Goal: Task Accomplishment & Management: Use online tool/utility

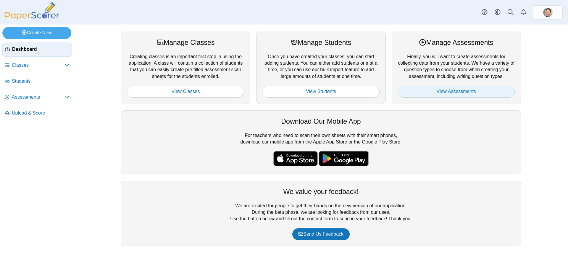
click at [469, 92] on link "View Assessments" at bounding box center [456, 92] width 117 height 12
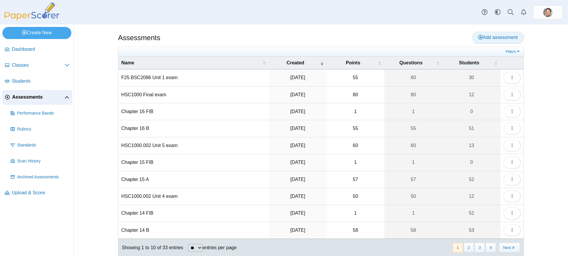
click at [487, 37] on span "Add assessment" at bounding box center [498, 37] width 40 height 5
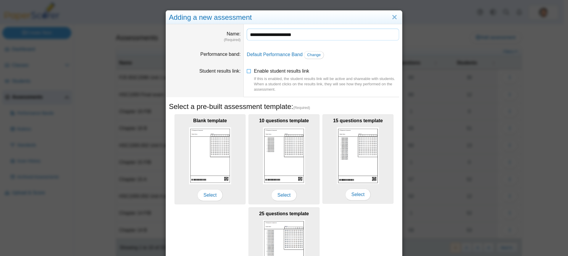
type input "**********"
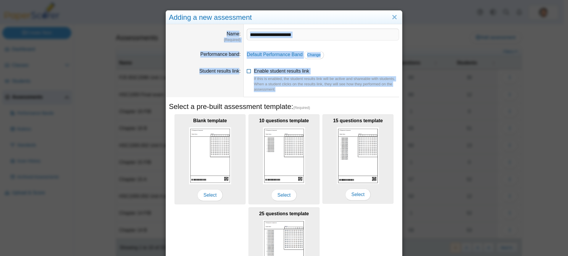
drag, startPoint x: 326, startPoint y: 16, endPoint x: 328, endPoint y: 89, distance: 73.7
click at [328, 89] on div "**********" at bounding box center [284, 164] width 237 height 309
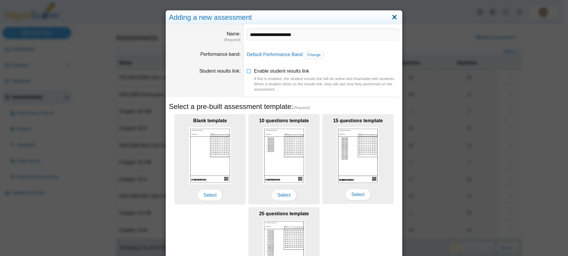
click at [391, 17] on link "Close" at bounding box center [394, 17] width 9 height 10
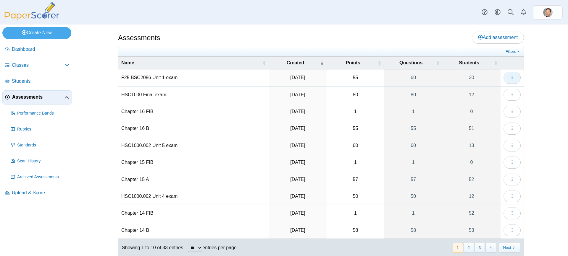
click at [510, 76] on icon "button" at bounding box center [511, 77] width 5 height 5
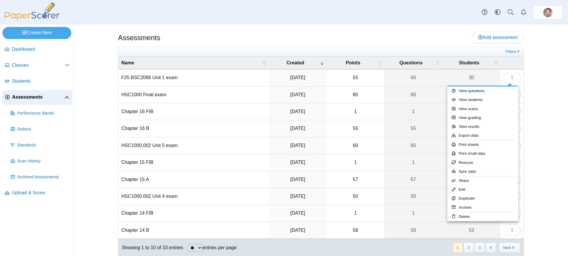
click at [183, 83] on td "F25 BSC2086 Unit 1 exam" at bounding box center [193, 77] width 151 height 17
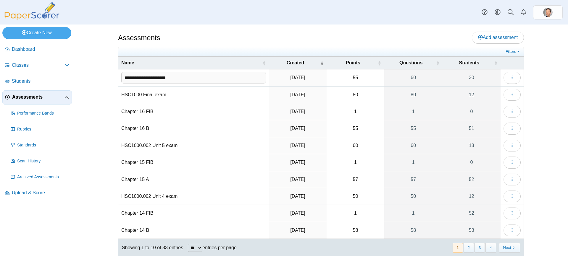
click at [161, 75] on input "**********" at bounding box center [193, 78] width 145 height 12
drag, startPoint x: 186, startPoint y: 77, endPoint x: 114, endPoint y: 82, distance: 72.0
click at [114, 82] on div "Assessments Add assessment 55" at bounding box center [321, 141] width 444 height 232
click at [509, 40] on span "Add assessment" at bounding box center [498, 37] width 40 height 5
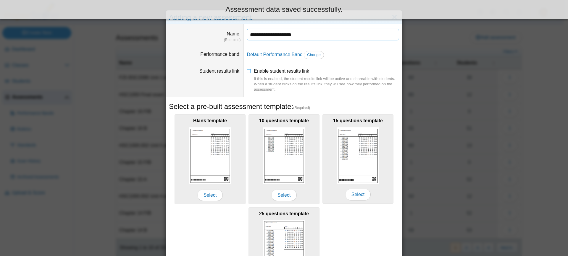
drag, startPoint x: 315, startPoint y: 38, endPoint x: 225, endPoint y: 37, distance: 90.2
click at [225, 37] on dl "**********" at bounding box center [284, 35] width 236 height 22
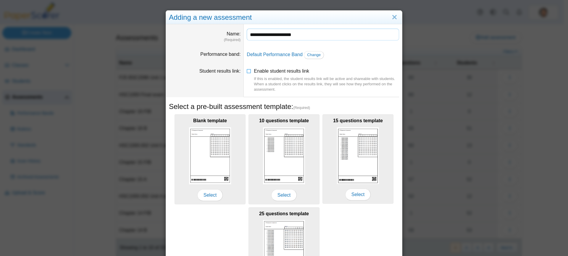
paste input "text"
click at [289, 34] on input "**********" at bounding box center [323, 35] width 152 height 12
type input "**********"
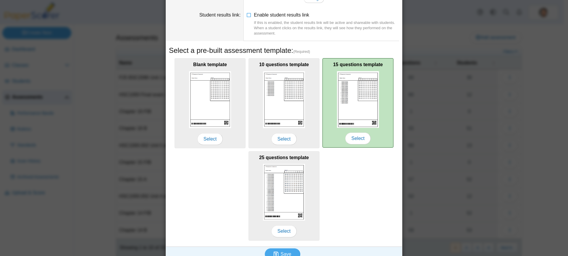
scroll to position [65, 0]
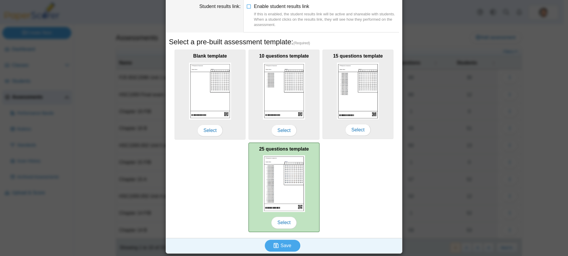
click at [290, 174] on img at bounding box center [284, 184] width 42 height 57
click at [285, 218] on span "Select" at bounding box center [283, 223] width 25 height 12
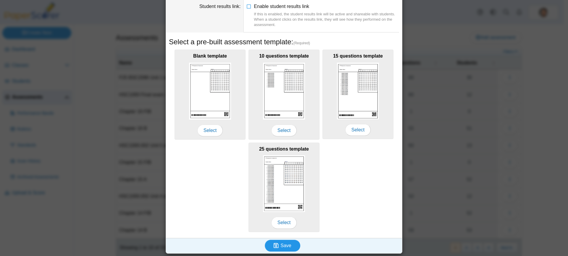
click at [285, 245] on span "Save" at bounding box center [285, 245] width 11 height 5
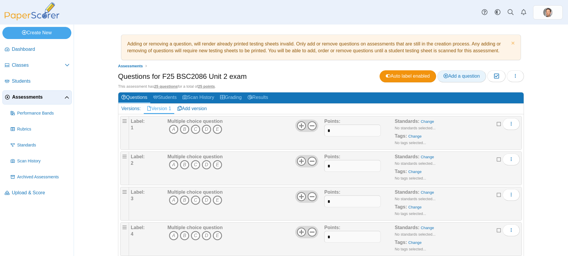
click at [457, 72] on link "Add a question" at bounding box center [461, 76] width 49 height 12
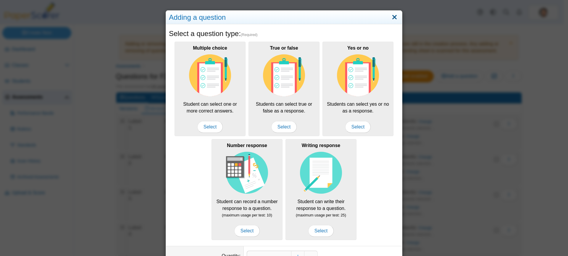
click at [393, 14] on link "Close" at bounding box center [394, 17] width 9 height 10
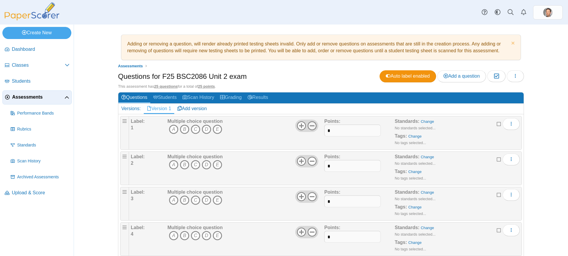
click at [307, 125] on icon at bounding box center [311, 125] width 9 height 9
click at [313, 162] on icon at bounding box center [311, 161] width 9 height 9
click at [313, 200] on use at bounding box center [312, 196] width 9 height 9
click at [312, 236] on use at bounding box center [312, 232] width 9 height 9
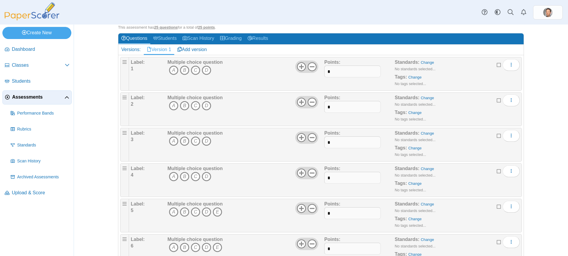
scroll to position [118, 0]
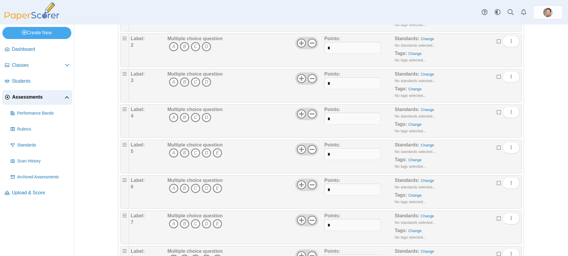
click at [309, 142] on div "Multiple choice question A B C D E" at bounding box center [245, 157] width 158 height 30
click at [310, 151] on icon at bounding box center [311, 149] width 9 height 9
click at [313, 182] on icon at bounding box center [311, 184] width 9 height 9
click at [313, 221] on icon at bounding box center [311, 220] width 9 height 9
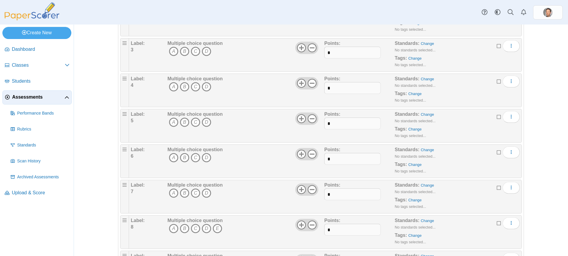
scroll to position [207, 0]
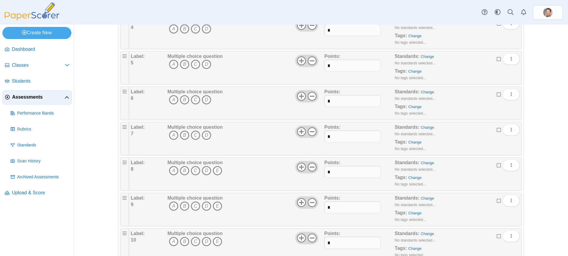
click at [309, 165] on icon at bounding box center [311, 167] width 9 height 9
click at [310, 200] on icon at bounding box center [311, 202] width 9 height 9
click at [311, 237] on icon at bounding box center [311, 238] width 9 height 9
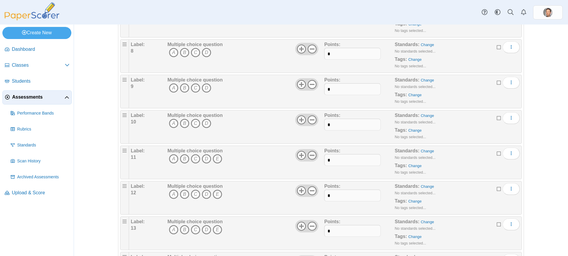
click at [307, 156] on icon at bounding box center [311, 155] width 9 height 9
click at [310, 191] on icon at bounding box center [311, 190] width 9 height 9
click at [310, 227] on use at bounding box center [312, 226] width 9 height 9
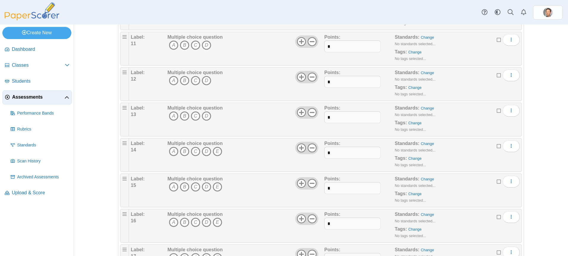
scroll to position [473, 0]
click at [308, 115] on icon at bounding box center [311, 113] width 9 height 9
click at [311, 152] on icon at bounding box center [311, 149] width 9 height 9
click at [308, 188] on icon at bounding box center [311, 184] width 9 height 9
click at [313, 218] on icon at bounding box center [311, 220] width 9 height 9
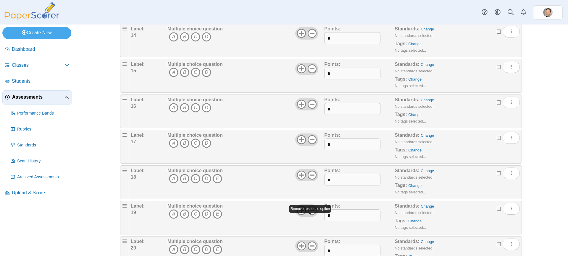
scroll to position [562, 0]
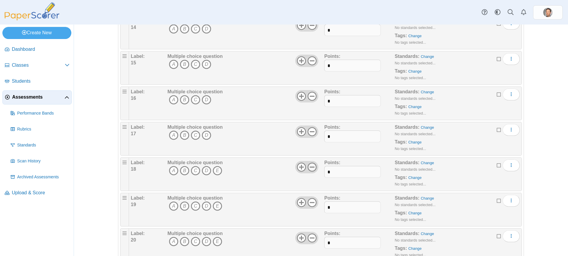
click at [309, 166] on icon at bounding box center [311, 167] width 9 height 9
click at [310, 206] on icon at bounding box center [311, 202] width 9 height 9
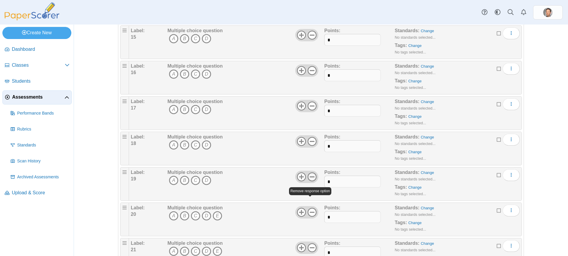
scroll to position [651, 0]
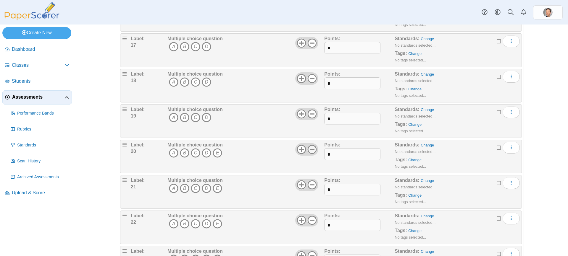
click at [311, 151] on icon at bounding box center [311, 149] width 9 height 9
click at [310, 186] on icon at bounding box center [311, 184] width 9 height 9
click at [309, 218] on icon at bounding box center [311, 220] width 9 height 9
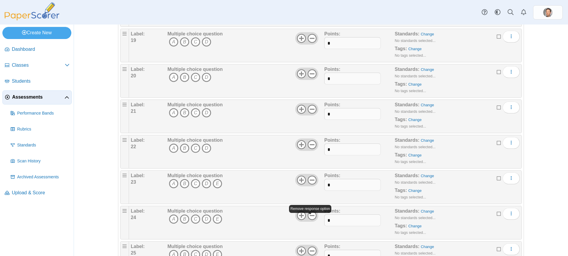
scroll to position [759, 0]
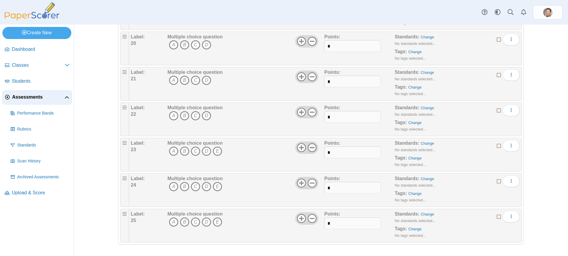
click at [313, 151] on icon at bounding box center [311, 147] width 9 height 9
click at [311, 184] on icon at bounding box center [311, 183] width 9 height 9
click at [311, 217] on icon at bounding box center [311, 218] width 9 height 9
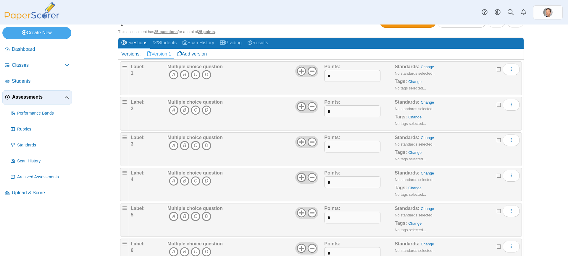
scroll to position [0, 0]
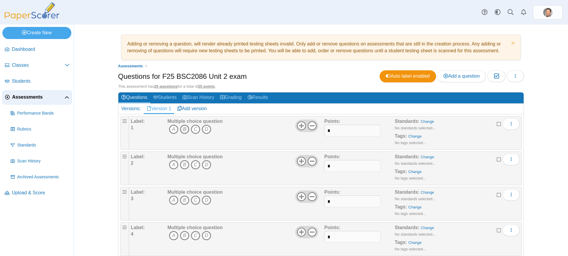
click at [183, 127] on icon "B" at bounding box center [184, 129] width 9 height 9
click at [191, 164] on icon "C" at bounding box center [195, 164] width 9 height 9
click at [170, 198] on icon "A" at bounding box center [173, 200] width 9 height 9
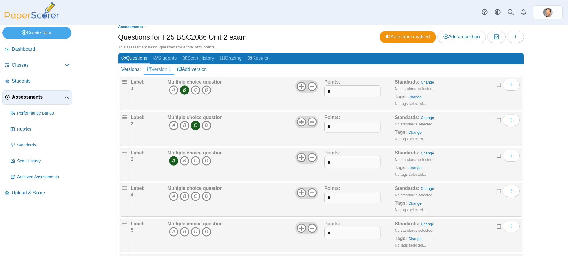
scroll to position [59, 0]
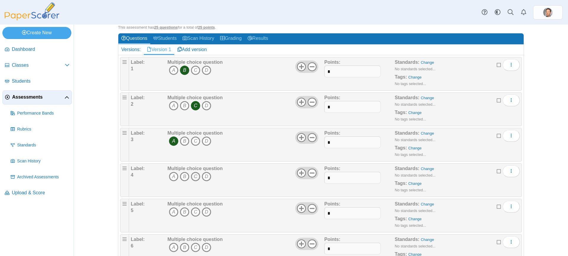
click at [191, 176] on icon "C" at bounding box center [195, 176] width 9 height 9
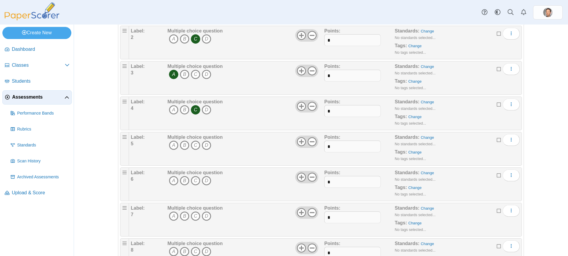
scroll to position [148, 0]
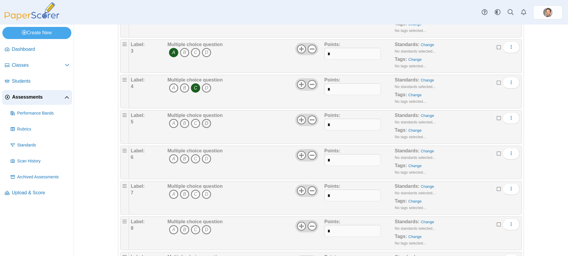
drag, startPoint x: 195, startPoint y: 124, endPoint x: 201, endPoint y: 127, distance: 7.2
click at [195, 124] on icon "C" at bounding box center [195, 123] width 9 height 9
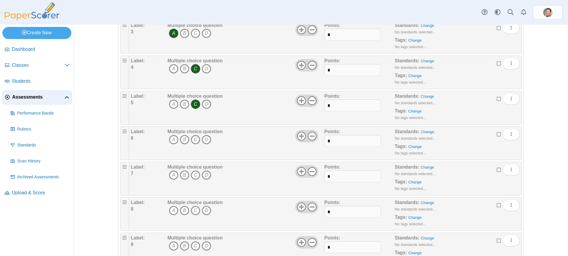
scroll to position [177, 0]
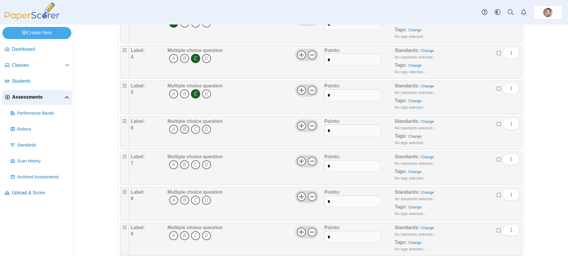
click at [183, 129] on icon "B" at bounding box center [184, 129] width 9 height 9
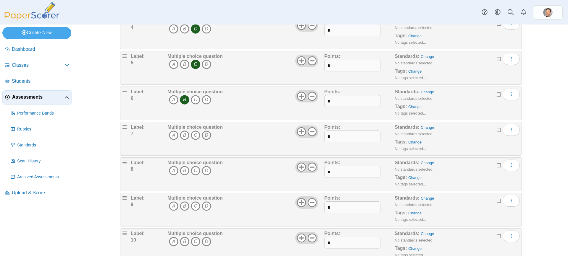
click at [203, 135] on icon "D" at bounding box center [206, 135] width 9 height 9
click at [182, 171] on icon "B" at bounding box center [184, 170] width 9 height 9
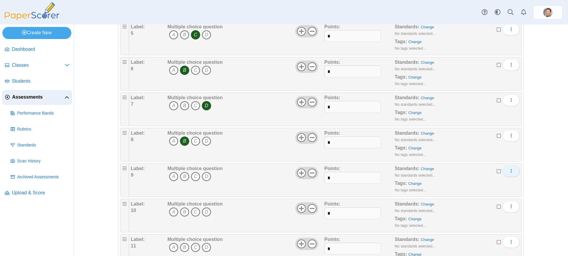
click at [509, 169] on icon "More options" at bounding box center [511, 171] width 5 height 5
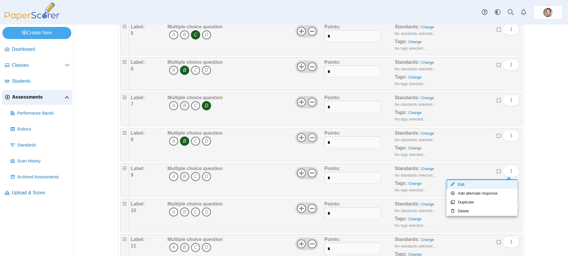
click at [470, 186] on link "Edit" at bounding box center [481, 184] width 71 height 9
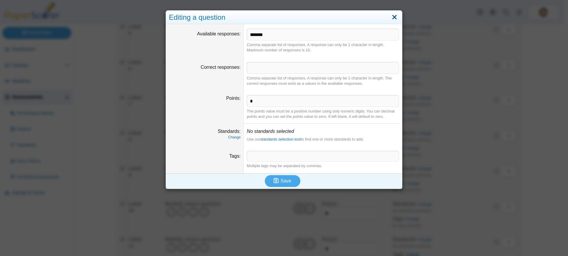
click at [390, 20] on link "Close" at bounding box center [394, 17] width 9 height 10
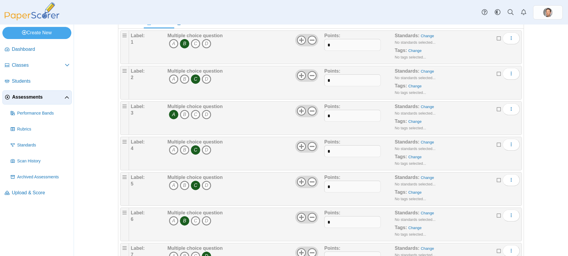
scroll to position [0, 0]
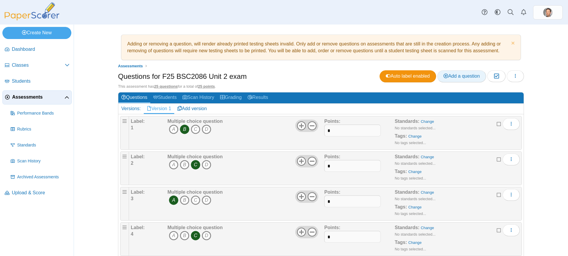
click at [456, 75] on span "Add a question" at bounding box center [461, 76] width 36 height 5
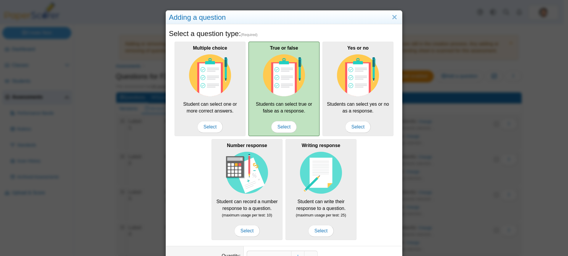
click at [300, 95] on img at bounding box center [284, 75] width 42 height 42
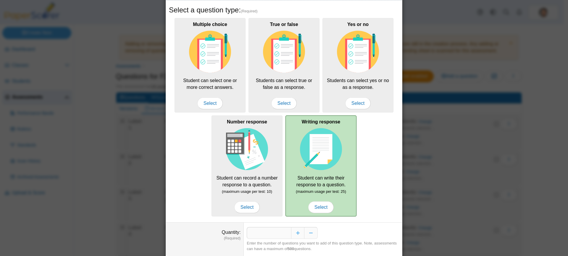
scroll to position [42, 0]
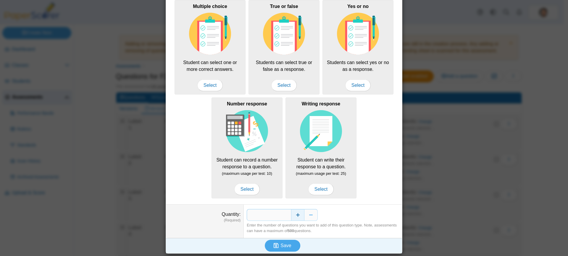
click at [299, 214] on button "Increase" at bounding box center [297, 215] width 13 height 12
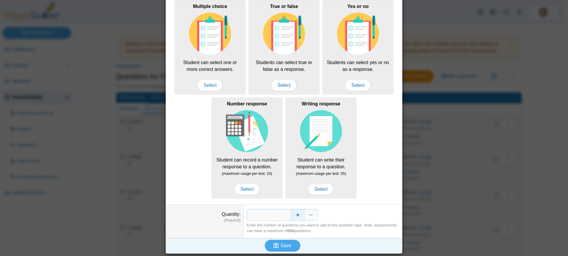
click at [299, 214] on button "Increase" at bounding box center [297, 215] width 13 height 12
type input "*"
click at [280, 247] on span "Save" at bounding box center [285, 245] width 11 height 5
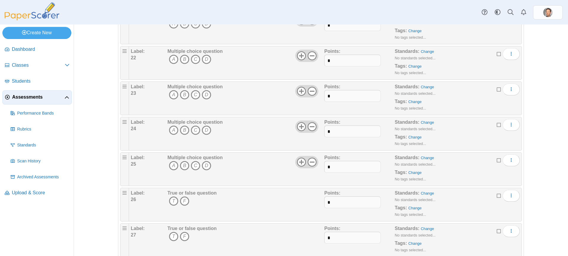
scroll to position [812, 0]
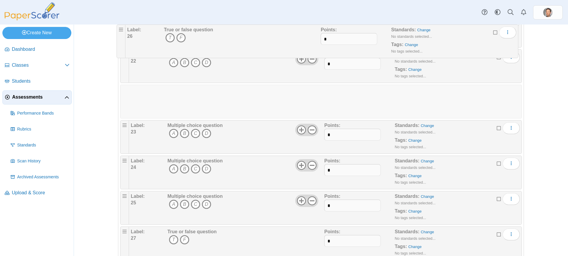
drag, startPoint x: 120, startPoint y: 197, endPoint x: 117, endPoint y: 26, distance: 171.2
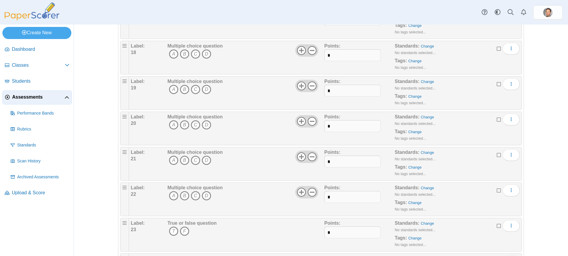
scroll to position [664, 0]
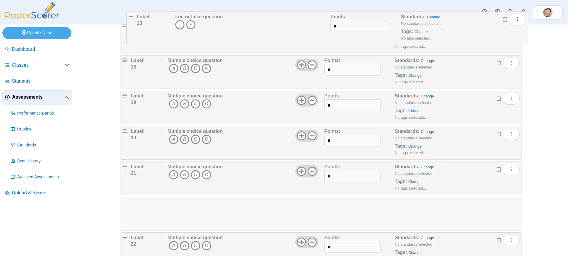
drag, startPoint x: 123, startPoint y: 238, endPoint x: 130, endPoint y: 11, distance: 226.9
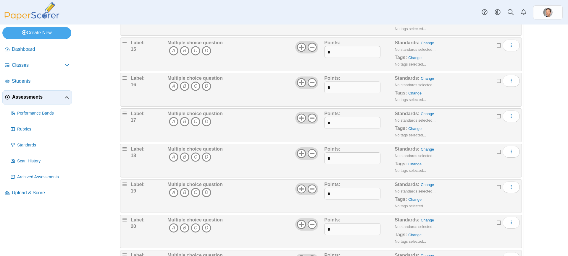
scroll to position [694, 0]
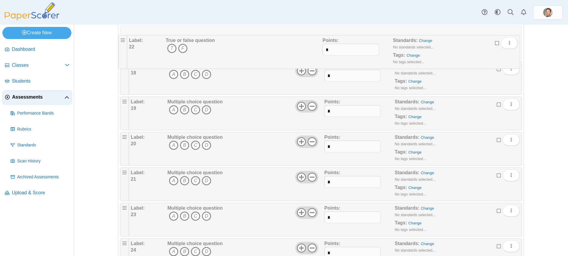
drag, startPoint x: 122, startPoint y: 177, endPoint x: 122, endPoint y: 42, distance: 134.2
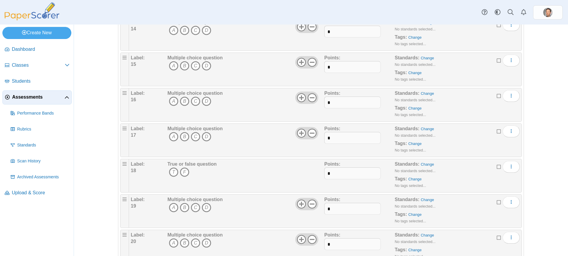
scroll to position [546, 0]
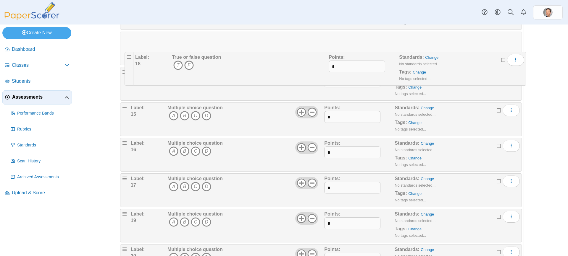
drag, startPoint x: 122, startPoint y: 179, endPoint x: 127, endPoint y: 53, distance: 126.1
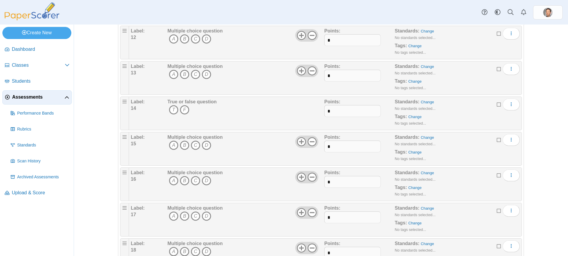
scroll to position [457, 0]
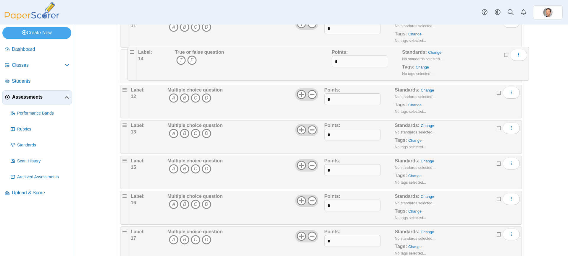
drag, startPoint x: 121, startPoint y: 126, endPoint x: 129, endPoint y: 46, distance: 80.5
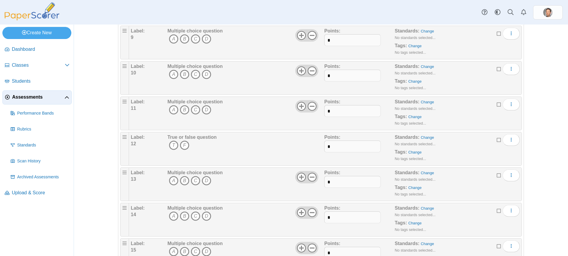
scroll to position [368, 0]
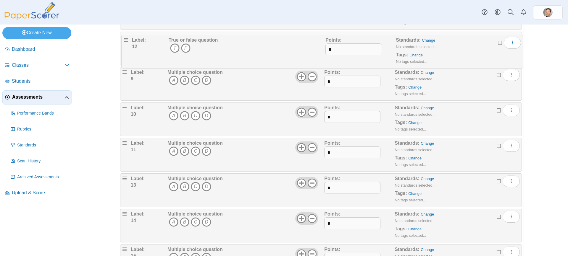
drag, startPoint x: 122, startPoint y: 141, endPoint x: 123, endPoint y: 33, distance: 108.5
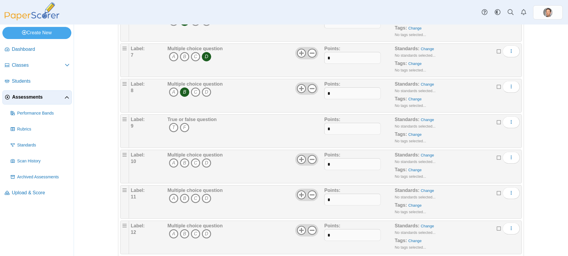
scroll to position [280, 0]
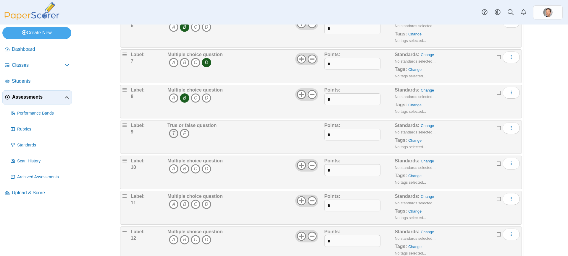
click at [172, 133] on icon "T" at bounding box center [173, 133] width 9 height 9
click at [193, 169] on icon "C" at bounding box center [195, 168] width 9 height 9
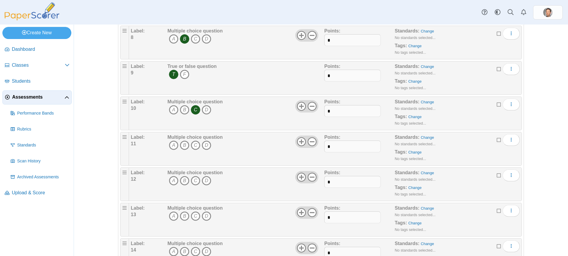
scroll to position [368, 0]
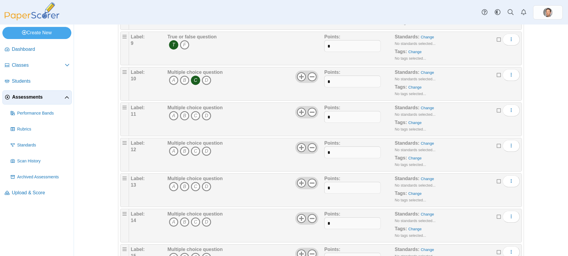
click at [167, 116] on span "A B C D" at bounding box center [194, 116] width 55 height 11
click at [169, 116] on icon "A" at bounding box center [173, 115] width 9 height 9
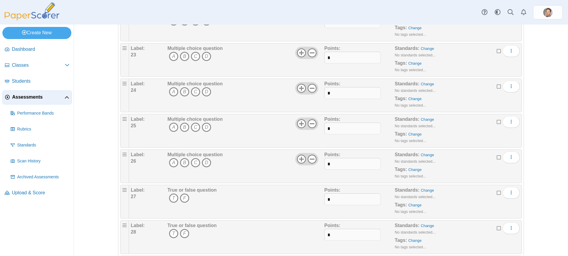
scroll to position [930, 0]
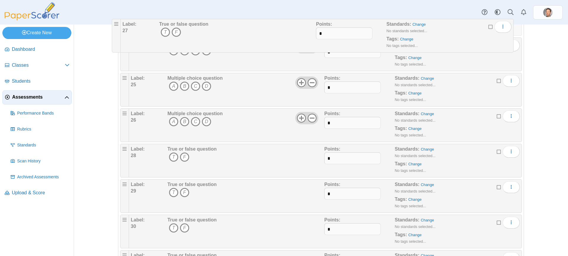
drag, startPoint x: 123, startPoint y: 114, endPoint x: 115, endPoint y: 20, distance: 94.4
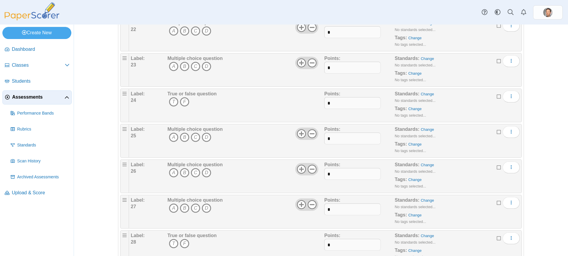
scroll to position [782, 0]
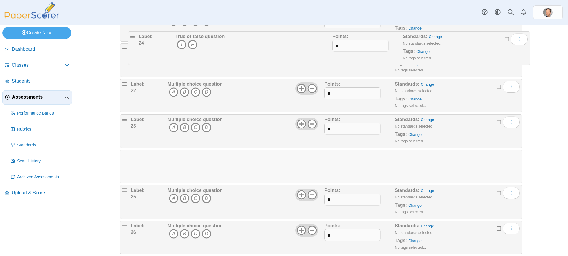
drag, startPoint x: 122, startPoint y: 156, endPoint x: 130, endPoint y: 25, distance: 130.9
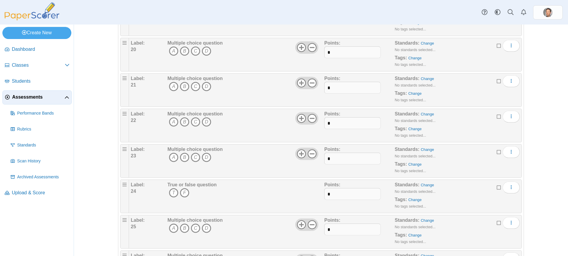
scroll to position [753, 0]
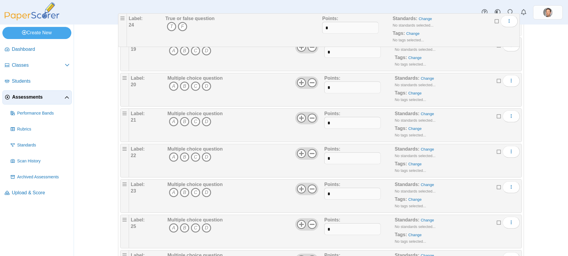
drag, startPoint x: 123, startPoint y: 186, endPoint x: 121, endPoint y: 15, distance: 170.6
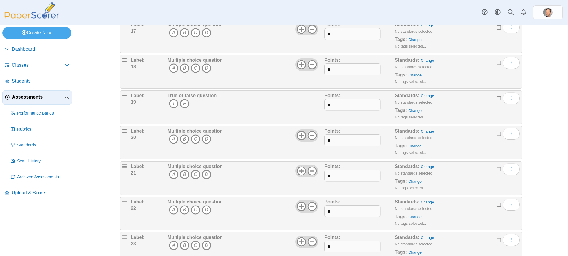
scroll to position [664, 0]
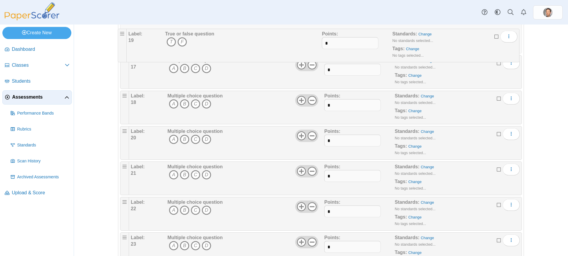
drag, startPoint x: 124, startPoint y: 97, endPoint x: 123, endPoint y: 26, distance: 71.0
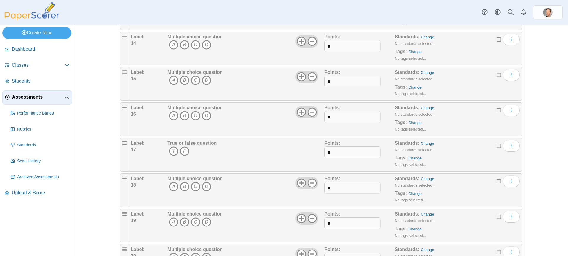
scroll to position [516, 0]
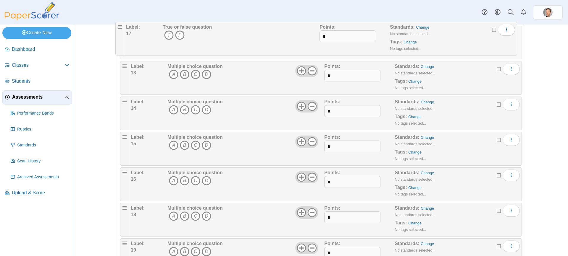
drag, startPoint x: 122, startPoint y: 173, endPoint x: 117, endPoint y: 23, distance: 150.3
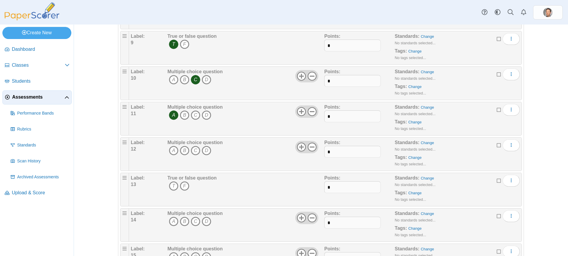
scroll to position [368, 0]
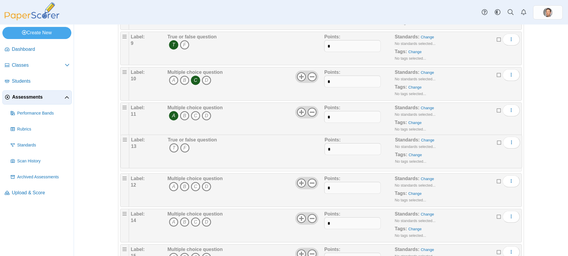
drag, startPoint x: 123, startPoint y: 180, endPoint x: 123, endPoint y: 137, distance: 43.2
click at [172, 155] on icon "T" at bounding box center [173, 151] width 9 height 9
click at [169, 187] on icon "A" at bounding box center [173, 186] width 9 height 9
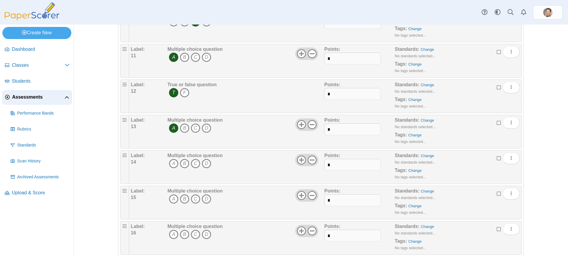
scroll to position [428, 0]
click at [172, 166] on icon "A" at bounding box center [173, 162] width 9 height 9
click at [191, 203] on icon "C" at bounding box center [195, 198] width 9 height 9
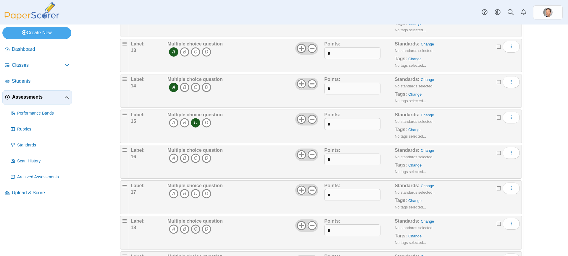
scroll to position [516, 0]
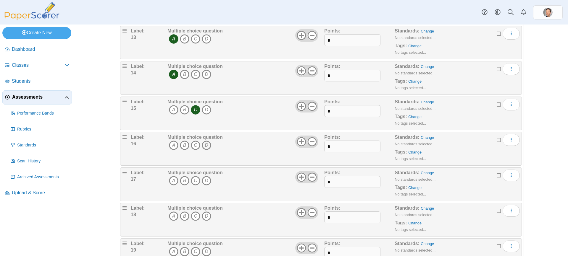
click at [202, 143] on icon "D" at bounding box center [206, 145] width 9 height 9
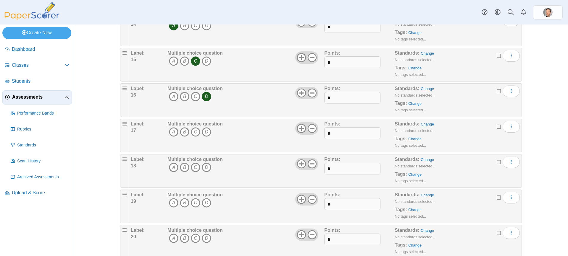
scroll to position [575, 0]
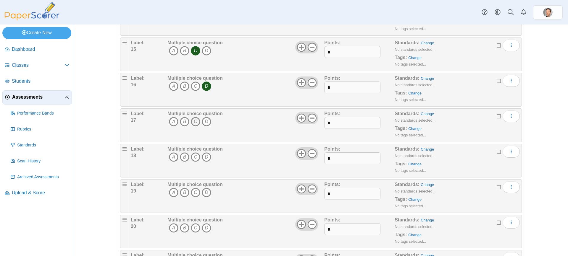
click at [193, 121] on icon "C" at bounding box center [195, 121] width 9 height 9
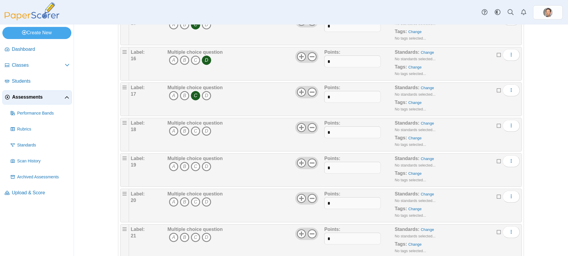
scroll to position [635, 0]
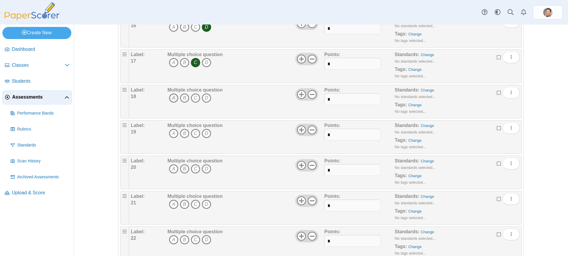
click at [169, 97] on icon "A" at bounding box center [173, 97] width 9 height 9
click at [202, 98] on icon "D" at bounding box center [206, 97] width 9 height 9
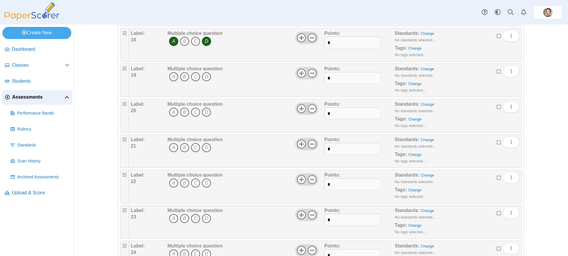
scroll to position [694, 0]
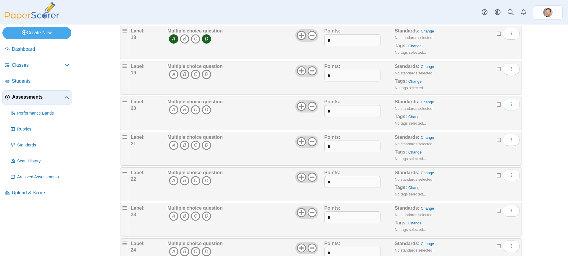
click at [186, 77] on icon "B" at bounding box center [184, 74] width 9 height 9
click at [193, 76] on icon "C" at bounding box center [195, 74] width 9 height 9
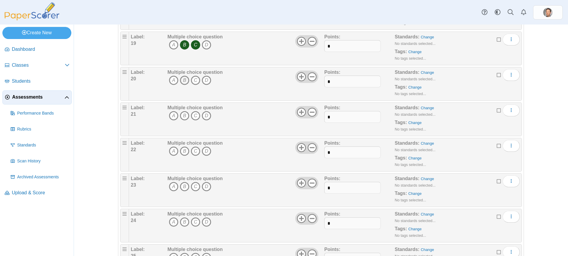
click at [184, 78] on icon "B" at bounding box center [184, 80] width 9 height 9
click at [202, 79] on icon "D" at bounding box center [206, 80] width 9 height 9
click at [194, 114] on icon "C" at bounding box center [195, 115] width 9 height 9
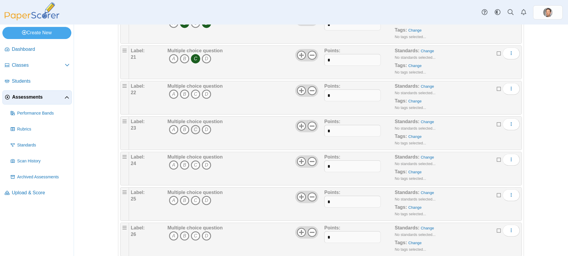
scroll to position [782, 0]
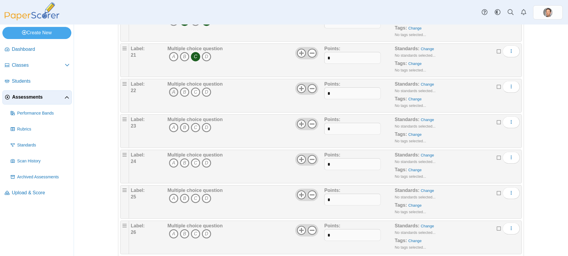
click at [169, 93] on icon "A" at bounding box center [173, 92] width 9 height 9
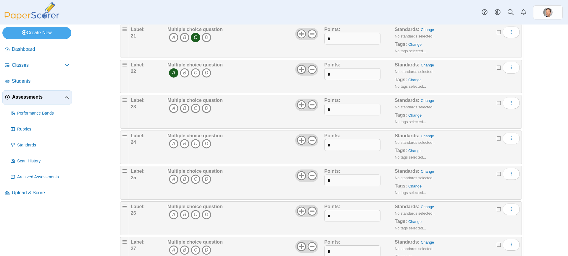
scroll to position [812, 0]
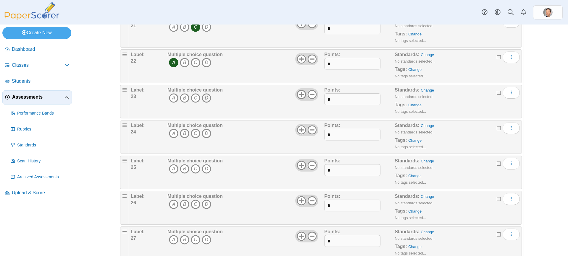
click at [202, 99] on icon "D" at bounding box center [206, 97] width 9 height 9
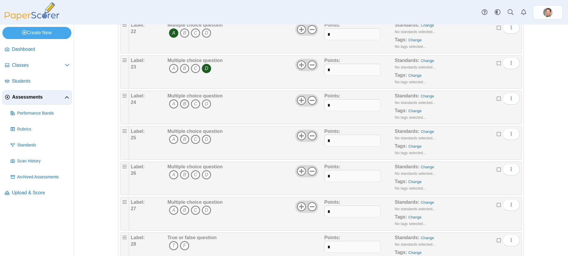
click at [180, 107] on icon "B" at bounding box center [184, 103] width 9 height 9
click at [203, 105] on icon "D" at bounding box center [206, 103] width 9 height 9
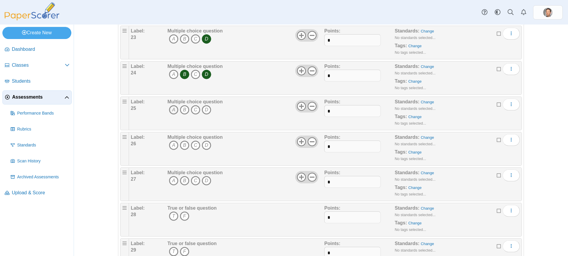
click at [169, 110] on icon "A" at bounding box center [173, 109] width 9 height 9
click at [192, 110] on icon "C" at bounding box center [195, 109] width 9 height 9
click at [183, 145] on icon "B" at bounding box center [184, 145] width 9 height 9
click at [180, 178] on icon "B" at bounding box center [184, 180] width 9 height 9
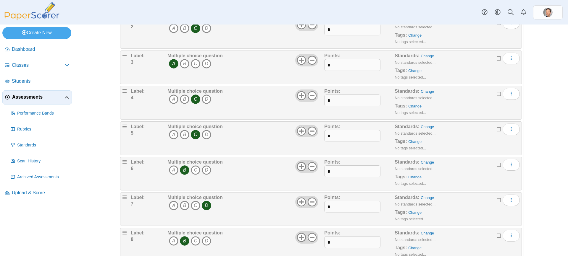
scroll to position [0, 0]
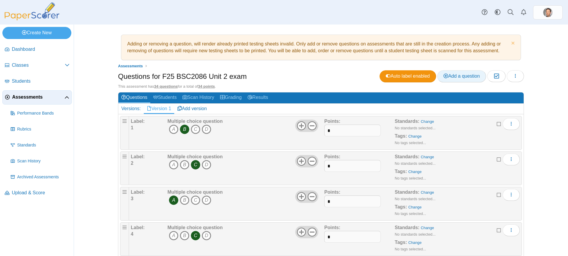
drag, startPoint x: 460, startPoint y: 75, endPoint x: 287, endPoint y: 87, distance: 172.5
click at [460, 75] on span "Add a question" at bounding box center [461, 76] width 36 height 5
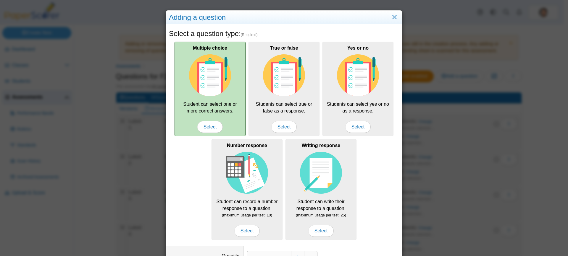
click at [209, 77] on img at bounding box center [210, 75] width 42 height 42
click at [204, 123] on span "Select" at bounding box center [209, 127] width 25 height 12
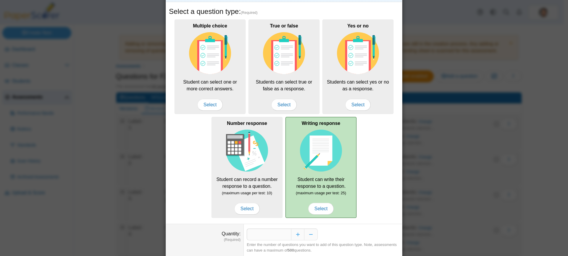
scroll to position [42, 0]
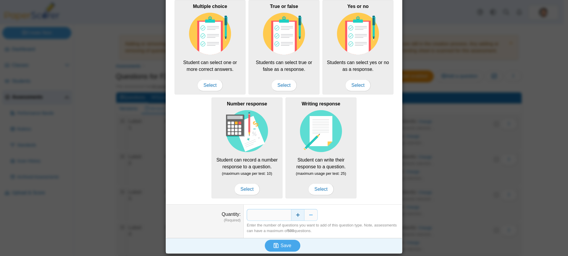
click at [294, 215] on button "Increase" at bounding box center [297, 215] width 13 height 12
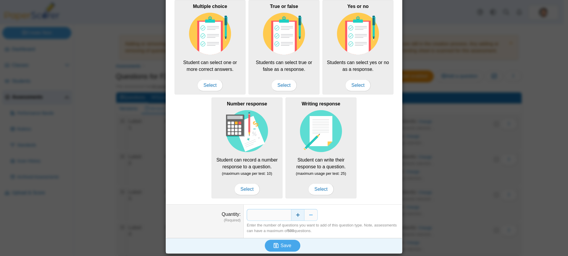
click at [294, 215] on button "Increase" at bounding box center [297, 215] width 13 height 12
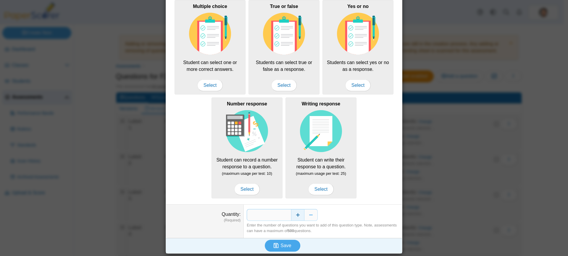
click at [294, 215] on button "Increase" at bounding box center [297, 215] width 13 height 12
click at [295, 215] on button "Increase" at bounding box center [297, 215] width 13 height 12
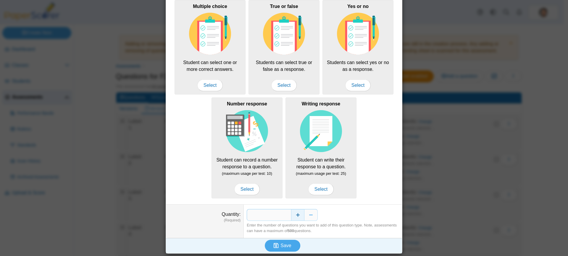
click at [295, 215] on button "Increase" at bounding box center [297, 215] width 13 height 12
type input "**"
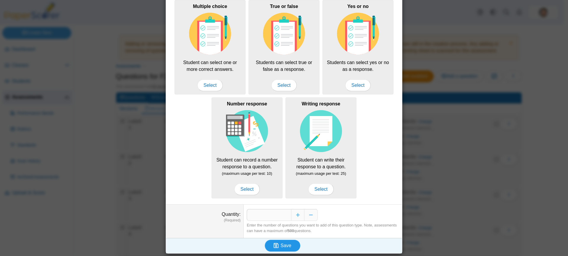
click at [285, 245] on span "Save" at bounding box center [285, 245] width 11 height 5
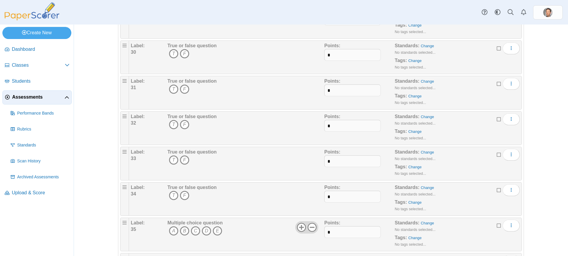
scroll to position [1193, 0]
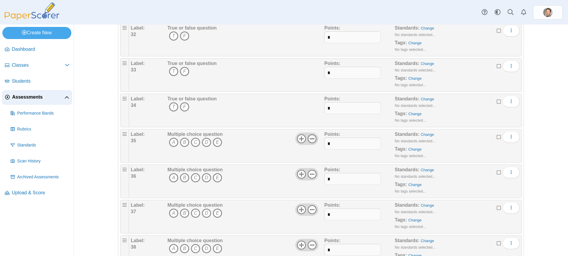
click at [308, 140] on icon at bounding box center [311, 138] width 9 height 9
click at [307, 174] on icon at bounding box center [311, 174] width 9 height 9
drag, startPoint x: 311, startPoint y: 210, endPoint x: 305, endPoint y: 227, distance: 18.2
click at [311, 210] on use at bounding box center [312, 209] width 9 height 9
click at [311, 246] on icon at bounding box center [311, 245] width 9 height 9
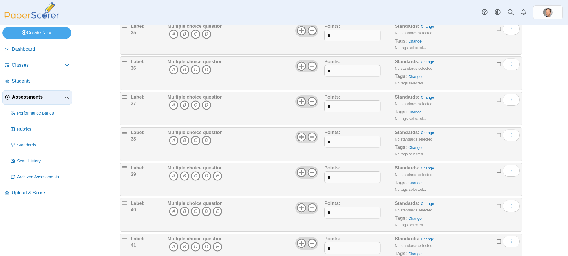
scroll to position [1312, 0]
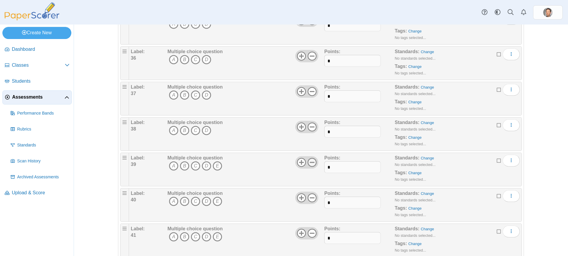
click at [314, 161] on use at bounding box center [312, 162] width 9 height 9
click at [310, 193] on div at bounding box center [306, 198] width 23 height 12
click at [309, 199] on icon at bounding box center [311, 197] width 9 height 9
click at [312, 234] on icon at bounding box center [311, 233] width 9 height 9
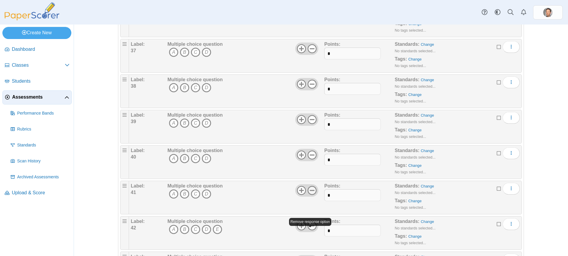
scroll to position [1460, 0]
click at [309, 118] on icon at bounding box center [311, 121] width 9 height 9
click at [312, 154] on icon at bounding box center [311, 156] width 9 height 9
click at [313, 193] on icon at bounding box center [311, 191] width 9 height 9
click at [313, 224] on use at bounding box center [312, 227] width 9 height 9
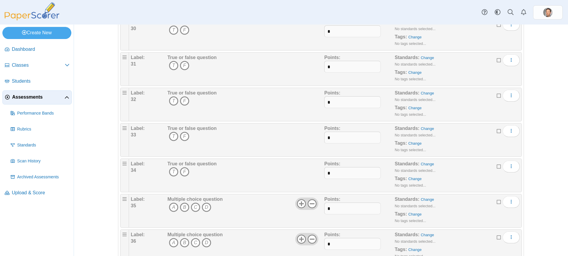
scroll to position [1134, 0]
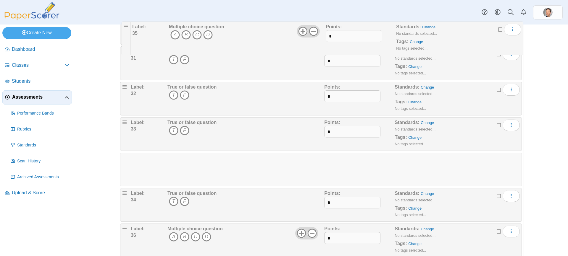
drag, startPoint x: 121, startPoint y: 194, endPoint x: 122, endPoint y: 23, distance: 171.2
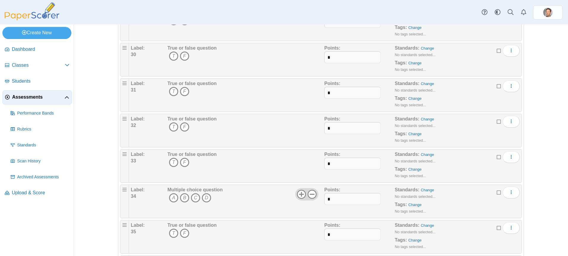
scroll to position [1105, 0]
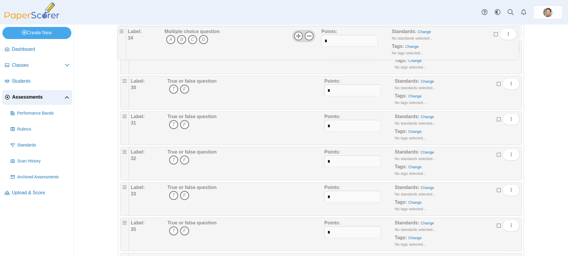
drag, startPoint x: 123, startPoint y: 190, endPoint x: 120, endPoint y: 29, distance: 160.6
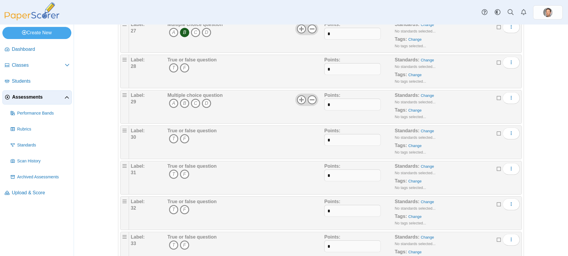
scroll to position [1016, 0]
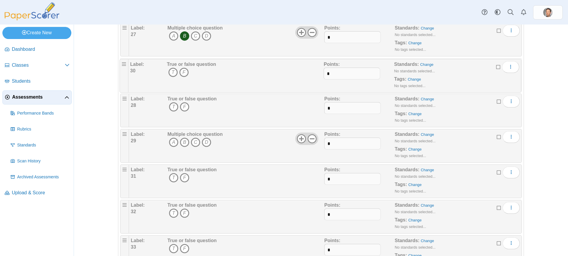
drag, startPoint x: 122, startPoint y: 134, endPoint x: 122, endPoint y: 59, distance: 74.8
drag, startPoint x: 122, startPoint y: 136, endPoint x: 120, endPoint y: 61, distance: 75.4
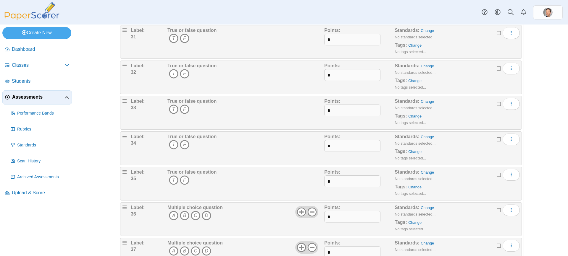
scroll to position [1164, 0]
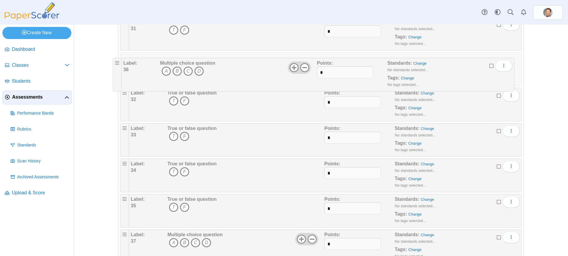
drag, startPoint x: 123, startPoint y: 201, endPoint x: 115, endPoint y: 60, distance: 140.9
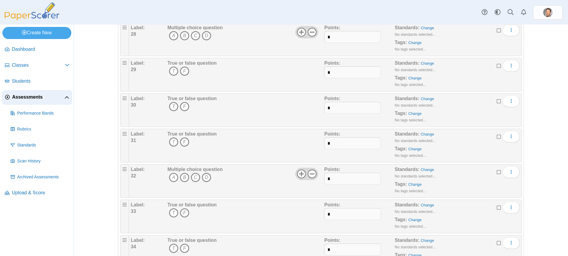
scroll to position [1046, 0]
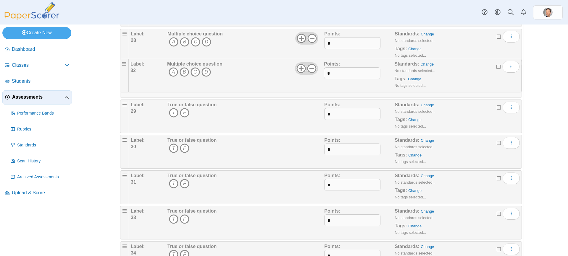
drag, startPoint x: 123, startPoint y: 180, endPoint x: 124, endPoint y: 67, distance: 113.6
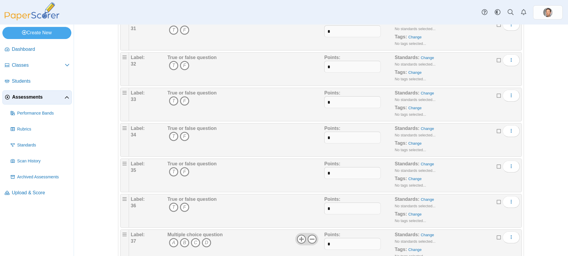
scroll to position [1223, 0]
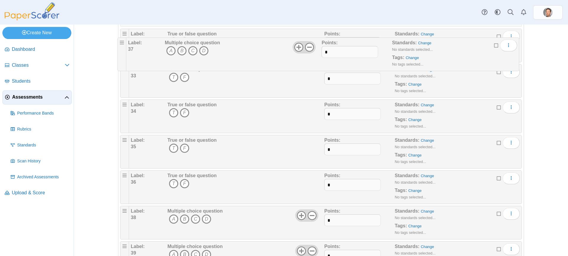
drag, startPoint x: 124, startPoint y: 177, endPoint x: 122, endPoint y: 40, distance: 137.5
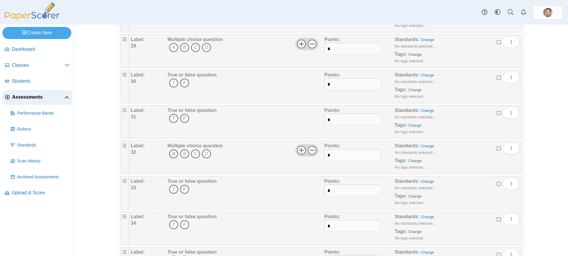
scroll to position [1075, 0]
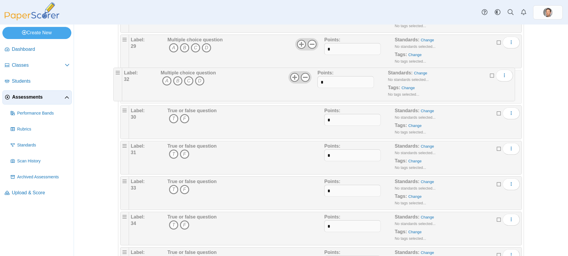
drag, startPoint x: 122, startPoint y: 150, endPoint x: 118, endPoint y: 75, distance: 75.3
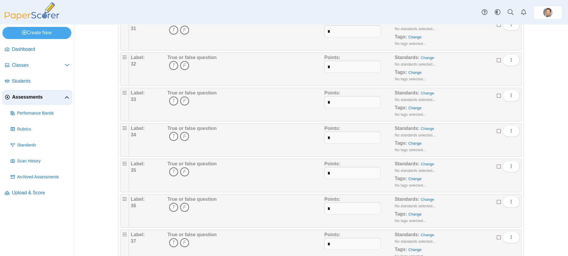
scroll to position [1282, 0]
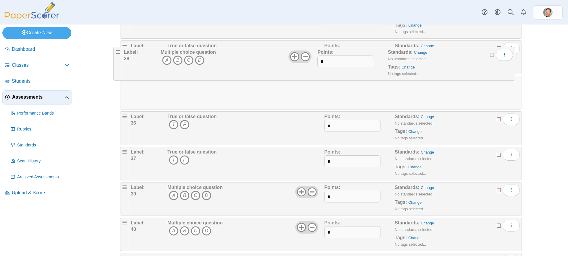
drag, startPoint x: 122, startPoint y: 152, endPoint x: 116, endPoint y: 48, distance: 104.6
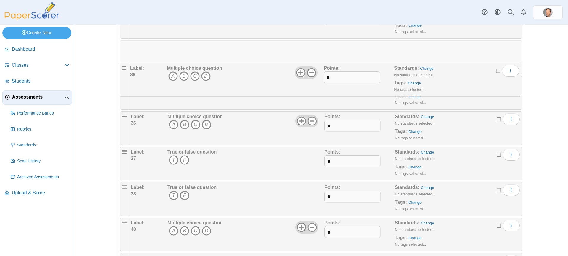
drag, startPoint x: 122, startPoint y: 174, endPoint x: 121, endPoint y: 65, distance: 109.4
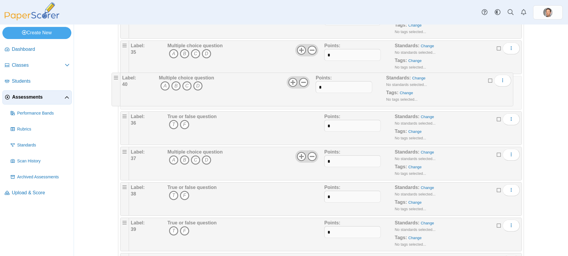
drag, startPoint x: 120, startPoint y: 223, endPoint x: 112, endPoint y: 74, distance: 149.9
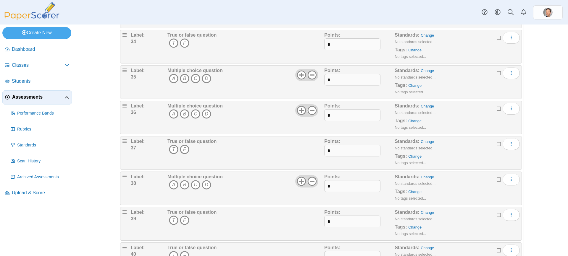
scroll to position [1193, 0]
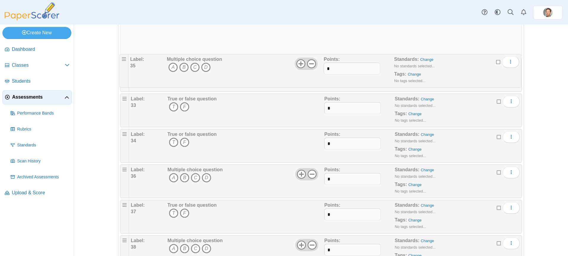
drag, startPoint x: 120, startPoint y: 135, endPoint x: 120, endPoint y: 55, distance: 79.5
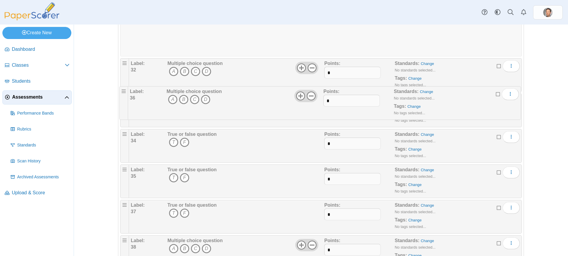
drag, startPoint x: 121, startPoint y: 170, endPoint x: 120, endPoint y: 88, distance: 82.8
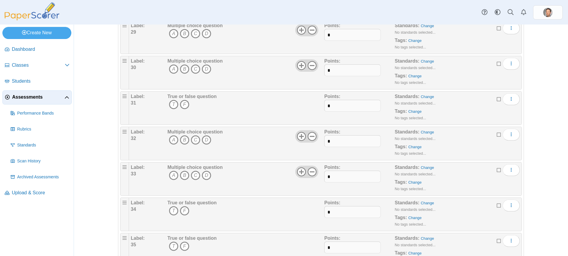
scroll to position [1075, 0]
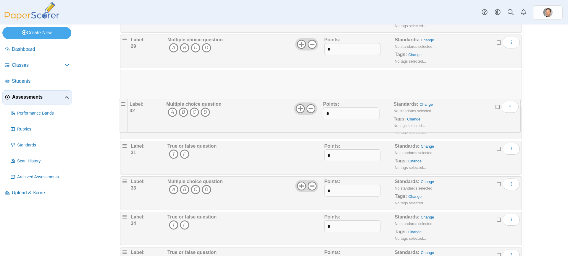
drag, startPoint x: 122, startPoint y: 148, endPoint x: 121, endPoint y: 101, distance: 46.4
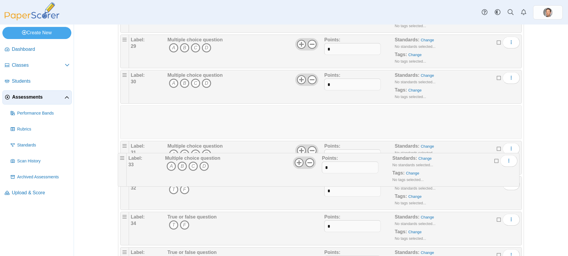
drag, startPoint x: 122, startPoint y: 183, endPoint x: 120, endPoint y: 156, distance: 27.9
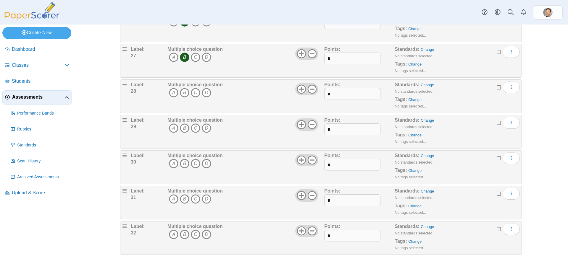
scroll to position [986, 0]
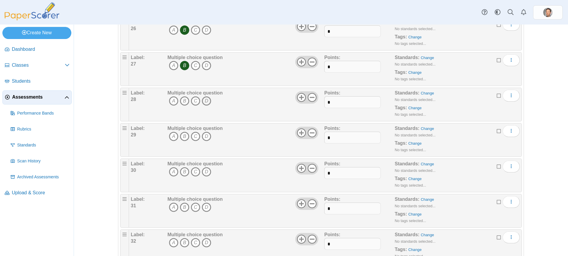
click at [204, 102] on icon "D" at bounding box center [206, 100] width 9 height 9
click at [172, 136] on icon "A" at bounding box center [173, 136] width 9 height 9
click at [204, 135] on icon "D" at bounding box center [206, 136] width 9 height 9
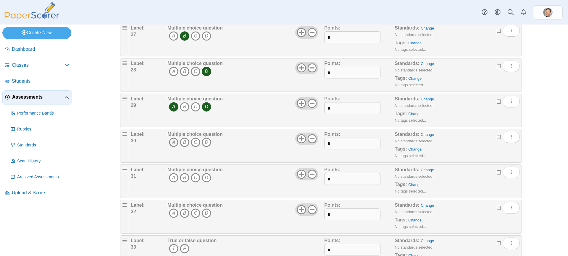
click at [172, 143] on icon "A" at bounding box center [173, 142] width 9 height 9
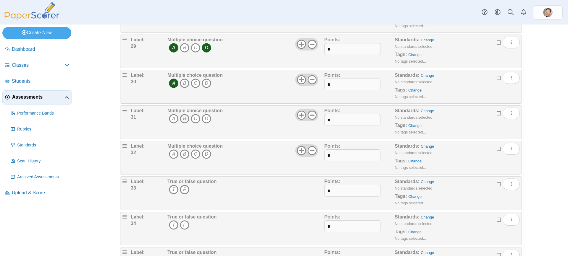
click at [181, 120] on icon "B" at bounding box center [184, 118] width 9 height 9
click at [183, 151] on icon "B" at bounding box center [184, 154] width 9 height 9
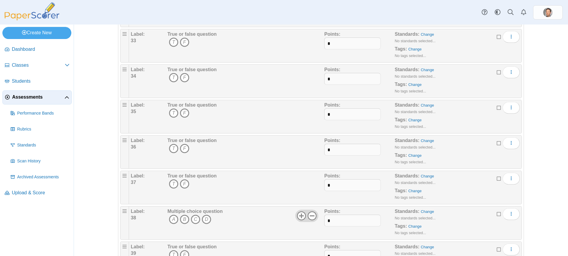
scroll to position [1223, 0]
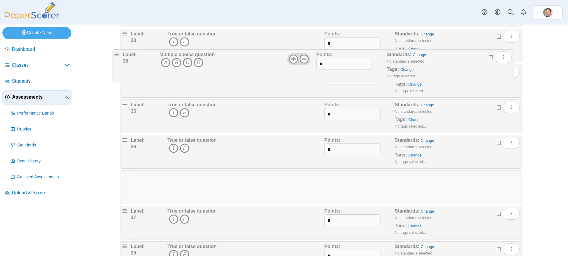
drag, startPoint x: 122, startPoint y: 212, endPoint x: 114, endPoint y: 50, distance: 162.5
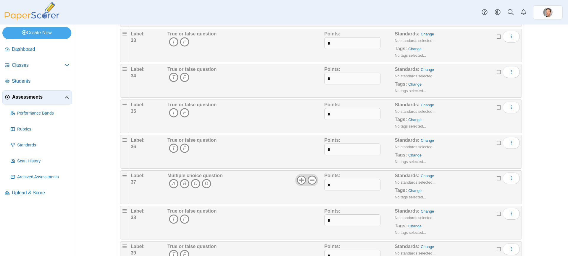
scroll to position [1341, 0]
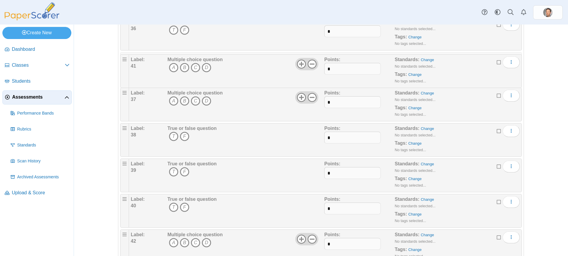
drag, startPoint x: 122, startPoint y: 199, endPoint x: 122, endPoint y: 55, distance: 144.3
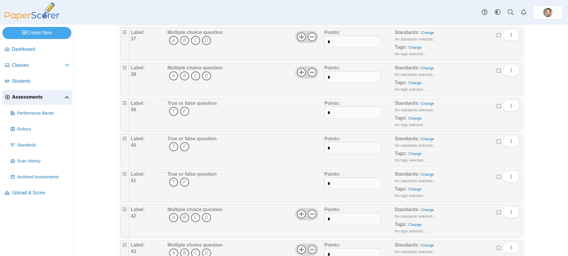
scroll to position [1400, 0]
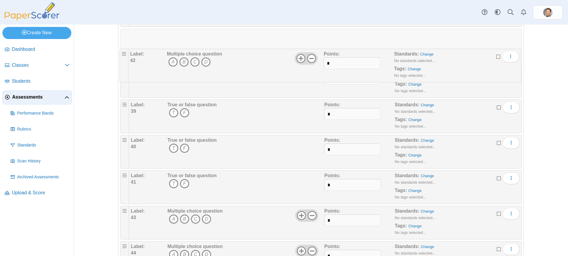
drag, startPoint x: 121, startPoint y: 178, endPoint x: 122, endPoint y: 55, distance: 123.6
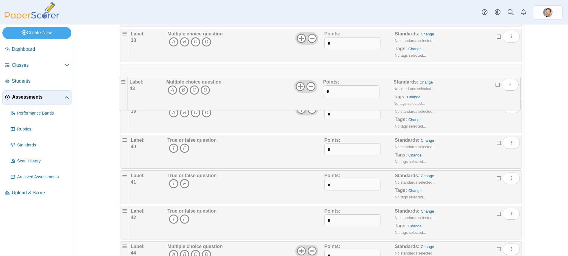
drag, startPoint x: 122, startPoint y: 213, endPoint x: 123, endPoint y: 83, distance: 131.0
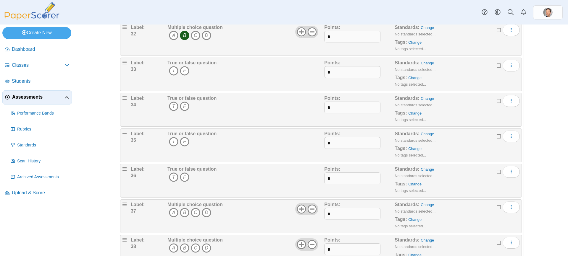
scroll to position [1193, 0]
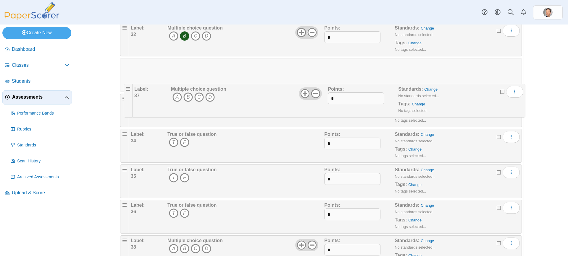
drag, startPoint x: 121, startPoint y: 205, endPoint x: 124, endPoint y: 84, distance: 120.7
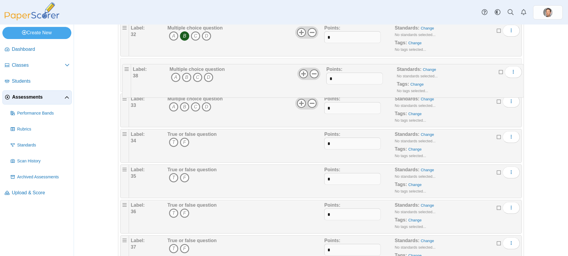
drag, startPoint x: 121, startPoint y: 242, endPoint x: 124, endPoint y: 63, distance: 178.3
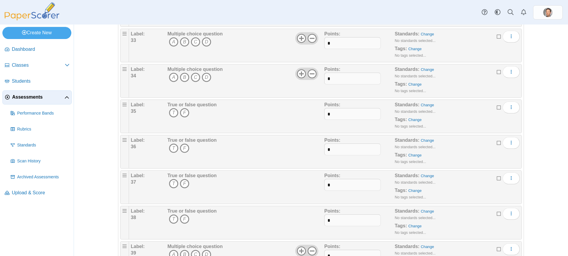
scroll to position [1341, 0]
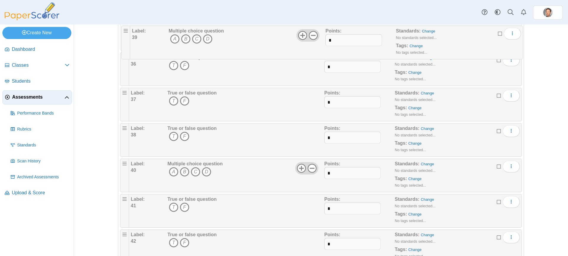
drag, startPoint x: 122, startPoint y: 129, endPoint x: 123, endPoint y: 27, distance: 102.0
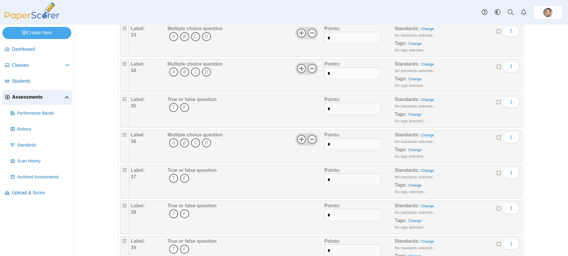
scroll to position [1223, 0]
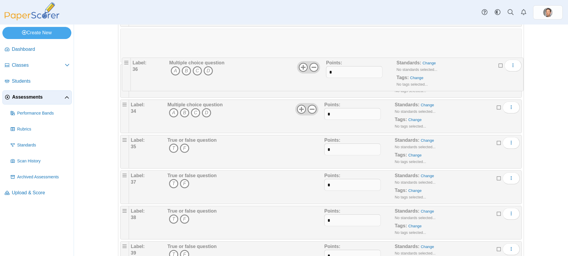
drag, startPoint x: 124, startPoint y: 140, endPoint x: 126, endPoint y: 57, distance: 83.1
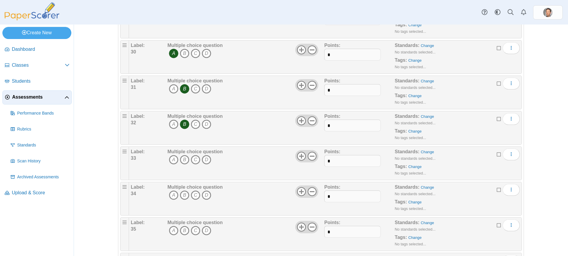
scroll to position [1105, 0]
click at [203, 159] on icon "D" at bounding box center [206, 160] width 9 height 9
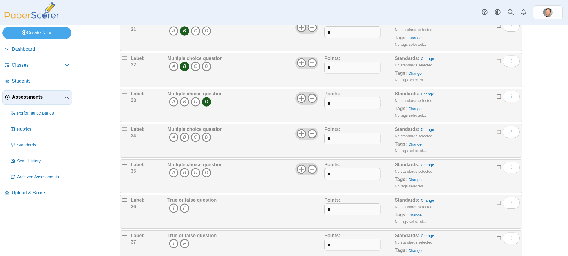
scroll to position [1164, 0]
click at [192, 137] on icon "C" at bounding box center [195, 136] width 9 height 9
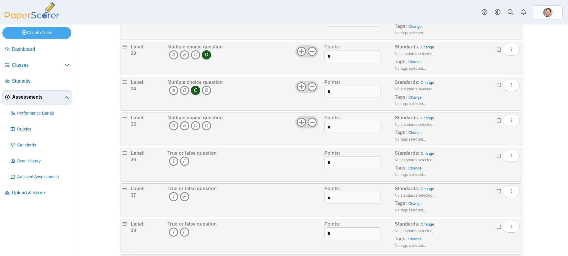
scroll to position [1223, 0]
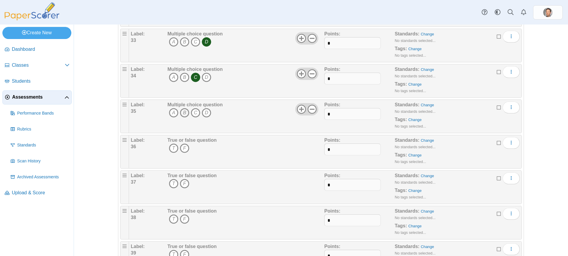
click at [183, 114] on icon "B" at bounding box center [184, 112] width 9 height 9
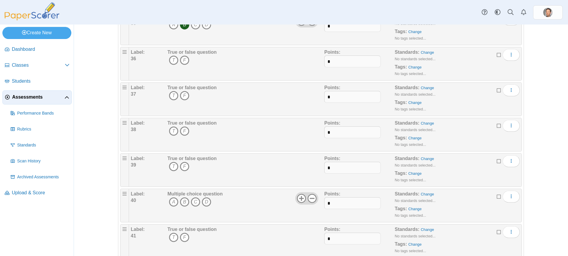
scroll to position [1312, 0]
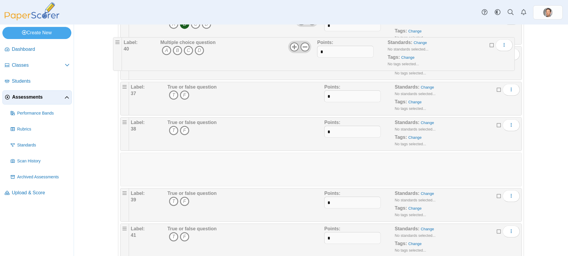
drag, startPoint x: 121, startPoint y: 194, endPoint x: 114, endPoint y: 38, distance: 155.7
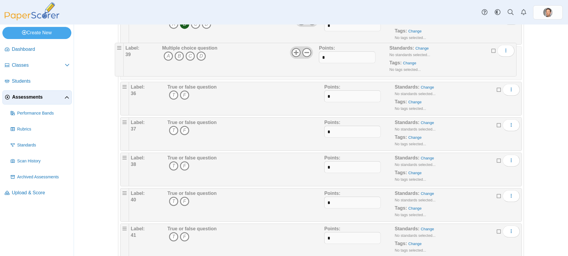
drag, startPoint x: 124, startPoint y: 160, endPoint x: 119, endPoint y: 45, distance: 115.4
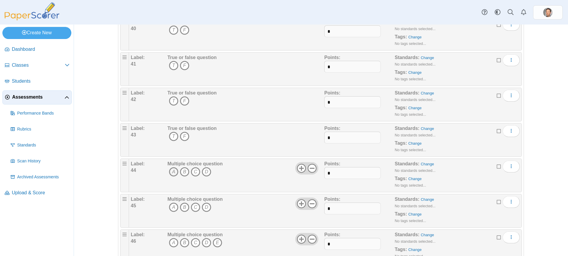
scroll to position [1489, 0]
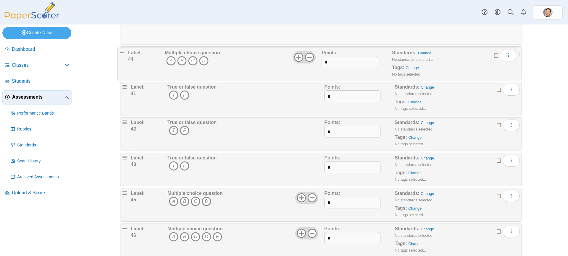
drag, startPoint x: 119, startPoint y: 159, endPoint x: 119, endPoint y: 52, distance: 107.0
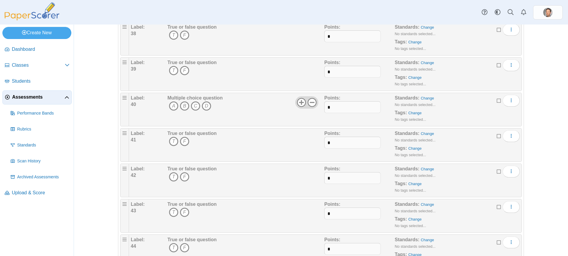
scroll to position [1400, 0]
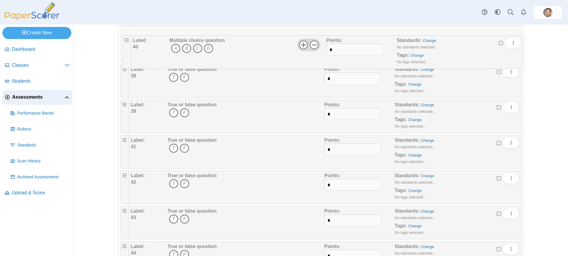
drag, startPoint x: 123, startPoint y: 104, endPoint x: 126, endPoint y: 35, distance: 68.9
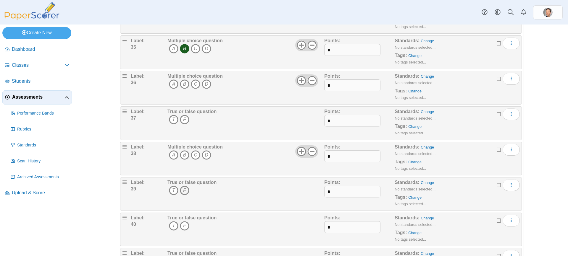
scroll to position [1282, 0]
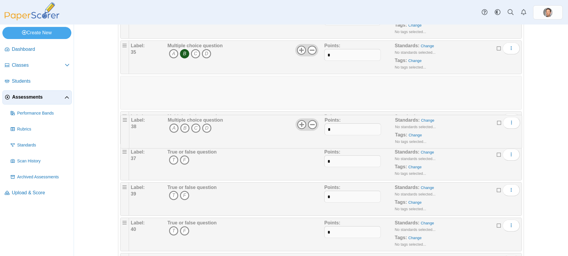
drag, startPoint x: 121, startPoint y: 152, endPoint x: 121, endPoint y: 116, distance: 36.4
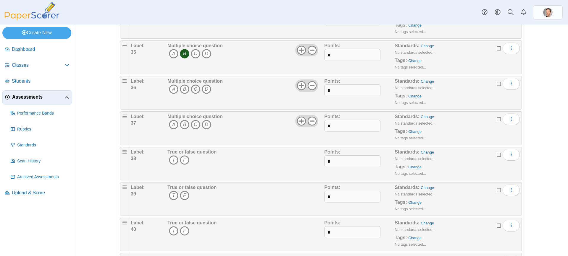
click at [193, 92] on icon "C" at bounding box center [195, 89] width 9 height 9
click at [204, 124] on icon "D" at bounding box center [206, 124] width 9 height 9
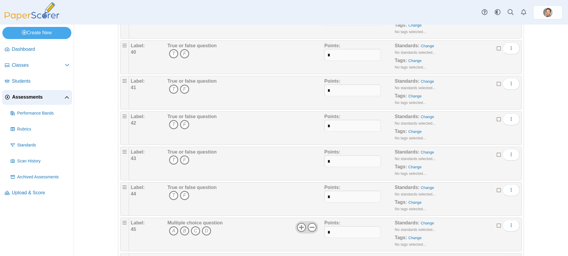
scroll to position [1519, 0]
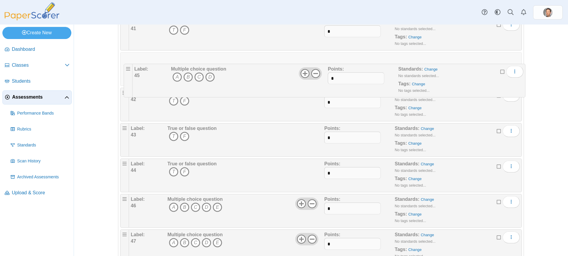
drag, startPoint x: 122, startPoint y: 167, endPoint x: 128, endPoint y: 70, distance: 96.9
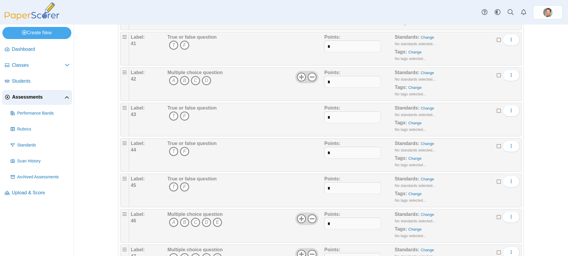
scroll to position [1489, 0]
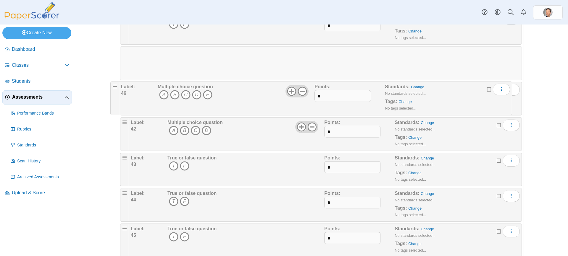
drag, startPoint x: 123, startPoint y: 230, endPoint x: 114, endPoint y: 83, distance: 147.0
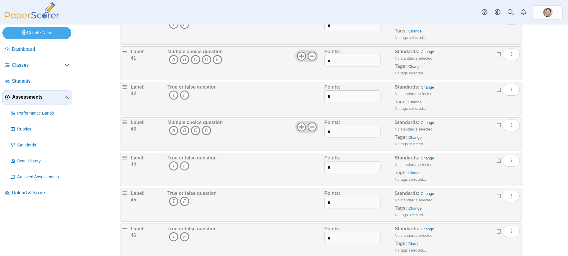
scroll to position [1400, 0]
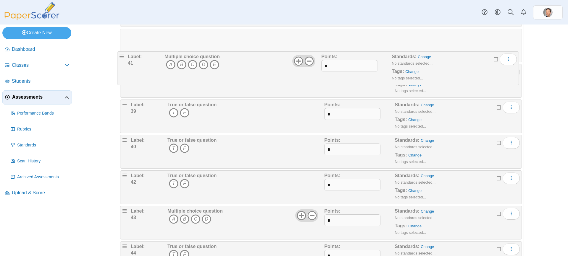
drag, startPoint x: 120, startPoint y: 140, endPoint x: 118, endPoint y: 52, distance: 88.2
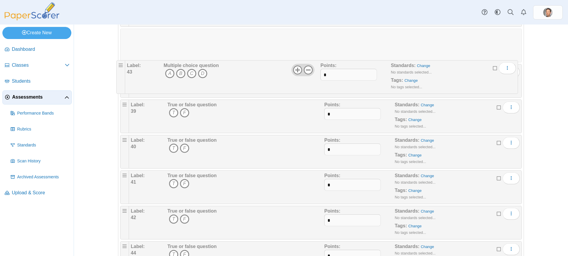
drag, startPoint x: 123, startPoint y: 210, endPoint x: 119, endPoint y: 60, distance: 150.3
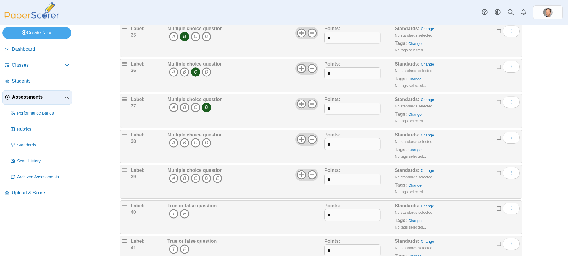
scroll to position [1282, 0]
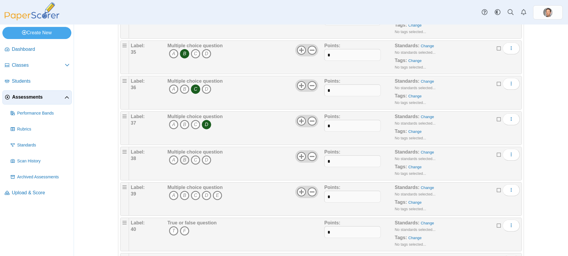
click at [185, 159] on icon "B" at bounding box center [184, 160] width 9 height 9
click at [308, 192] on use at bounding box center [312, 191] width 9 height 9
click at [173, 195] on icon "A" at bounding box center [173, 195] width 9 height 9
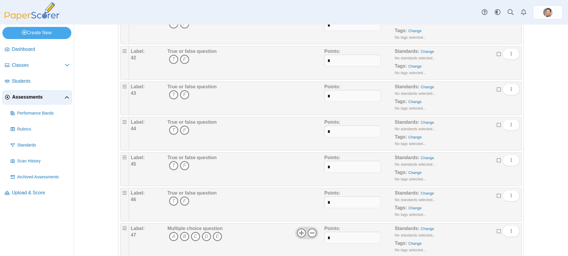
scroll to position [1578, 0]
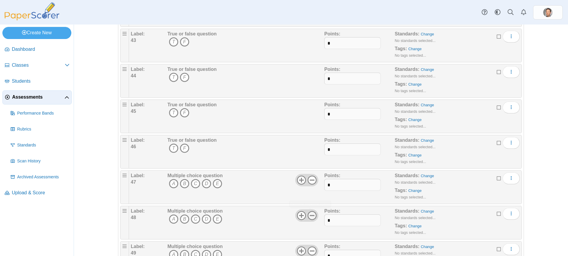
click at [309, 217] on icon at bounding box center [311, 215] width 9 height 9
click at [309, 252] on icon at bounding box center [311, 251] width 9 height 9
click at [309, 182] on icon at bounding box center [311, 180] width 9 height 9
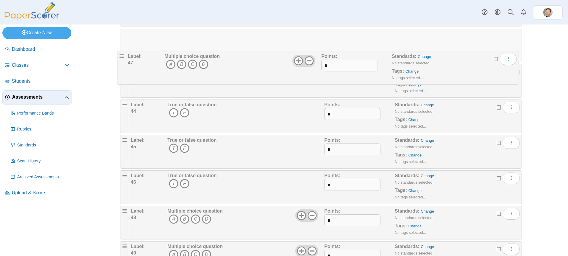
drag, startPoint x: 122, startPoint y: 175, endPoint x: 120, endPoint y: 49, distance: 126.0
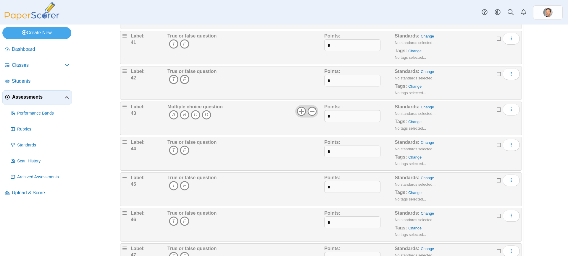
scroll to position [1489, 0]
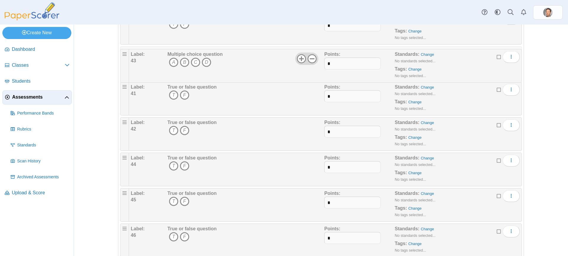
drag, startPoint x: 119, startPoint y: 121, endPoint x: 121, endPoint y: 49, distance: 71.9
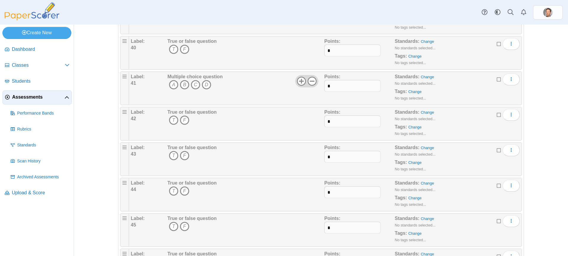
scroll to position [1400, 0]
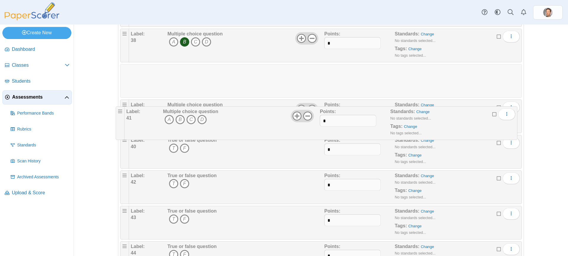
drag, startPoint x: 123, startPoint y: 141, endPoint x: 119, endPoint y: 108, distance: 33.4
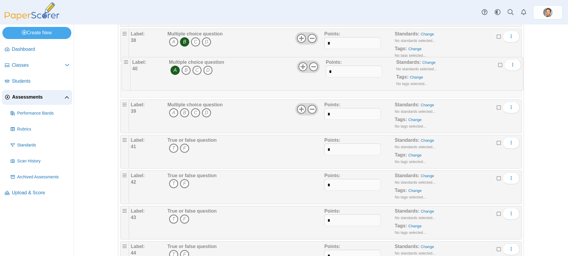
drag, startPoint x: 120, startPoint y: 106, endPoint x: 121, endPoint y: 59, distance: 47.0
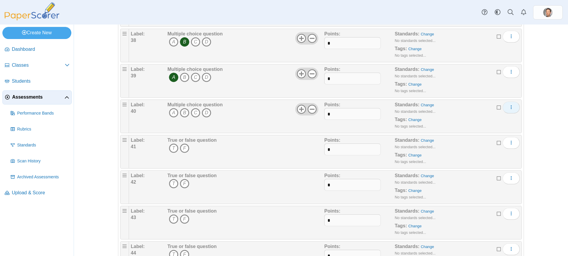
click at [509, 107] on icon "More options" at bounding box center [511, 107] width 5 height 5
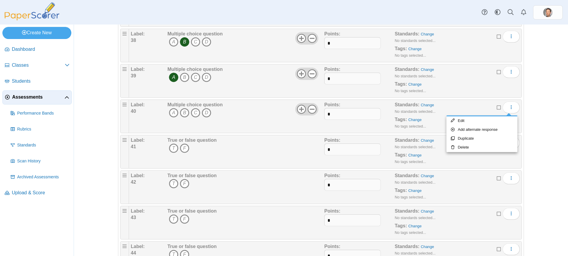
click at [539, 130] on div "Adding or removing a question, will render already printed testing sheets inval…" at bounding box center [321, 141] width 494 height 232
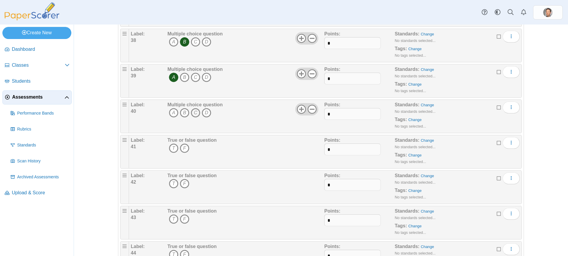
click at [193, 109] on icon "C" at bounding box center [195, 112] width 9 height 9
click at [508, 102] on button "More options" at bounding box center [510, 108] width 17 height 12
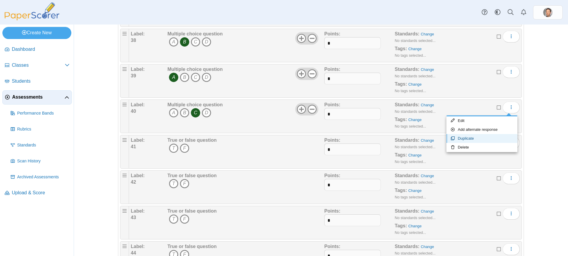
click at [487, 136] on link "Duplicate" at bounding box center [481, 138] width 71 height 9
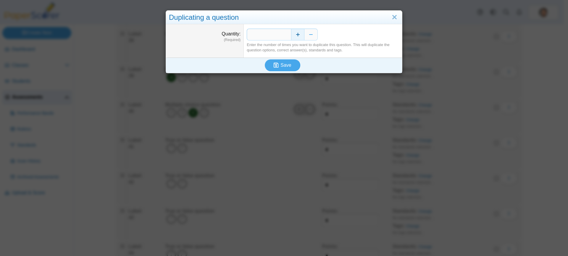
click at [294, 34] on button "Increase" at bounding box center [297, 35] width 13 height 12
type input "*"
click at [283, 63] on span "Save" at bounding box center [285, 65] width 11 height 5
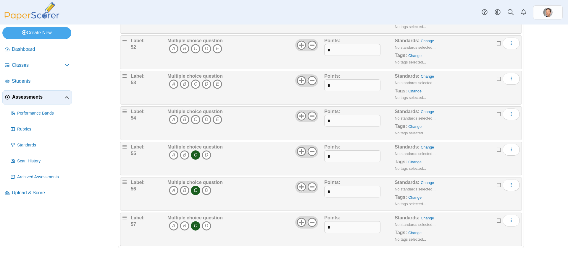
scroll to position [1894, 0]
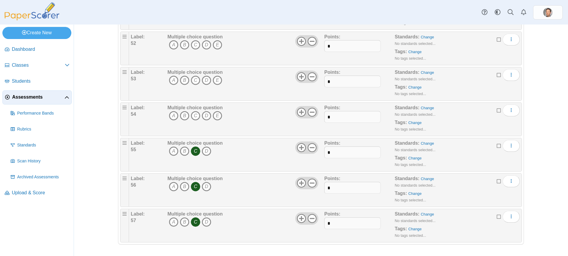
click at [195, 153] on icon "C" at bounding box center [195, 151] width 9 height 9
click at [194, 187] on icon "C" at bounding box center [195, 186] width 9 height 9
click at [192, 223] on icon "C" at bounding box center [195, 222] width 9 height 9
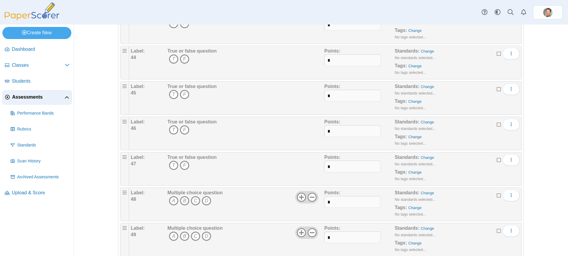
scroll to position [1628, 0]
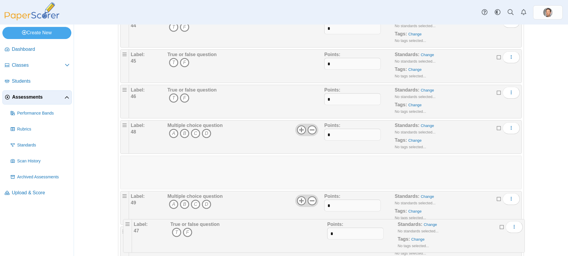
drag, startPoint x: 121, startPoint y: 124, endPoint x: 123, endPoint y: 216, distance: 92.6
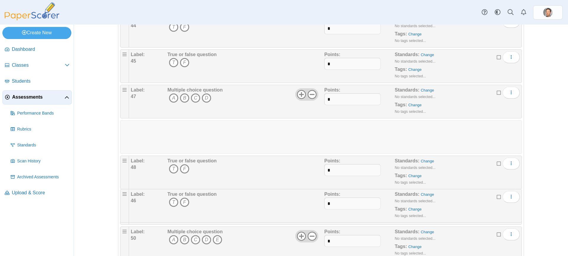
drag, startPoint x: 122, startPoint y: 90, endPoint x: 122, endPoint y: 200, distance: 109.1
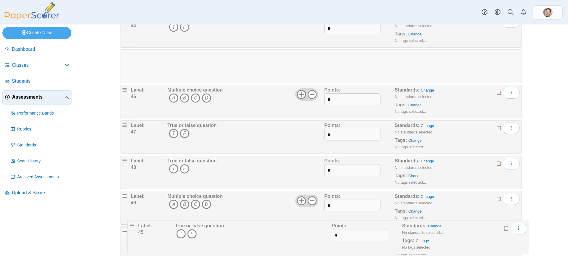
drag, startPoint x: 121, startPoint y: 56, endPoint x: 129, endPoint y: 223, distance: 167.2
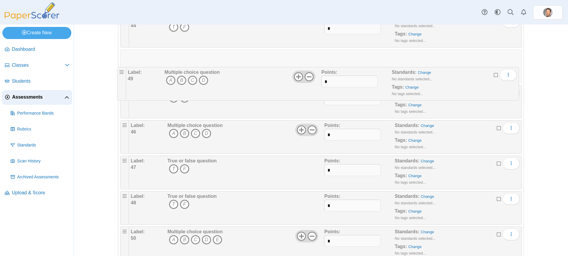
drag, startPoint x: 121, startPoint y: 196, endPoint x: 118, endPoint y: 68, distance: 128.7
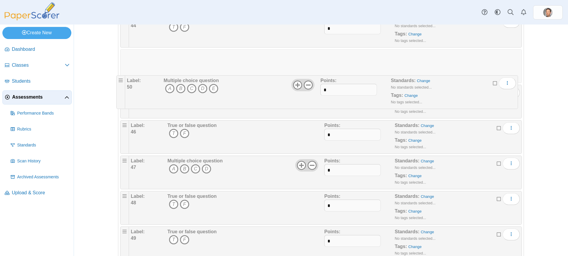
drag, startPoint x: 122, startPoint y: 232, endPoint x: 119, endPoint y: 76, distance: 155.9
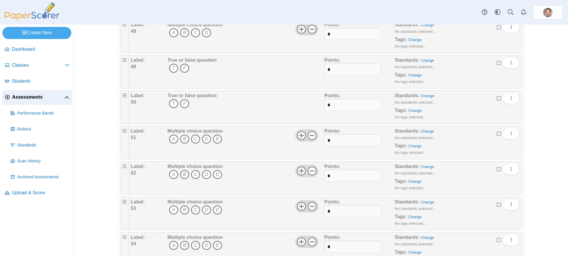
scroll to position [1776, 0]
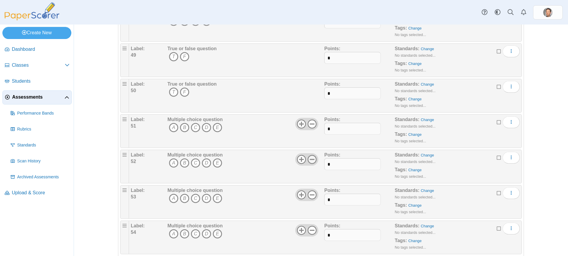
click at [308, 159] on use at bounding box center [312, 159] width 9 height 9
click at [310, 121] on icon at bounding box center [311, 123] width 9 height 9
click at [307, 191] on icon at bounding box center [311, 194] width 9 height 9
click at [310, 234] on use at bounding box center [312, 230] width 9 height 9
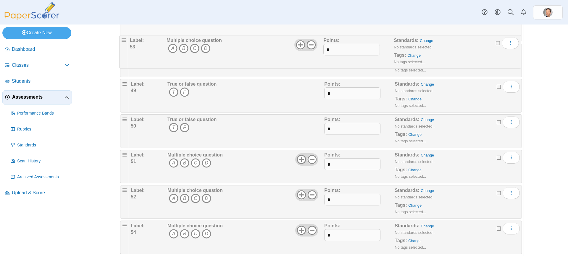
drag, startPoint x: 120, startPoint y: 190, endPoint x: 119, endPoint y: 36, distance: 154.7
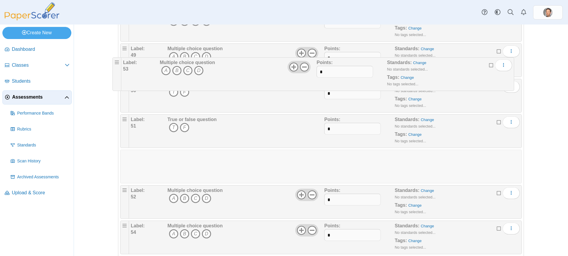
drag, startPoint x: 121, startPoint y: 192, endPoint x: 114, endPoint y: 60, distance: 132.7
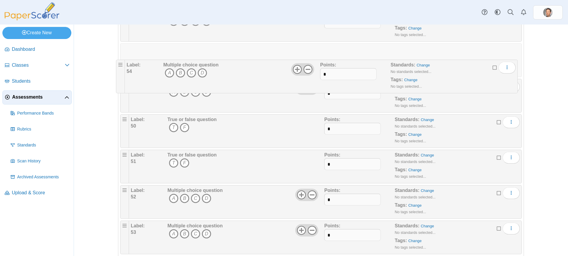
drag, startPoint x: 124, startPoint y: 225, endPoint x: 120, endPoint y: 60, distance: 165.1
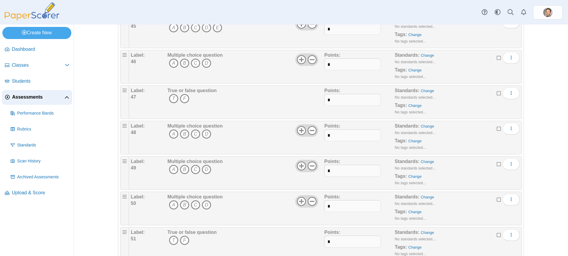
scroll to position [1658, 0]
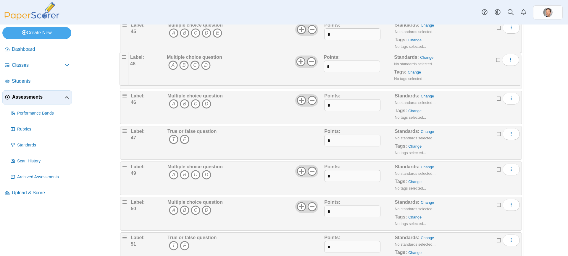
drag, startPoint x: 122, startPoint y: 132, endPoint x: 122, endPoint y: 53, distance: 78.7
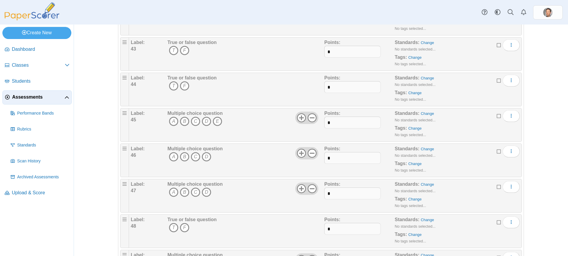
scroll to position [1569, 0]
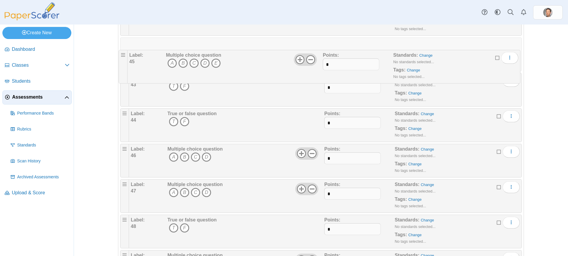
drag, startPoint x: 119, startPoint y: 112, endPoint x: 119, endPoint y: 50, distance: 62.1
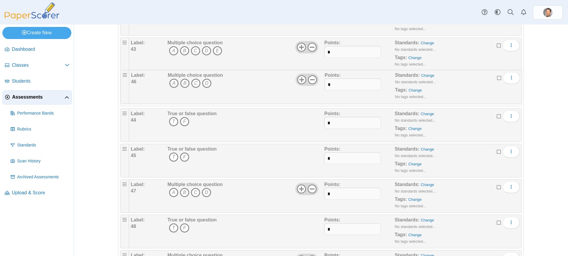
drag, startPoint x: 122, startPoint y: 150, endPoint x: 122, endPoint y: 72, distance: 78.4
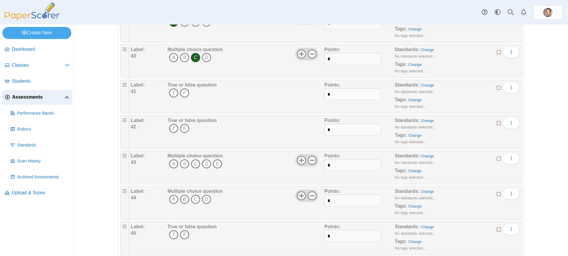
scroll to position [1451, 0]
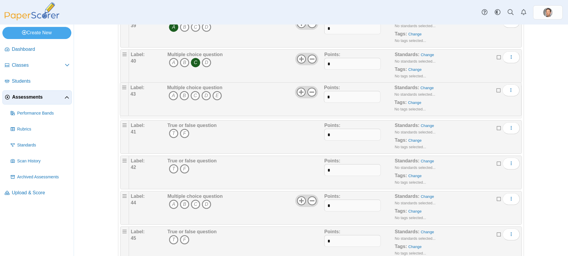
drag, startPoint x: 122, startPoint y: 162, endPoint x: 122, endPoint y: 84, distance: 77.8
click at [308, 98] on use at bounding box center [312, 94] width 9 height 9
click at [205, 101] on icon "D" at bounding box center [206, 97] width 9 height 9
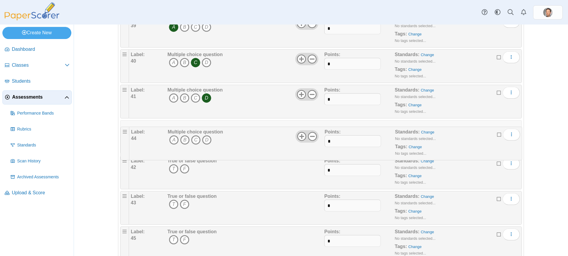
drag, startPoint x: 123, startPoint y: 197, endPoint x: 122, endPoint y: 125, distance: 71.6
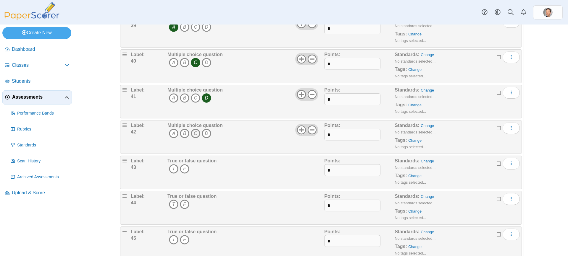
click at [194, 130] on icon "C" at bounding box center [195, 133] width 9 height 9
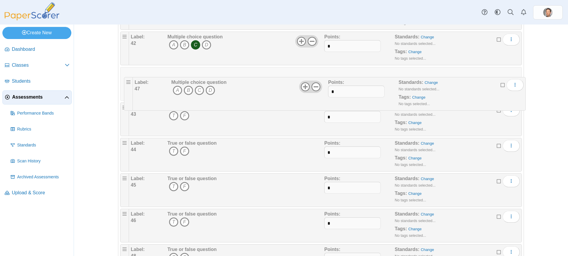
drag, startPoint x: 122, startPoint y: 215, endPoint x: 125, endPoint y: 77, distance: 137.8
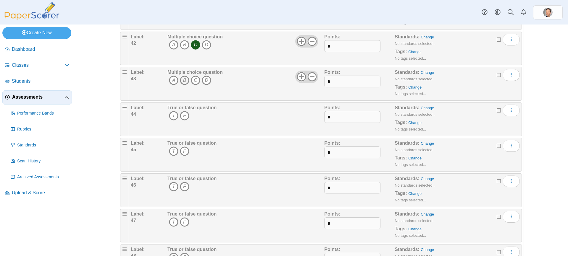
click at [182, 81] on icon "B" at bounding box center [184, 80] width 9 height 9
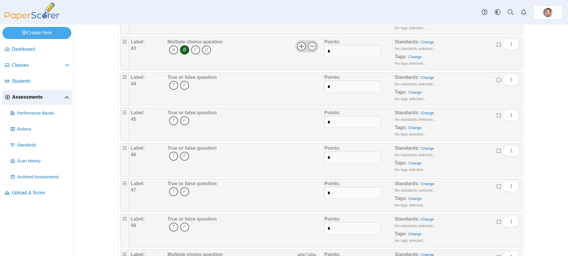
scroll to position [1599, 0]
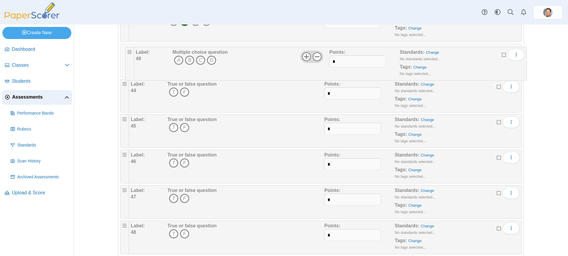
drag, startPoint x: 123, startPoint y: 226, endPoint x: 128, endPoint y: 47, distance: 178.4
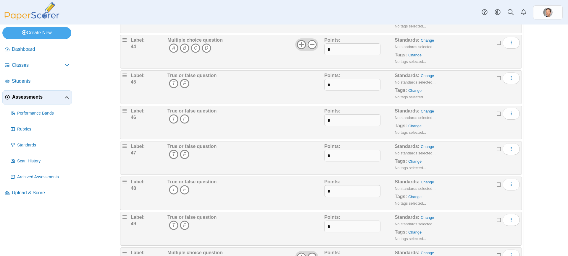
scroll to position [1658, 0]
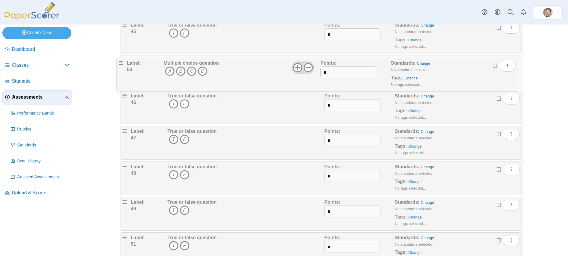
drag, startPoint x: 120, startPoint y: 205, endPoint x: 119, endPoint y: 64, distance: 141.1
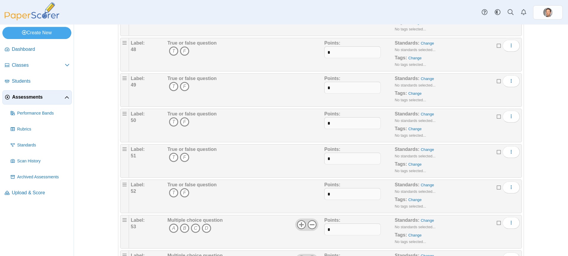
scroll to position [1746, 0]
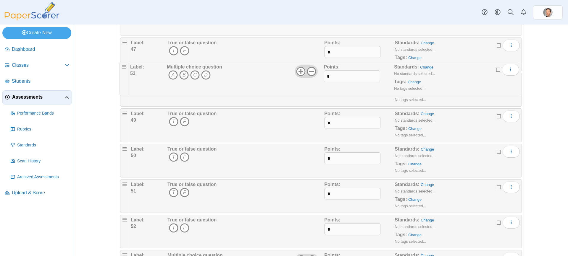
drag, startPoint x: 122, startPoint y: 218, endPoint x: 122, endPoint y: 61, distance: 157.6
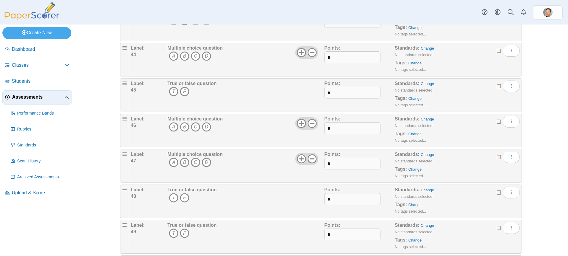
scroll to position [1599, 0]
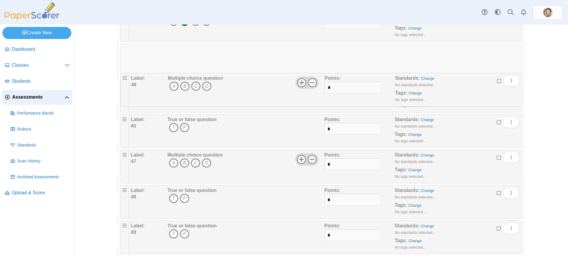
drag, startPoint x: 123, startPoint y: 119, endPoint x: 124, endPoint y: 74, distance: 45.8
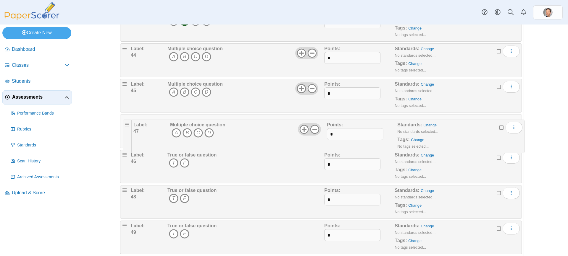
drag, startPoint x: 124, startPoint y: 157, endPoint x: 127, endPoint y: 122, distance: 35.0
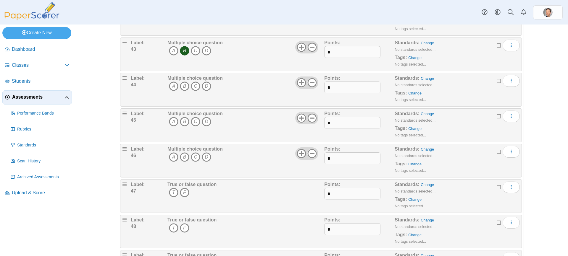
scroll to position [1539, 0]
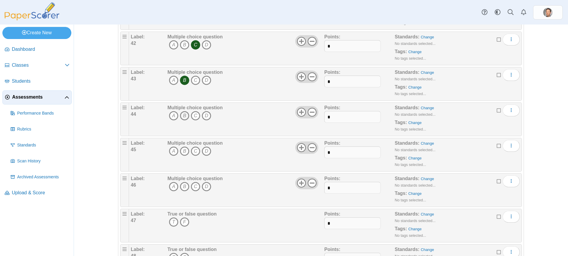
click at [183, 116] on icon "B" at bounding box center [184, 115] width 9 height 9
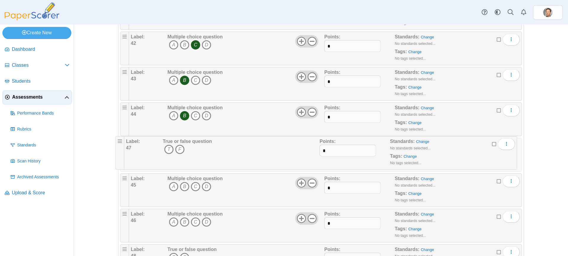
drag, startPoint x: 122, startPoint y: 215, endPoint x: 118, endPoint y: 138, distance: 77.3
click at [173, 149] on icon "T" at bounding box center [173, 151] width 9 height 9
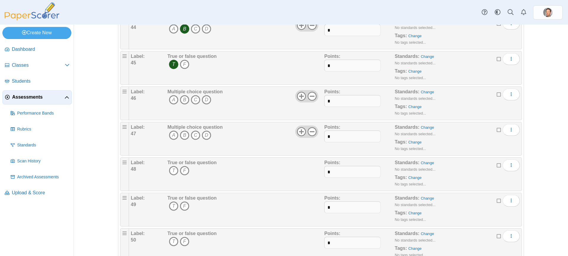
scroll to position [1628, 0]
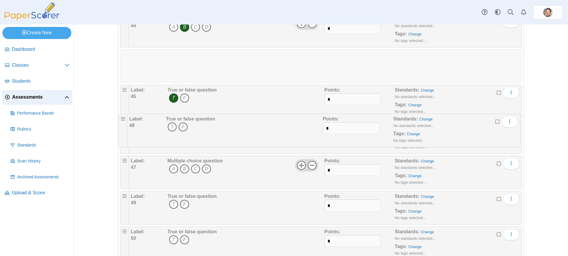
drag, startPoint x: 121, startPoint y: 158, endPoint x: 120, endPoint y: 112, distance: 46.1
drag, startPoint x: 120, startPoint y: 53, endPoint x: 124, endPoint y: 106, distance: 52.4
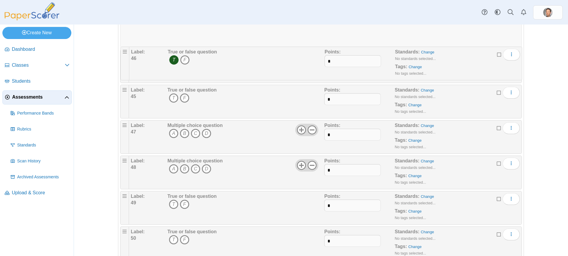
drag, startPoint x: 122, startPoint y: 89, endPoint x: 123, endPoint y: 46, distance: 42.6
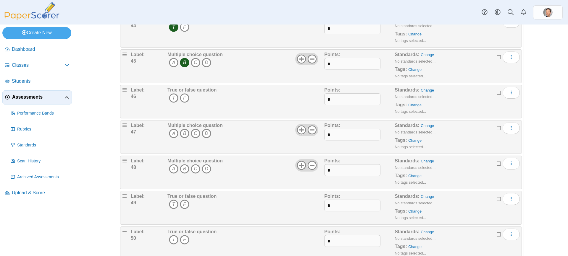
scroll to position [1569, 0]
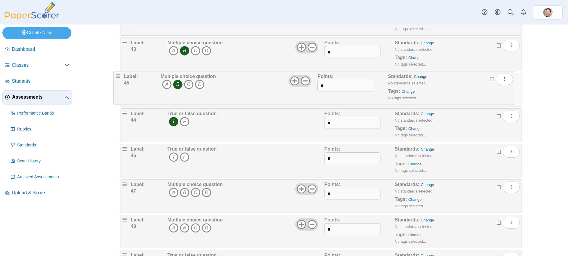
drag, startPoint x: 122, startPoint y: 114, endPoint x: 115, endPoint y: 72, distance: 42.2
click at [180, 159] on icon "F" at bounding box center [184, 157] width 9 height 9
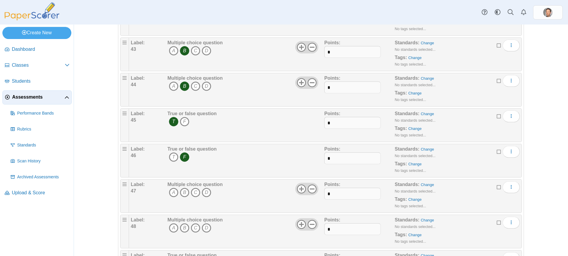
scroll to position [1599, 0]
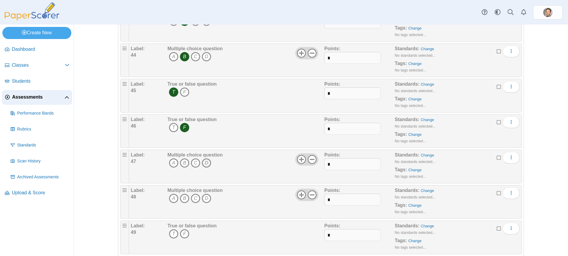
click at [202, 160] on icon "D" at bounding box center [206, 162] width 9 height 9
click at [191, 196] on icon "C" at bounding box center [195, 198] width 9 height 9
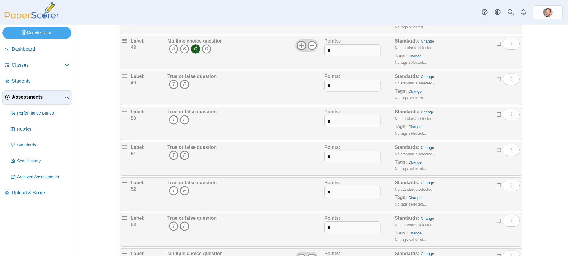
scroll to position [1776, 0]
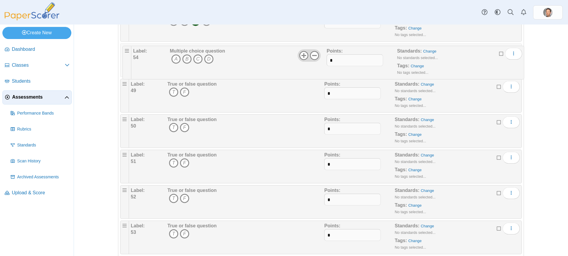
drag, startPoint x: 121, startPoint y: 228, endPoint x: 126, endPoint y: 51, distance: 176.9
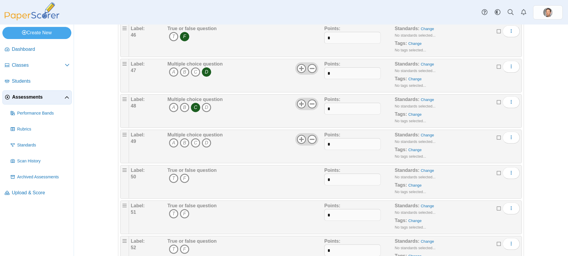
scroll to position [1687, 0]
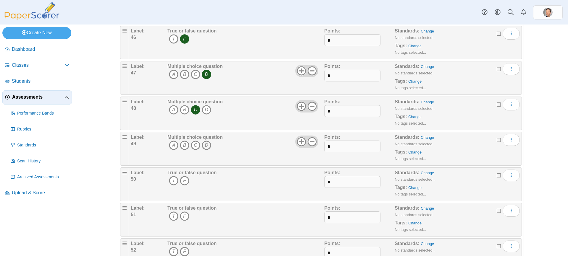
click at [202, 143] on icon "D" at bounding box center [206, 145] width 9 height 9
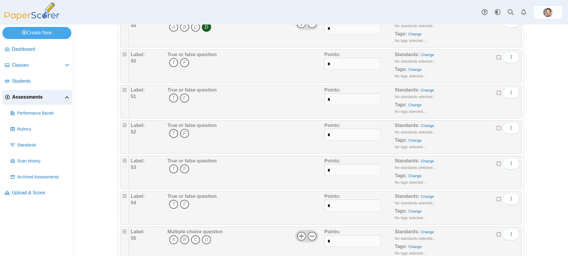
scroll to position [1835, 0]
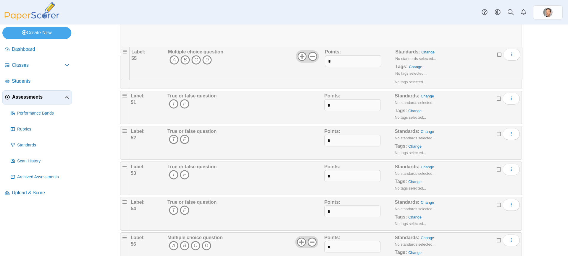
drag, startPoint x: 120, startPoint y: 202, endPoint x: 121, endPoint y: 47, distance: 154.9
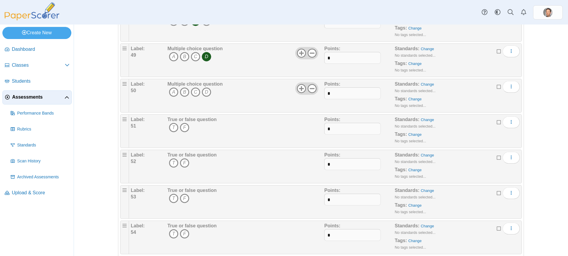
scroll to position [1717, 0]
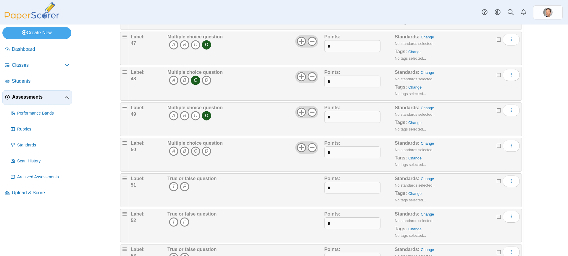
click at [192, 149] on icon "C" at bounding box center [195, 151] width 9 height 9
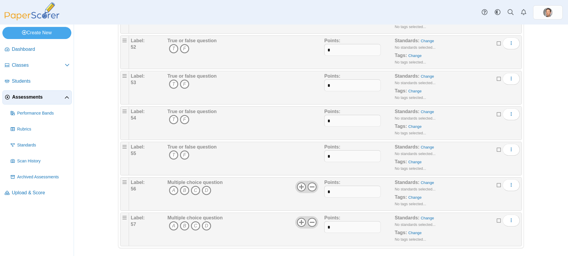
scroll to position [1894, 0]
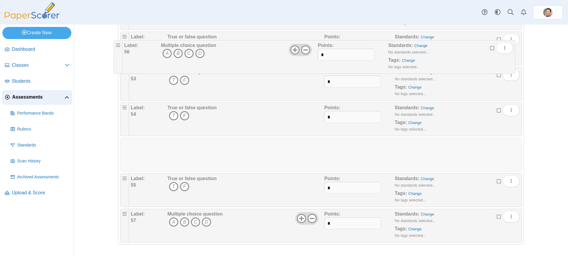
drag, startPoint x: 122, startPoint y: 179, endPoint x: 116, endPoint y: 41, distance: 137.9
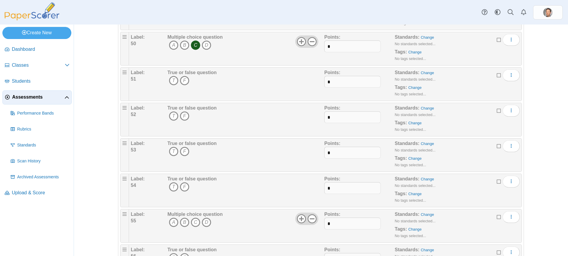
scroll to position [1806, 0]
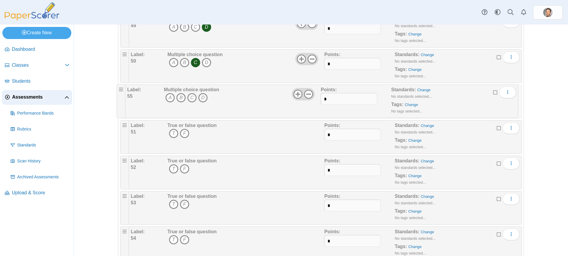
drag, startPoint x: 122, startPoint y: 236, endPoint x: 121, endPoint y: 92, distance: 144.0
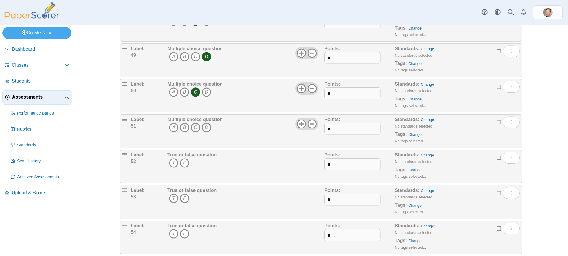
click at [191, 127] on icon "C" at bounding box center [195, 127] width 9 height 9
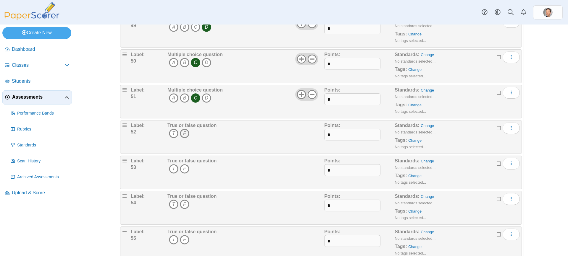
click at [180, 131] on icon "F" at bounding box center [184, 133] width 9 height 9
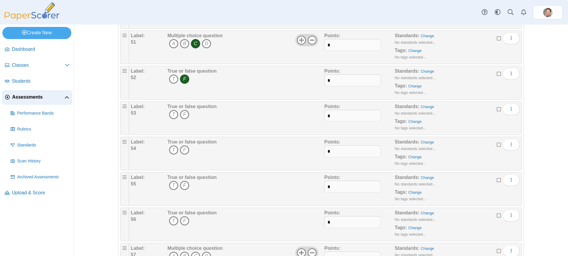
scroll to position [1865, 0]
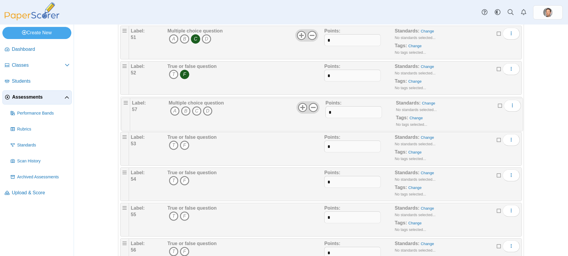
drag, startPoint x: 119, startPoint y: 242, endPoint x: 123, endPoint y: 99, distance: 142.6
click at [172, 109] on icon "A" at bounding box center [173, 109] width 9 height 9
click at [171, 148] on icon "T" at bounding box center [173, 145] width 9 height 9
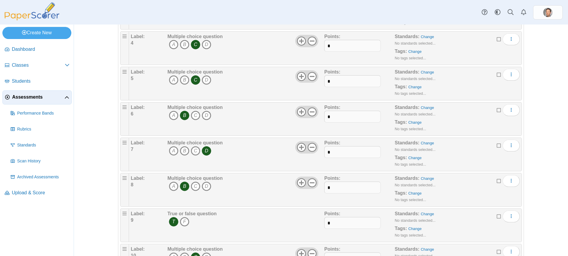
scroll to position [0, 0]
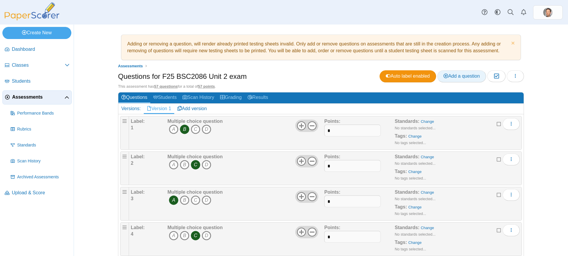
click at [463, 76] on span "Add a question" at bounding box center [461, 76] width 36 height 5
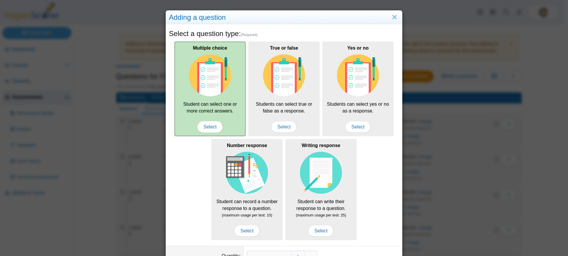
click at [215, 94] on img at bounding box center [210, 75] width 42 height 42
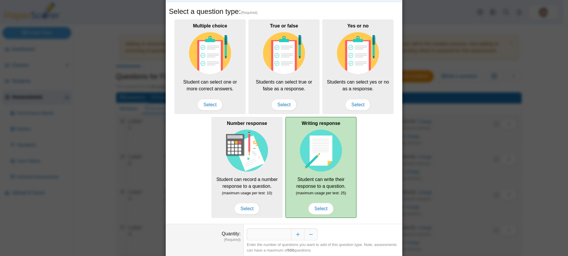
scroll to position [42, 0]
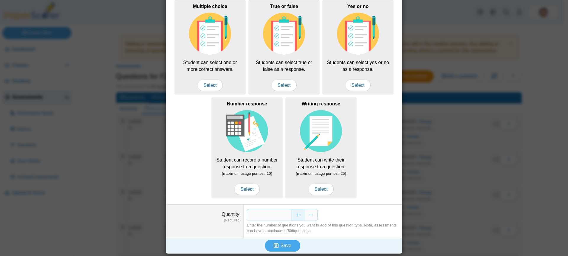
click at [298, 218] on button "Increase" at bounding box center [297, 215] width 13 height 12
click at [297, 218] on button "Increase" at bounding box center [297, 215] width 13 height 12
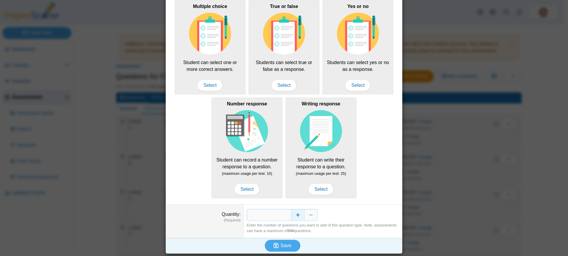
click at [297, 218] on button "Increase" at bounding box center [297, 215] width 13 height 12
type input "*"
click at [284, 250] on button "Save" at bounding box center [282, 246] width 35 height 12
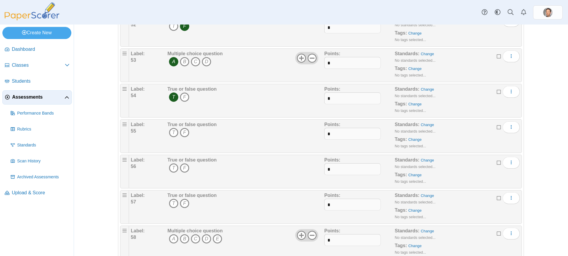
scroll to position [1920, 0]
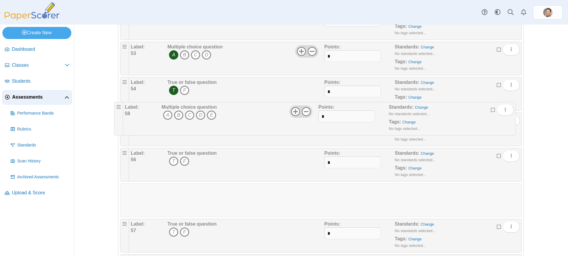
drag, startPoint x: 121, startPoint y: 226, endPoint x: 115, endPoint y: 105, distance: 121.7
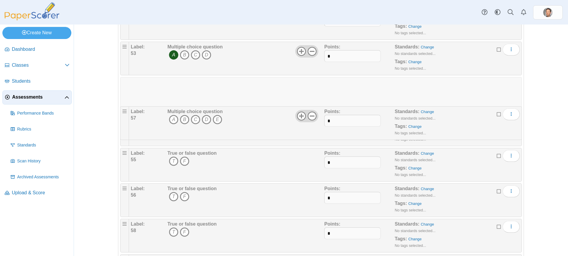
drag, startPoint x: 121, startPoint y: 188, endPoint x: 121, endPoint y: 107, distance: 81.6
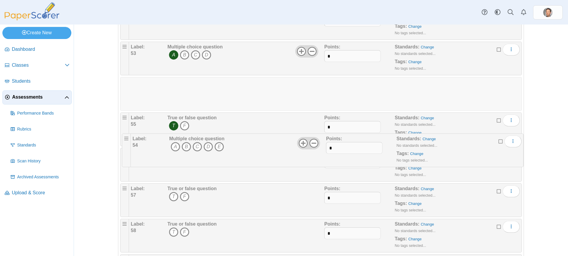
drag, startPoint x: 120, startPoint y: 83, endPoint x: 122, endPoint y: 135, distance: 52.1
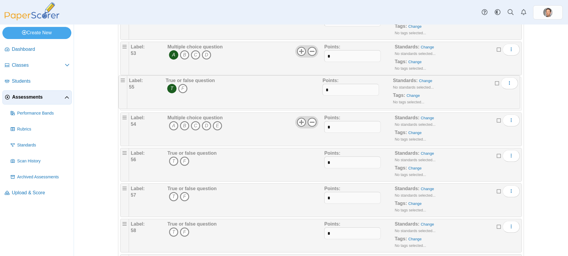
drag, startPoint x: 122, startPoint y: 117, endPoint x: 121, endPoint y: 74, distance: 42.9
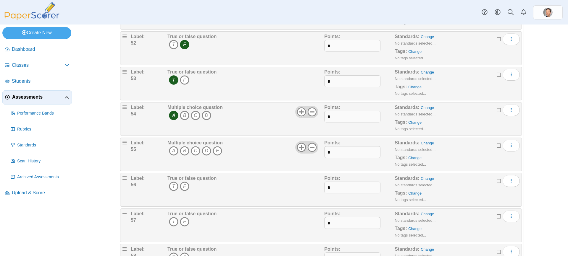
scroll to position [1861, 0]
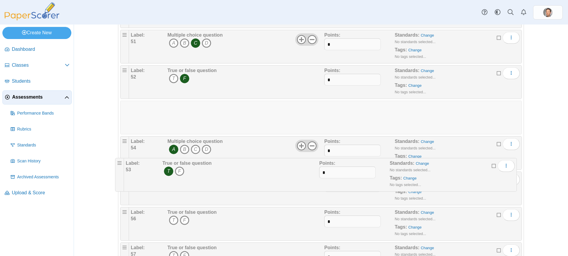
drag, startPoint x: 123, startPoint y: 109, endPoint x: 119, endPoint y: 163, distance: 54.5
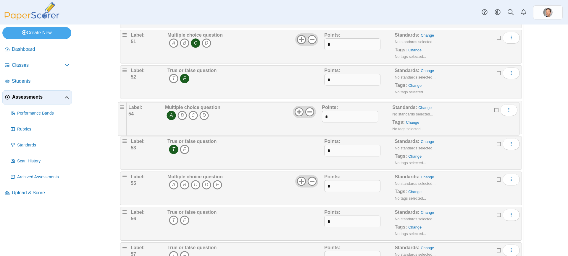
drag, startPoint x: 120, startPoint y: 142, endPoint x: 117, endPoint y: 104, distance: 38.6
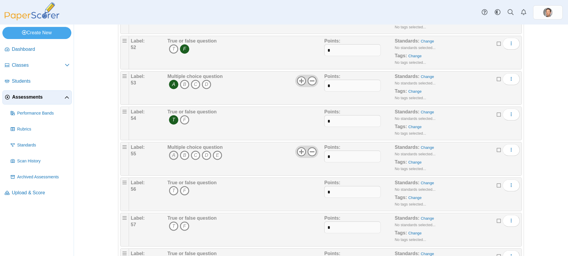
click at [172, 156] on icon "A" at bounding box center [173, 155] width 9 height 9
click at [196, 155] on icon "C" at bounding box center [195, 155] width 9 height 9
click at [202, 156] on icon "D" at bounding box center [206, 155] width 9 height 9
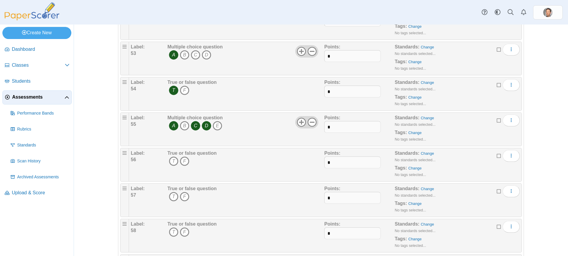
click at [188, 156] on div "True or false question T F" at bounding box center [191, 165] width 49 height 30
click at [184, 161] on icon "F" at bounding box center [184, 161] width 9 height 9
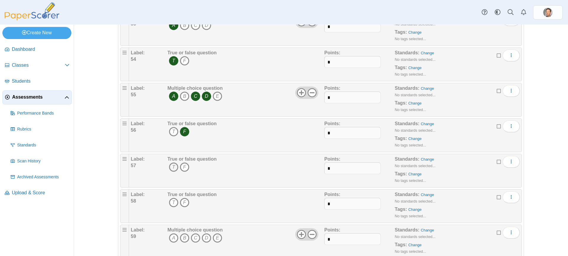
click at [174, 166] on icon "T" at bounding box center [173, 167] width 9 height 9
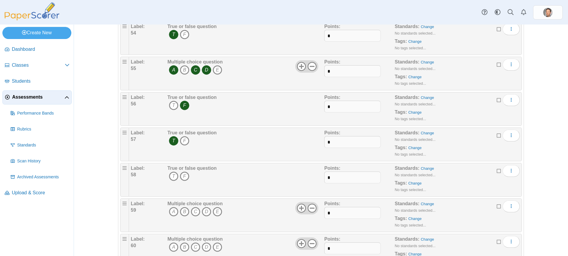
scroll to position [2008, 0]
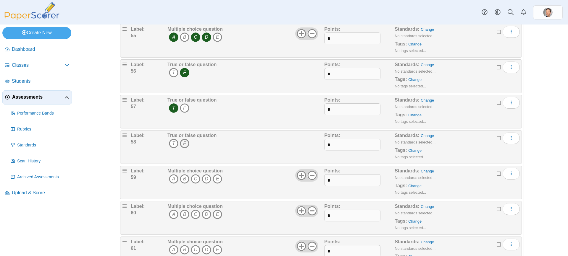
click at [184, 142] on icon "F" at bounding box center [184, 143] width 9 height 9
click at [310, 176] on icon at bounding box center [311, 175] width 9 height 9
click at [312, 211] on use at bounding box center [312, 210] width 9 height 9
click at [311, 248] on icon at bounding box center [311, 246] width 9 height 9
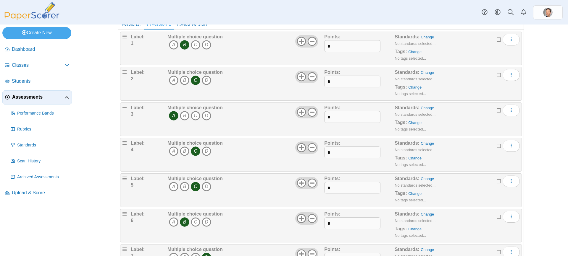
scroll to position [0, 0]
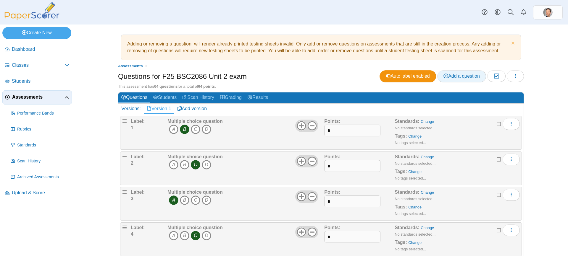
click at [460, 78] on span "Add a question" at bounding box center [461, 76] width 36 height 5
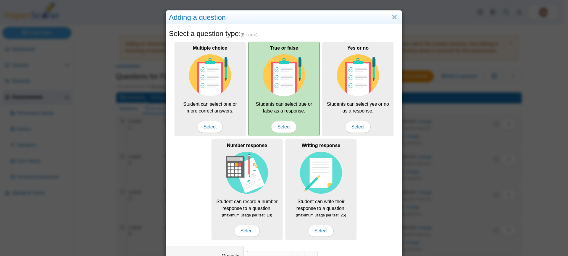
click at [301, 97] on div "True or false Students can select true or false as a response. Select" at bounding box center [283, 89] width 71 height 95
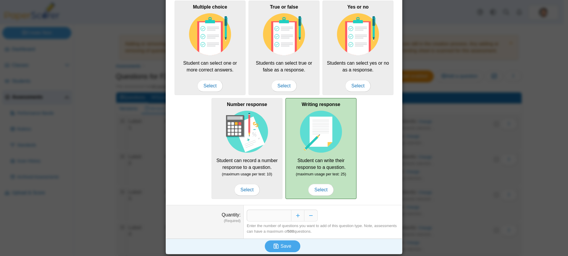
scroll to position [42, 0]
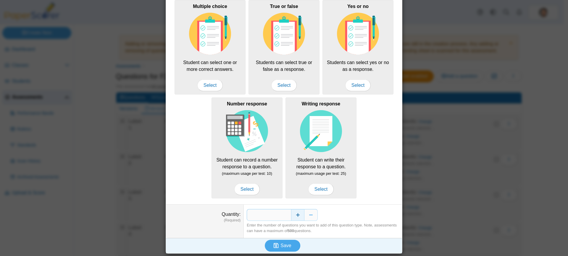
click at [296, 216] on button "Increase" at bounding box center [297, 215] width 13 height 12
type input "*"
click at [282, 247] on span "Save" at bounding box center [285, 245] width 11 height 5
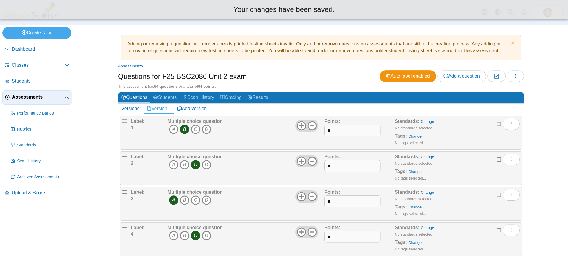
scroll to position [35, 0]
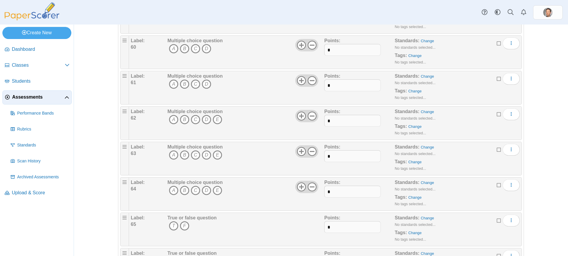
scroll to position [2247, 0]
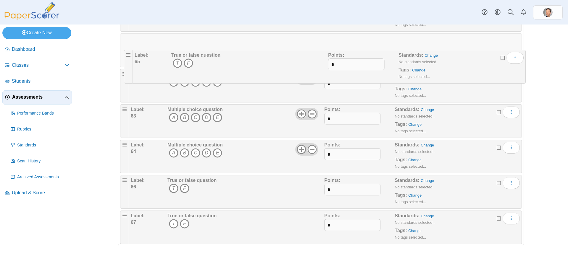
drag, startPoint x: 121, startPoint y: 147, endPoint x: 125, endPoint y: 53, distance: 94.4
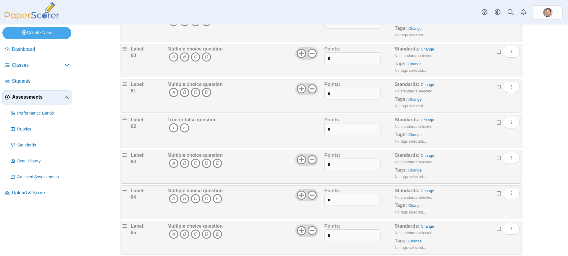
scroll to position [2159, 0]
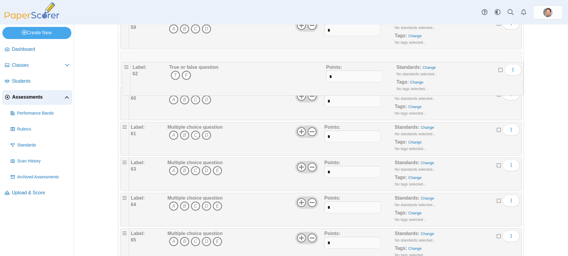
drag, startPoint x: 119, startPoint y: 126, endPoint x: 122, endPoint y: 62, distance: 63.6
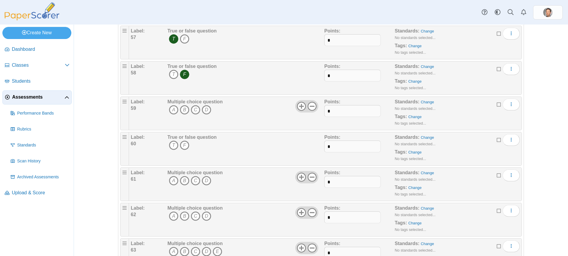
scroll to position [2070, 0]
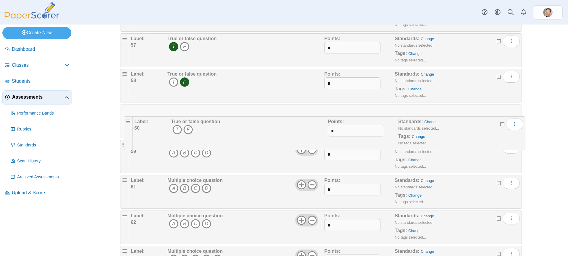
drag, startPoint x: 121, startPoint y: 146, endPoint x: 124, endPoint y: 118, distance: 28.1
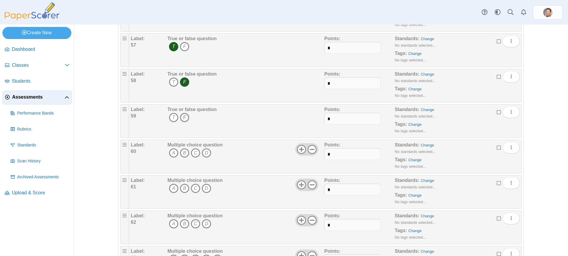
click at [182, 116] on icon "F" at bounding box center [184, 117] width 9 height 9
click at [171, 155] on icon "A" at bounding box center [173, 152] width 9 height 9
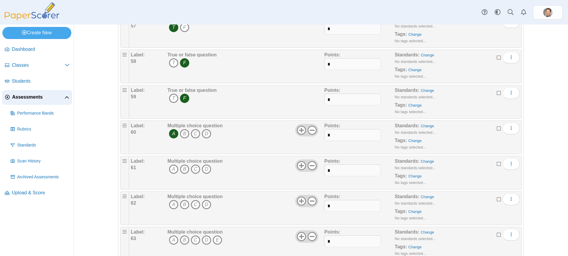
scroll to position [2099, 0]
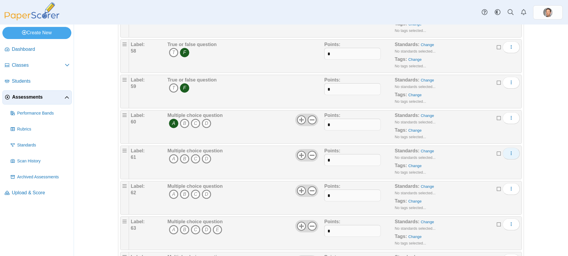
click at [510, 152] on icon "More options" at bounding box center [511, 153] width 5 height 5
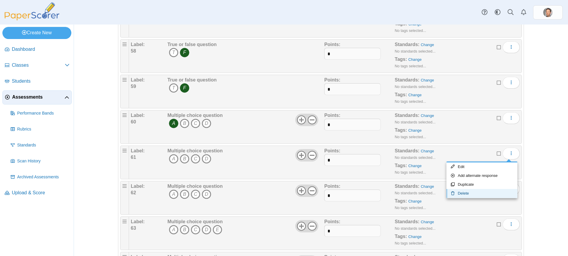
click at [465, 190] on link "Delete" at bounding box center [481, 193] width 71 height 9
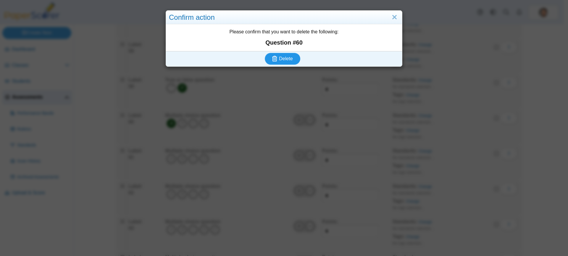
click at [285, 55] on button "Delete" at bounding box center [282, 59] width 35 height 12
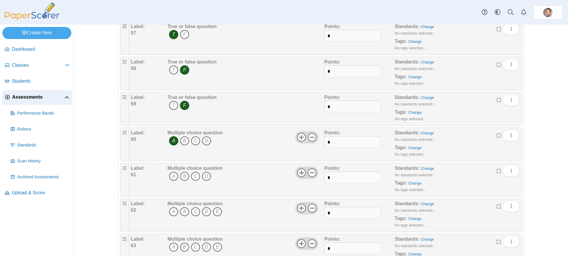
scroll to position [2214, 0]
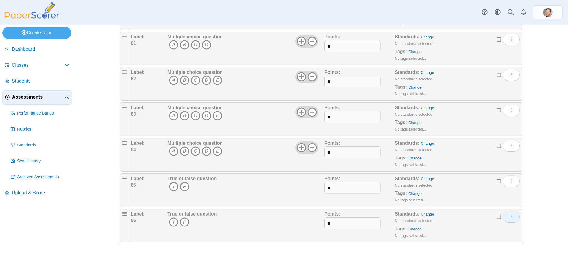
click at [509, 216] on icon "More options" at bounding box center [511, 216] width 5 height 5
click at [463, 245] on link "Delete" at bounding box center [481, 248] width 71 height 9
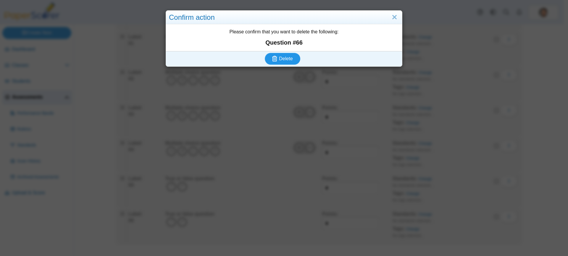
click at [279, 58] on span "Delete" at bounding box center [286, 58] width 14 height 5
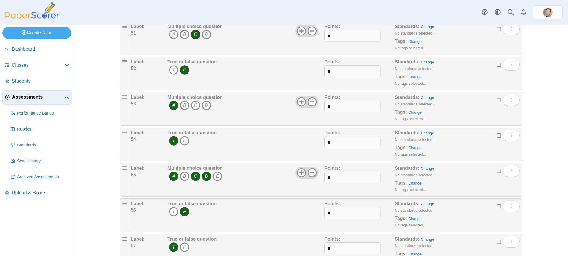
scroll to position [2178, 0]
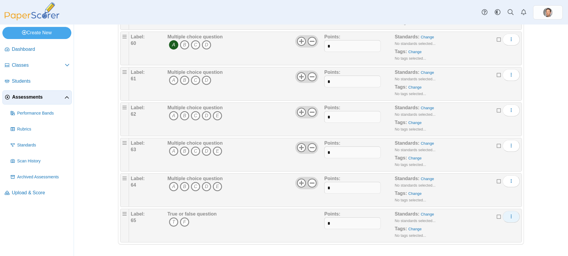
click at [512, 218] on button "More options" at bounding box center [510, 217] width 17 height 12
click at [470, 243] on link "Duplicate" at bounding box center [481, 239] width 71 height 9
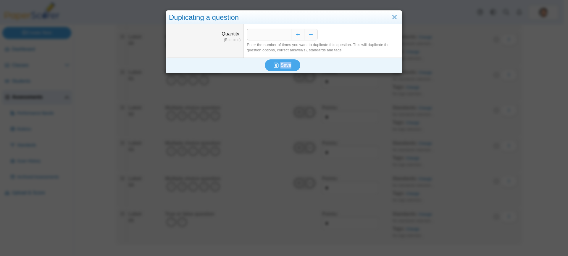
click at [470, 243] on div "Duplicating a question Quantity (Required) * Enter the number of times you want…" at bounding box center [284, 128] width 568 height 256
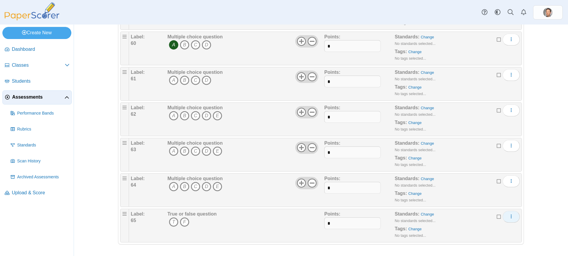
click at [510, 215] on use "More options" at bounding box center [510, 217] width 1 height 4
click at [468, 249] on link "Delete" at bounding box center [481, 248] width 71 height 9
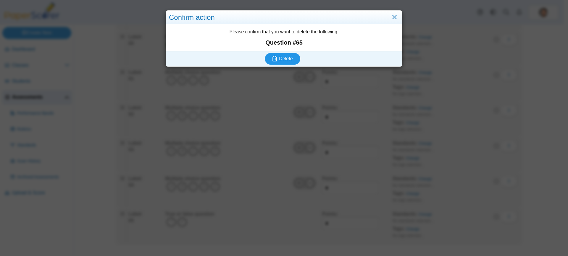
click at [283, 57] on span "Delete" at bounding box center [286, 58] width 14 height 5
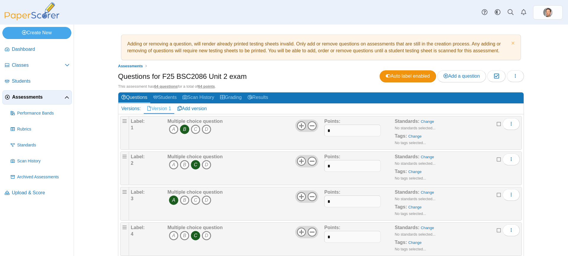
scroll to position [2143, 0]
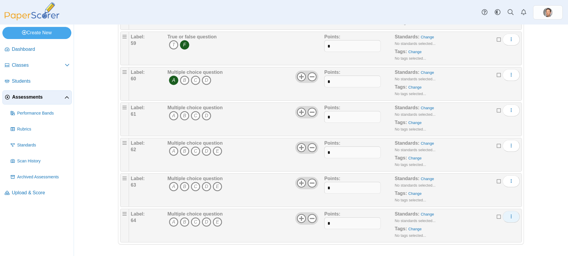
click at [510, 216] on icon "More options" at bounding box center [511, 216] width 5 height 5
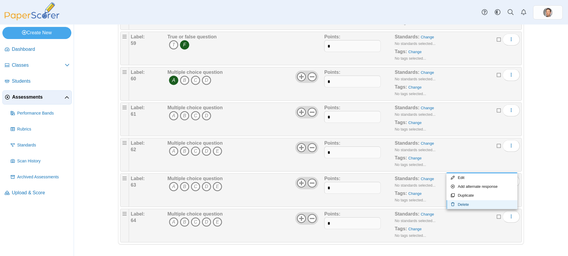
click at [456, 202] on link "Delete" at bounding box center [481, 204] width 71 height 9
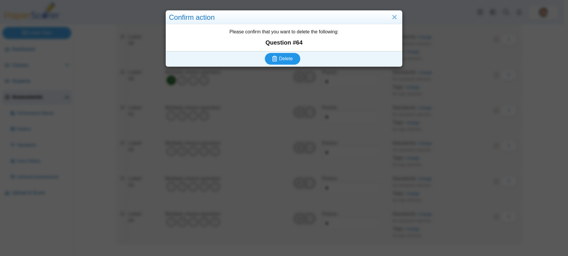
click at [292, 56] on button "Delete" at bounding box center [282, 59] width 35 height 12
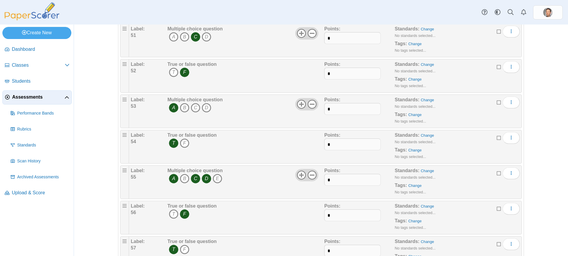
scroll to position [2107, 0]
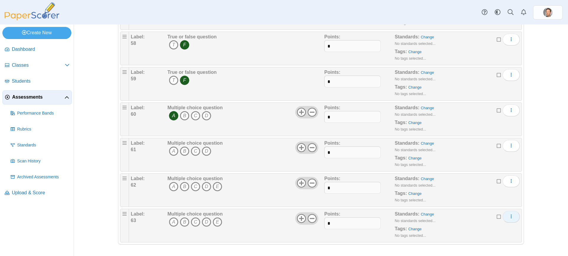
click at [511, 218] on icon "More options" at bounding box center [511, 216] width 5 height 5
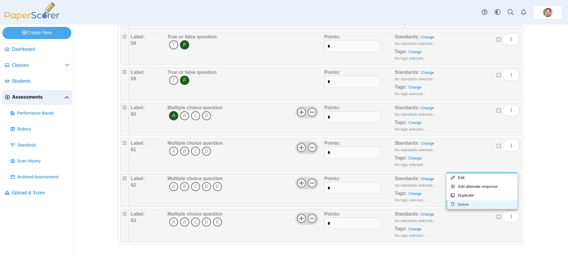
click at [468, 201] on link "Delete" at bounding box center [481, 204] width 71 height 9
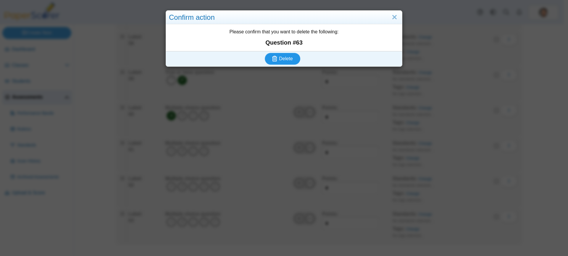
click at [284, 57] on span "Delete" at bounding box center [286, 58] width 14 height 5
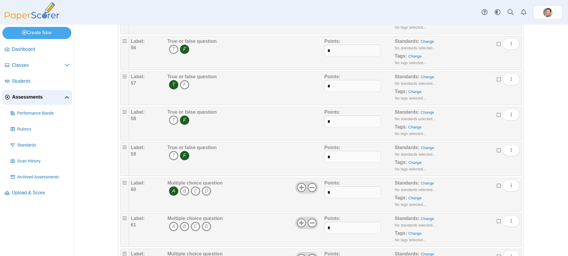
scroll to position [2072, 0]
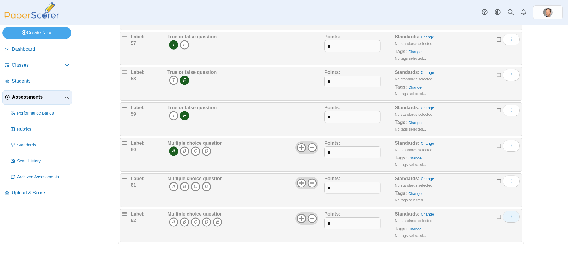
click at [505, 213] on button "More options" at bounding box center [510, 217] width 17 height 12
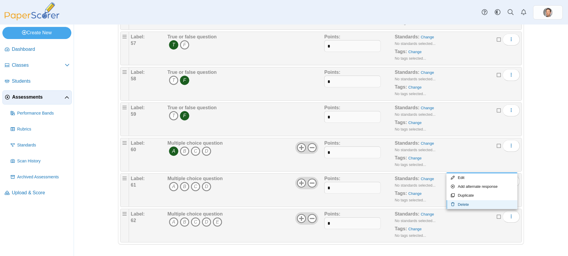
click at [464, 202] on link "Delete" at bounding box center [481, 204] width 71 height 9
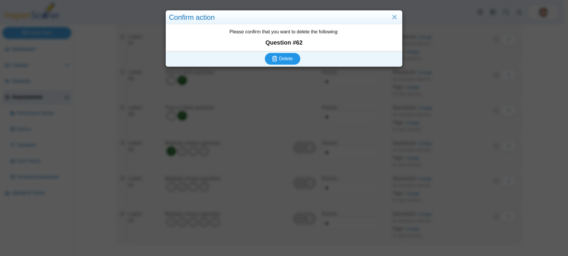
click at [281, 60] on span "Delete" at bounding box center [286, 58] width 14 height 5
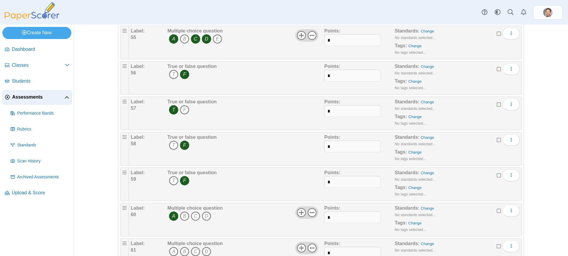
scroll to position [2036, 0]
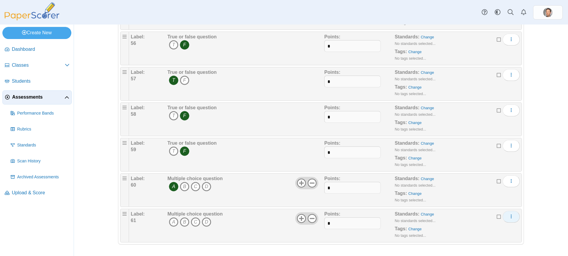
click at [509, 216] on icon "More options" at bounding box center [511, 216] width 5 height 5
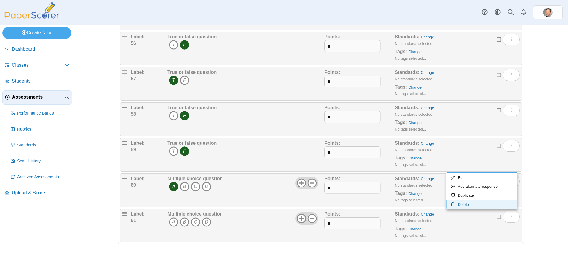
click at [464, 205] on link "Delete" at bounding box center [481, 204] width 71 height 9
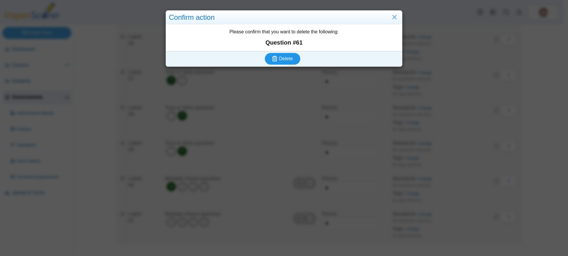
click at [285, 57] on span "Delete" at bounding box center [286, 58] width 14 height 5
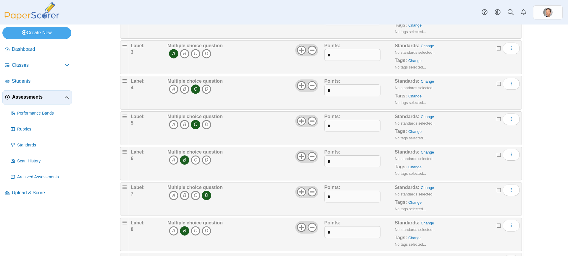
scroll to position [148, 0]
click at [511, 153] on icon "More options" at bounding box center [511, 153] width 5 height 5
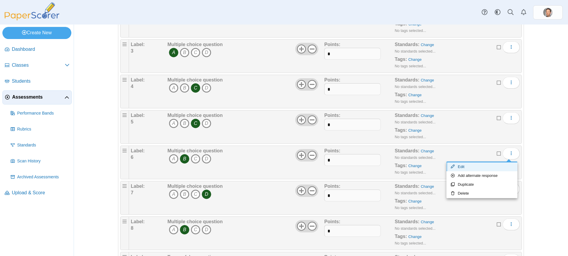
click at [463, 166] on link "Edit" at bounding box center [481, 167] width 71 height 9
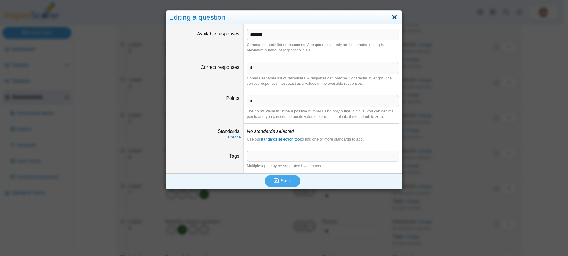
click at [392, 17] on link "Close" at bounding box center [394, 17] width 9 height 10
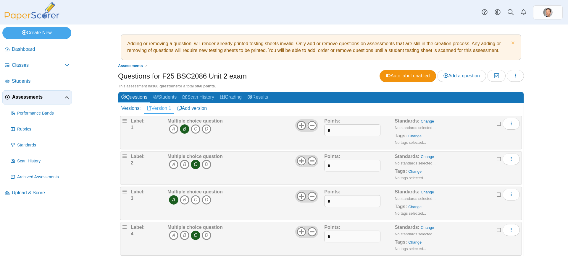
scroll to position [0, 0]
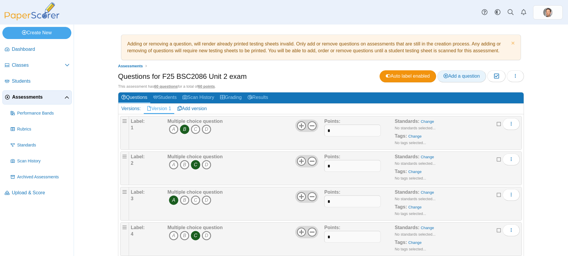
click at [457, 76] on span "Add a question" at bounding box center [461, 76] width 36 height 5
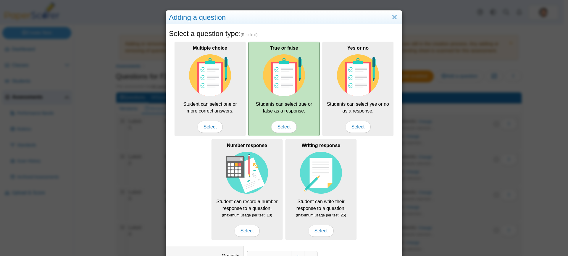
click at [271, 91] on img at bounding box center [284, 75] width 42 height 42
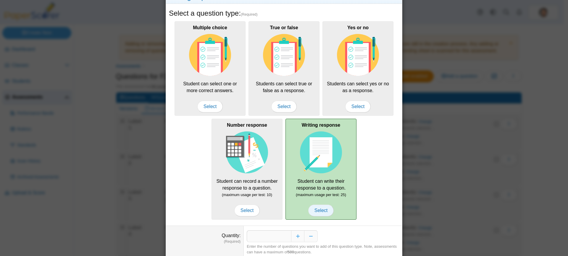
scroll to position [42, 0]
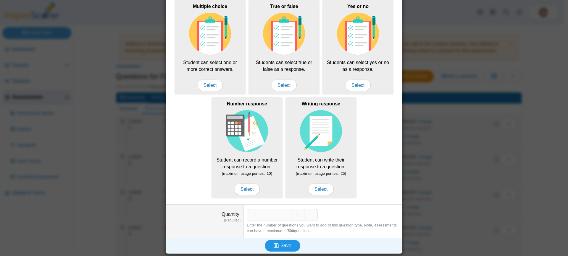
click at [286, 245] on span "Save" at bounding box center [285, 245] width 11 height 5
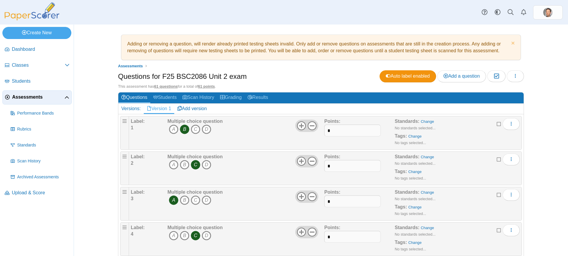
scroll to position [2036, 0]
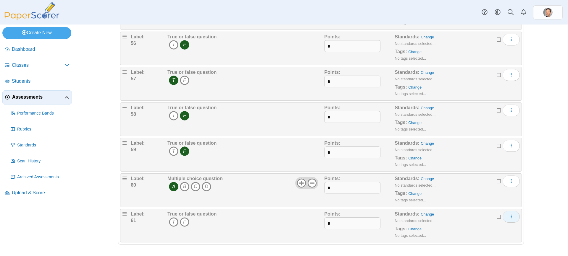
click at [510, 216] on icon "More options" at bounding box center [511, 216] width 5 height 5
click at [542, 208] on div "Adding or removing a question, will render already printed testing sheets inval…" at bounding box center [321, 141] width 494 height 232
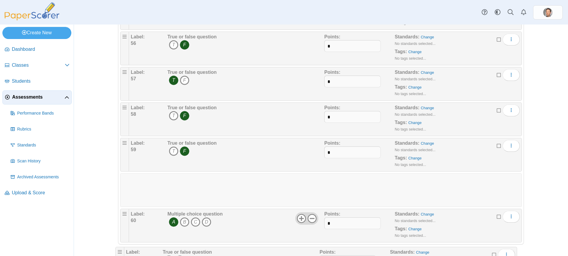
drag, startPoint x: 123, startPoint y: 215, endPoint x: 118, endPoint y: 248, distance: 34.0
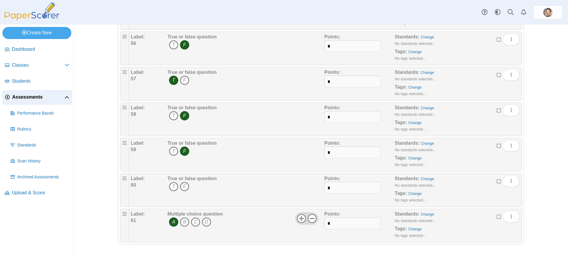
drag, startPoint x: 121, startPoint y: 180, endPoint x: 109, endPoint y: 176, distance: 12.5
click at [109, 176] on div "Adding or removing a question, will render already printed testing sheets inval…" at bounding box center [321, 141] width 494 height 232
click at [494, 181] on div "Standards: Change No standards selected... Tags: Change No tags selected..." at bounding box center [447, 191] width 106 height 30
click at [494, 181] on div "Label: 60 True or false question T F Points: *" at bounding box center [325, 191] width 389 height 30
click at [496, 182] on icon at bounding box center [498, 181] width 5 height 4
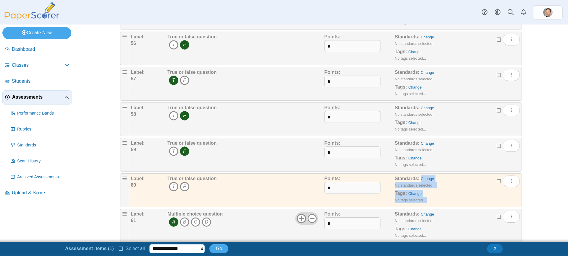
click at [198, 246] on select "**********" at bounding box center [176, 249] width 55 height 9
click at [491, 246] on button "X" at bounding box center [495, 249] width 16 height 9
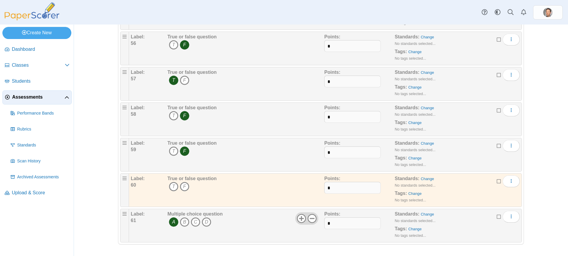
click at [553, 179] on div "Adding or removing a question, will render already printed testing sheets inval…" at bounding box center [321, 141] width 494 height 232
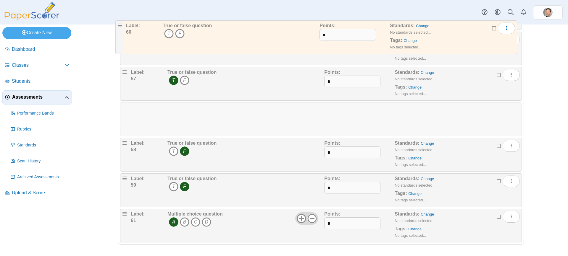
drag, startPoint x: 123, startPoint y: 179, endPoint x: 119, endPoint y: 21, distance: 157.7
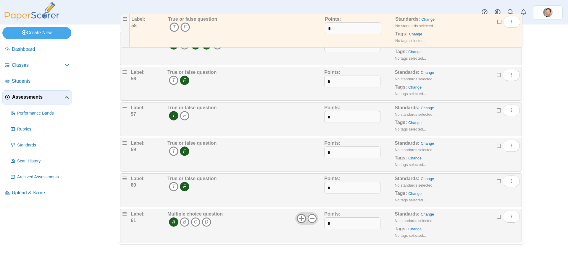
drag, startPoint x: 120, startPoint y: 107, endPoint x: 121, endPoint y: 14, distance: 93.1
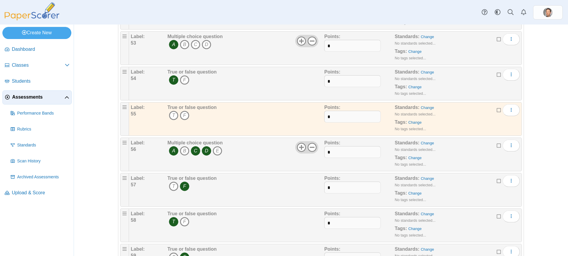
scroll to position [1918, 0]
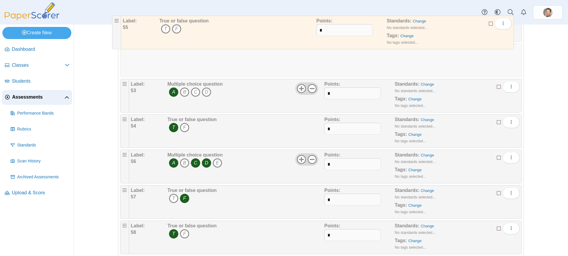
drag, startPoint x: 123, startPoint y: 120, endPoint x: 116, endPoint y: 18, distance: 102.3
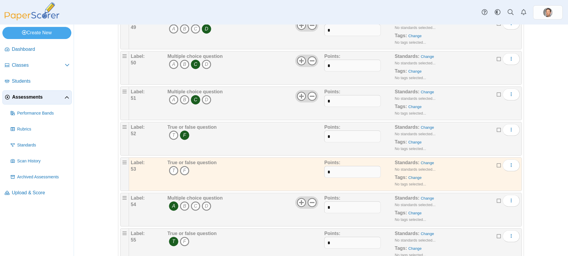
scroll to position [1800, 0]
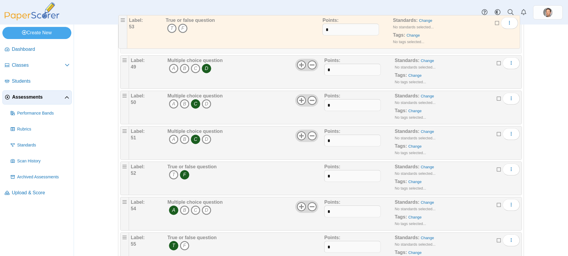
drag, startPoint x: 124, startPoint y: 167, endPoint x: 122, endPoint y: 16, distance: 151.1
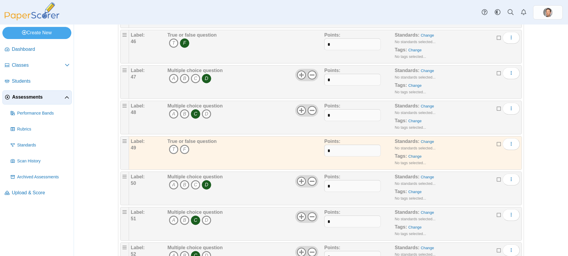
scroll to position [1681, 0]
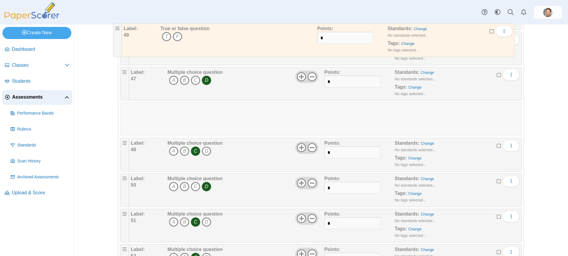
drag, startPoint x: 123, startPoint y: 142, endPoint x: 117, endPoint y: 22, distance: 120.2
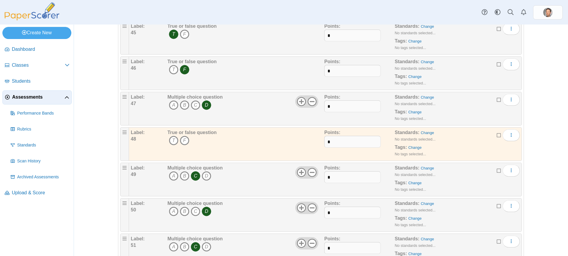
scroll to position [1622, 0]
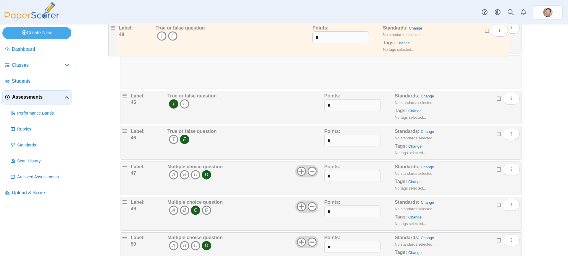
drag, startPoint x: 122, startPoint y: 166, endPoint x: 111, endPoint y: 22, distance: 144.5
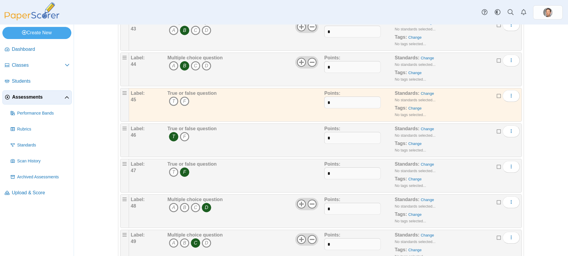
scroll to position [1534, 0]
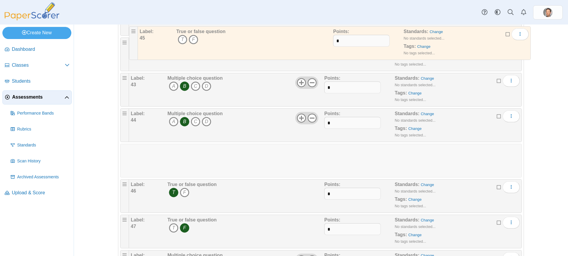
drag, startPoint x: 124, startPoint y: 148, endPoint x: 133, endPoint y: 23, distance: 125.4
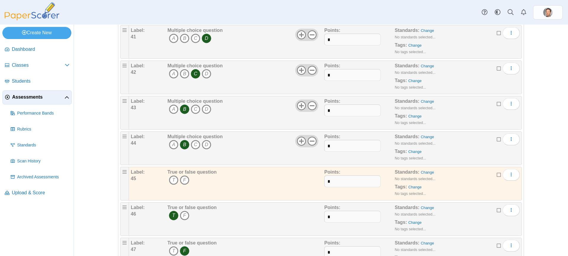
scroll to position [1474, 0]
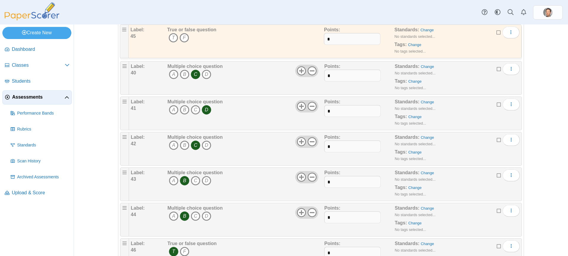
drag, startPoint x: 120, startPoint y: 209, endPoint x: 120, endPoint y: 26, distance: 183.0
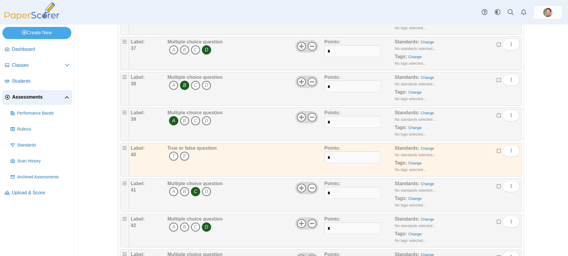
scroll to position [1356, 0]
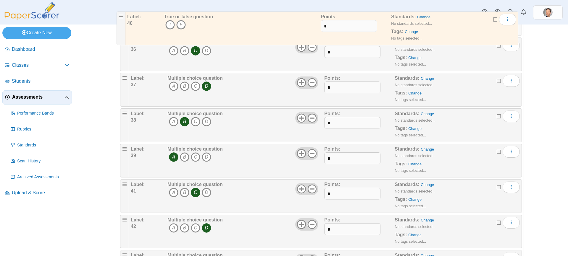
drag, startPoint x: 123, startPoint y: 150, endPoint x: 119, endPoint y: 13, distance: 136.9
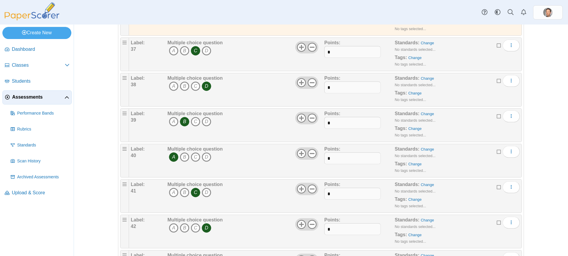
scroll to position [1267, 0]
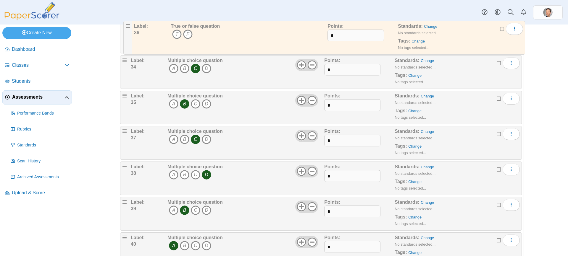
drag, startPoint x: 121, startPoint y: 95, endPoint x: 124, endPoint y: 21, distance: 74.3
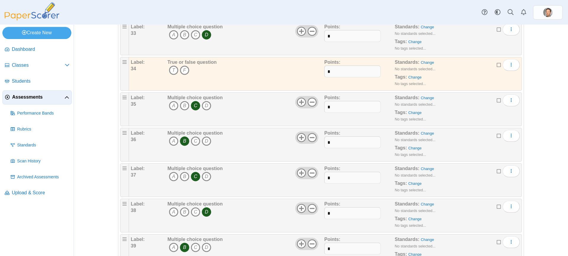
scroll to position [1149, 0]
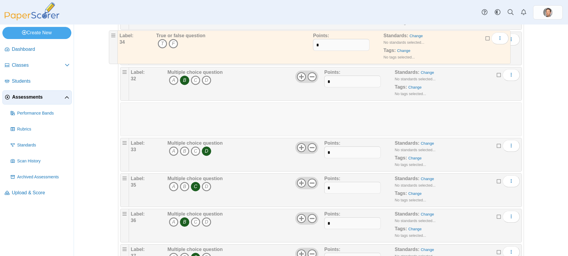
drag, startPoint x: 123, startPoint y: 145, endPoint x: 113, endPoint y: 30, distance: 115.2
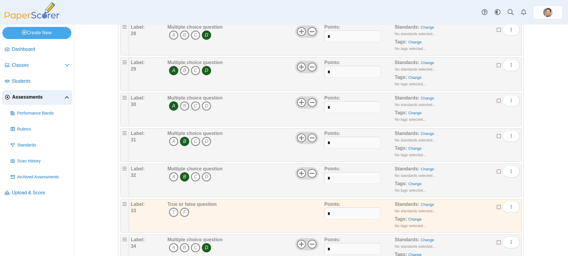
scroll to position [1031, 0]
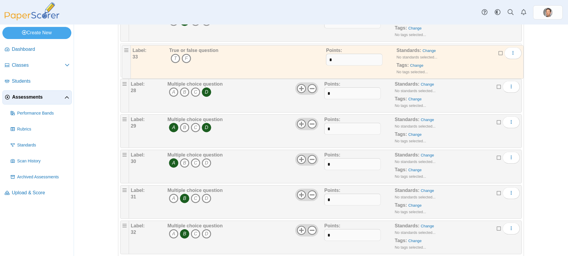
drag, startPoint x: 122, startPoint y: 226, endPoint x: 124, endPoint y: 46, distance: 180.1
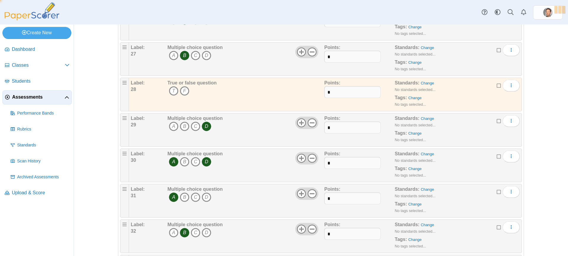
scroll to position [913, 0]
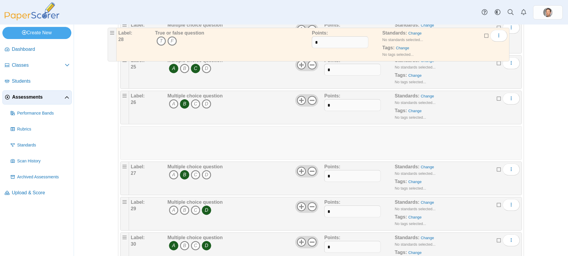
drag, startPoint x: 117, startPoint y: 144, endPoint x: 111, endPoint y: 25, distance: 119.1
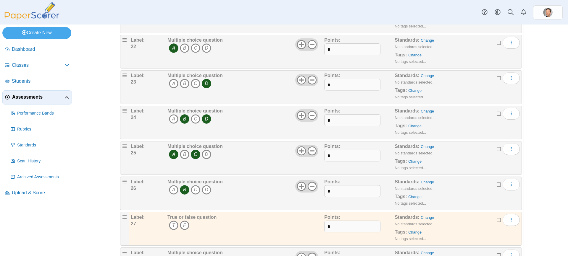
scroll to position [824, 0]
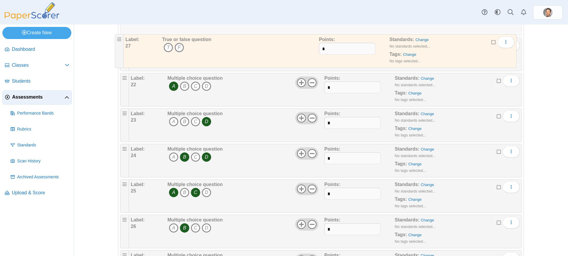
drag, startPoint x: 119, startPoint y: 219, endPoint x: 116, endPoint y: 37, distance: 182.5
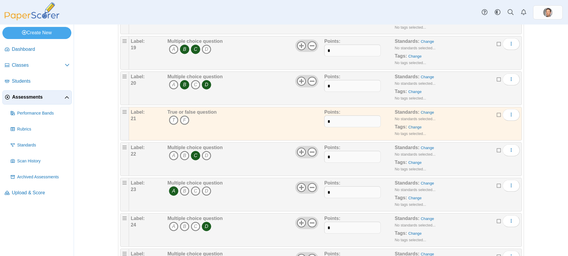
scroll to position [706, 0]
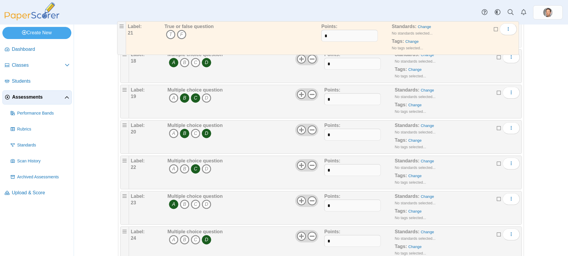
drag, startPoint x: 132, startPoint y: 83, endPoint x: 119, endPoint y: 23, distance: 61.5
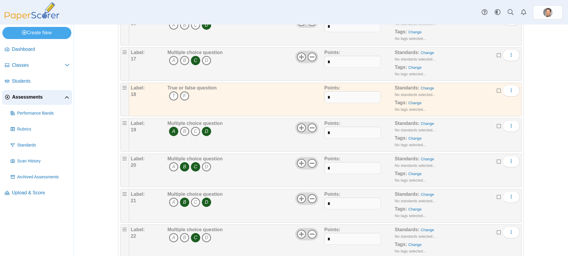
scroll to position [617, 0]
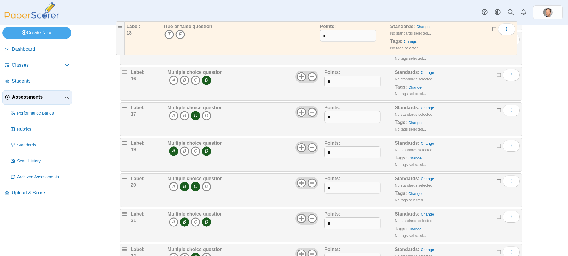
drag, startPoint x: 124, startPoint y: 109, endPoint x: 120, endPoint y: 24, distance: 85.9
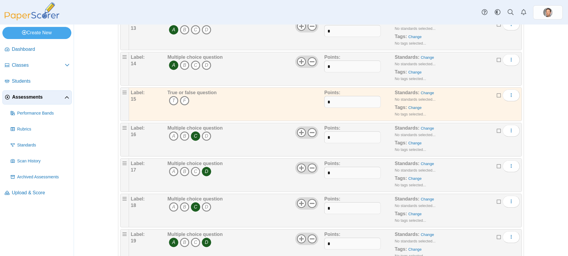
scroll to position [499, 0]
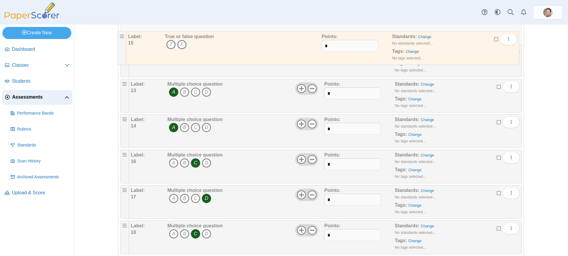
drag, startPoint x: 121, startPoint y: 116, endPoint x: 120, endPoint y: 31, distance: 84.9
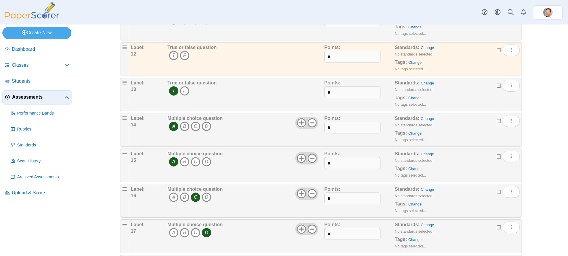
scroll to position [380, 0]
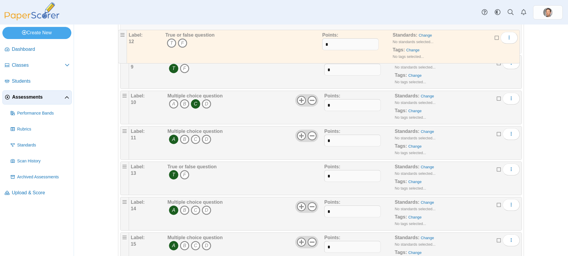
drag, startPoint x: 121, startPoint y: 130, endPoint x: 119, endPoint y: 29, distance: 101.1
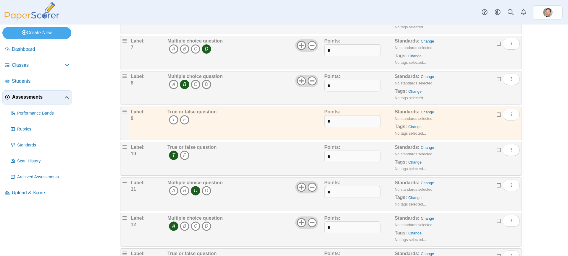
scroll to position [262, 0]
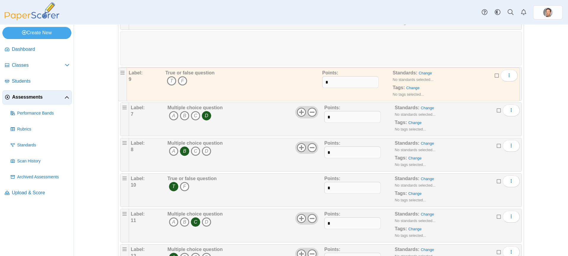
drag, startPoint x: 122, startPoint y: 136, endPoint x: 121, endPoint y: 67, distance: 68.3
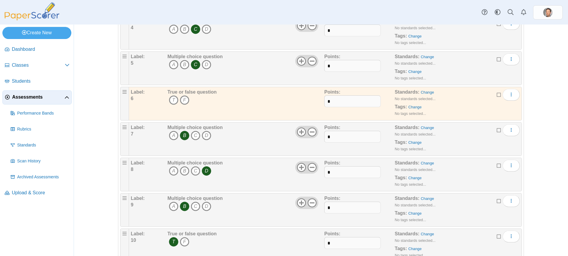
scroll to position [203, 0]
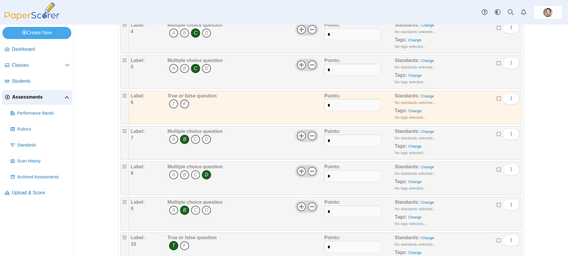
click at [184, 101] on icon "F" at bounding box center [184, 103] width 9 height 9
click at [553, 122] on div "Adding or removing a question, will render already printed testing sheets inval…" at bounding box center [321, 141] width 494 height 232
click at [496, 100] on icon at bounding box center [498, 98] width 5 height 4
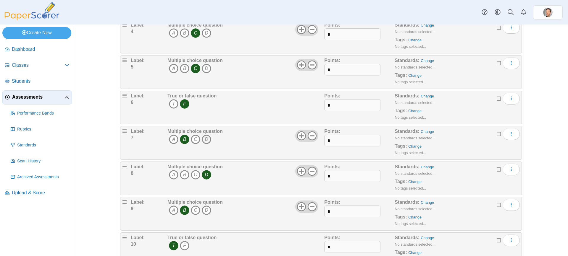
click at [202, 140] on icon "D" at bounding box center [206, 139] width 9 height 9
click at [184, 141] on icon "B" at bounding box center [184, 139] width 9 height 9
click at [187, 173] on icon "B" at bounding box center [184, 174] width 9 height 9
click at [205, 172] on icon "D" at bounding box center [206, 174] width 9 height 9
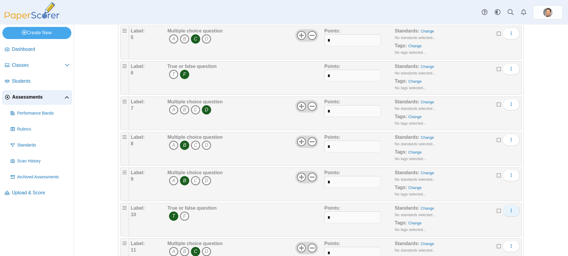
click at [509, 210] on icon "More options" at bounding box center [511, 210] width 5 height 5
click at [461, 231] on link "Duplicate" at bounding box center [481, 233] width 71 height 9
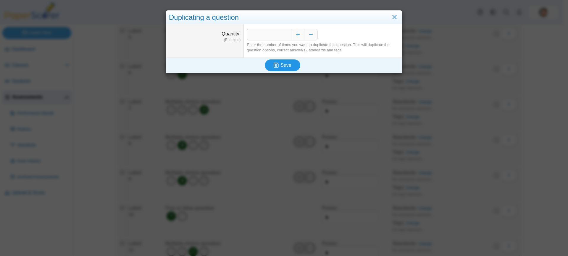
click at [283, 67] on span "Save" at bounding box center [285, 65] width 11 height 5
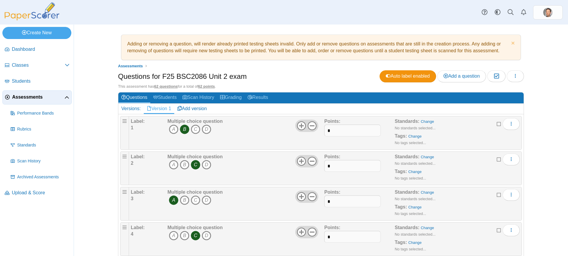
scroll to position [2072, 0]
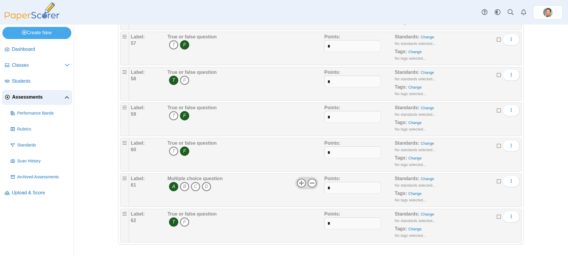
click at [172, 222] on icon "T" at bounding box center [173, 222] width 9 height 9
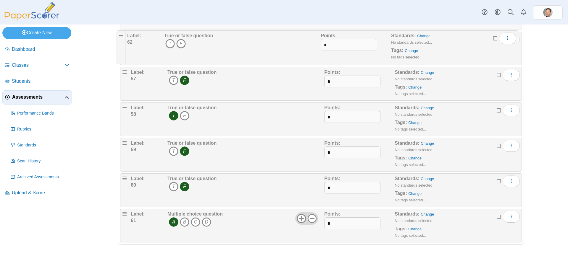
drag, startPoint x: 123, startPoint y: 215, endPoint x: 119, endPoint y: 32, distance: 183.1
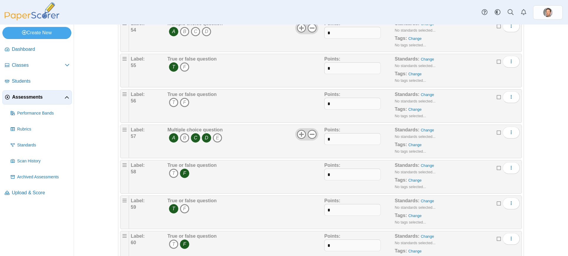
scroll to position [1953, 0]
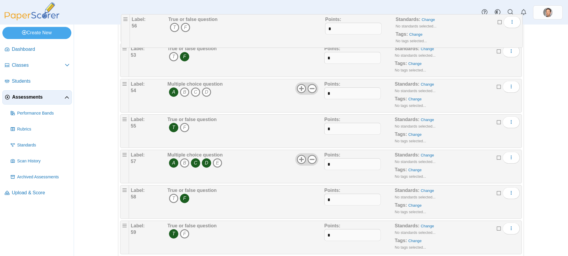
drag, startPoint x: 124, startPoint y: 120, endPoint x: 126, endPoint y: 15, distance: 104.7
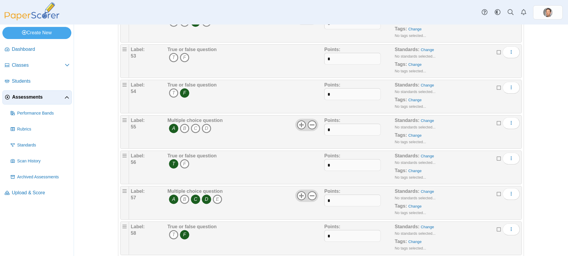
scroll to position [1806, 0]
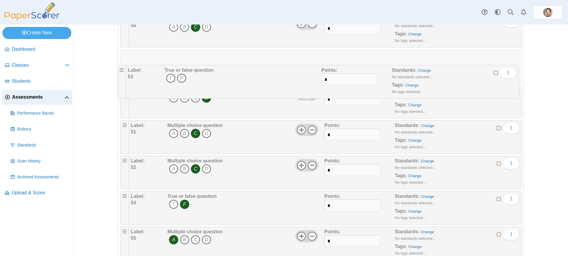
drag, startPoint x: 122, startPoint y: 162, endPoint x: 119, endPoint y: 67, distance: 95.5
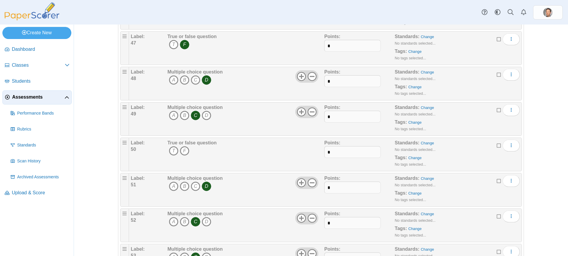
scroll to position [1717, 0]
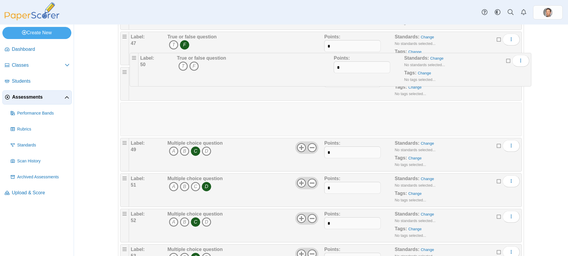
drag, startPoint x: 123, startPoint y: 143, endPoint x: 133, endPoint y: 51, distance: 92.8
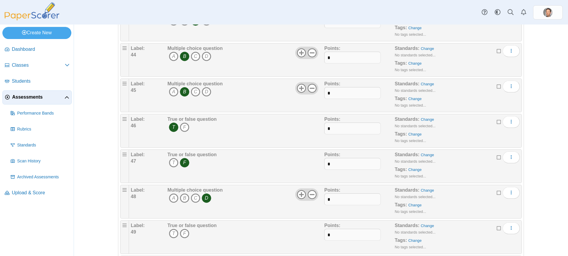
scroll to position [1599, 0]
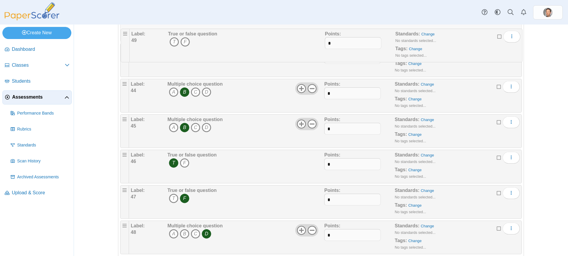
drag, startPoint x: 121, startPoint y: 224, endPoint x: 122, endPoint y: 28, distance: 196.6
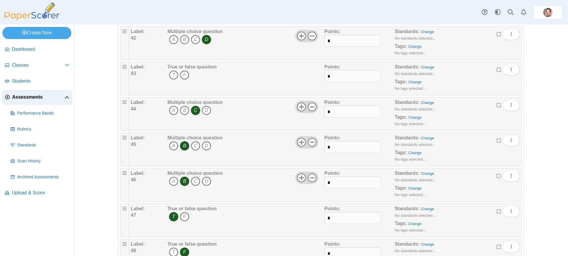
scroll to position [1480, 0]
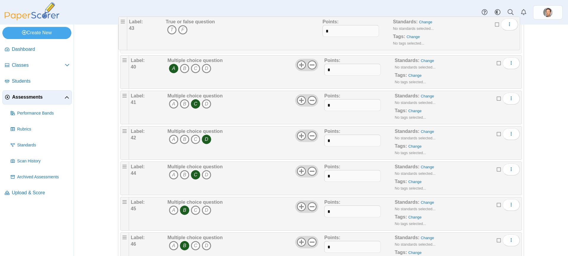
drag, startPoint x: 123, startPoint y: 132, endPoint x: 122, endPoint y: 18, distance: 114.1
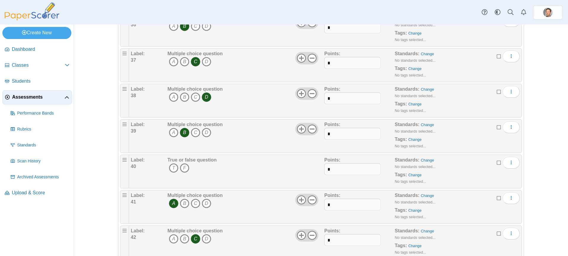
scroll to position [1332, 0]
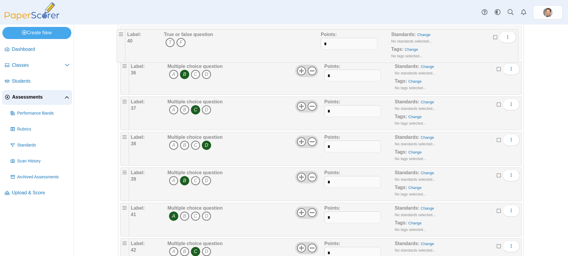
drag, startPoint x: 123, startPoint y: 172, endPoint x: 119, endPoint y: 30, distance: 142.9
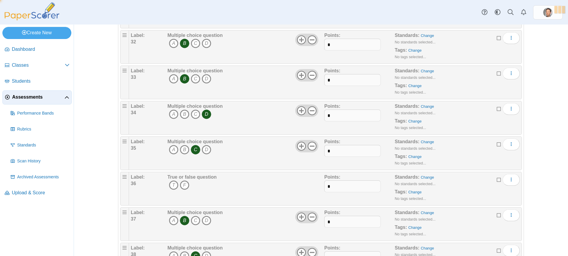
scroll to position [1185, 0]
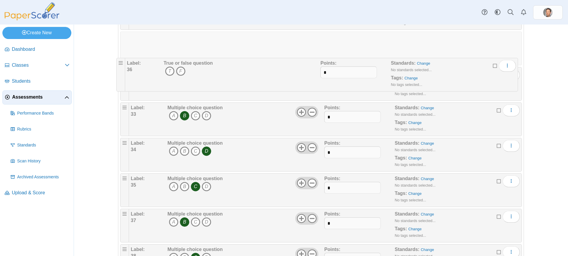
drag, startPoint x: 123, startPoint y: 178, endPoint x: 119, endPoint y: 58, distance: 120.1
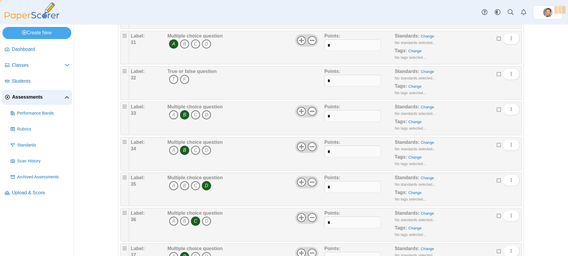
scroll to position [1066, 0]
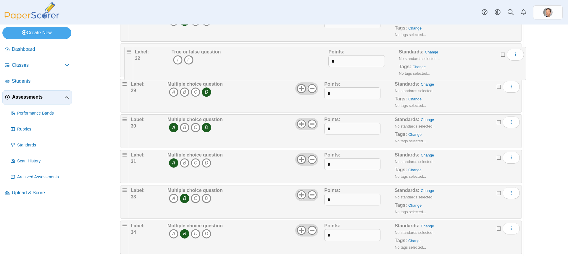
drag, startPoint x: 122, startPoint y: 155, endPoint x: 126, endPoint y: 47, distance: 107.7
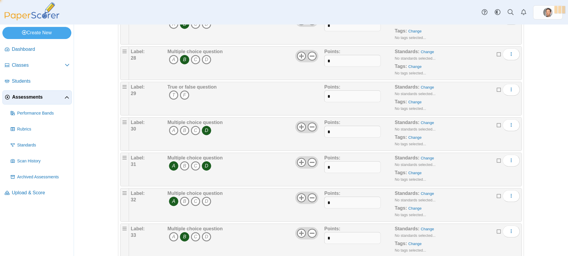
scroll to position [948, 0]
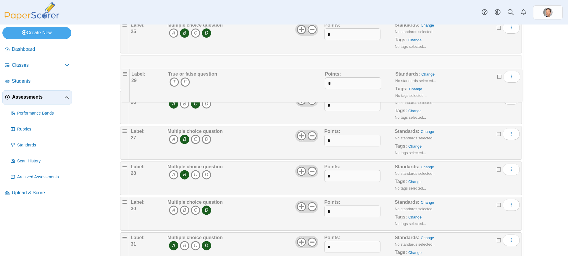
drag, startPoint x: 122, startPoint y: 168, endPoint x: 125, endPoint y: 66, distance: 102.0
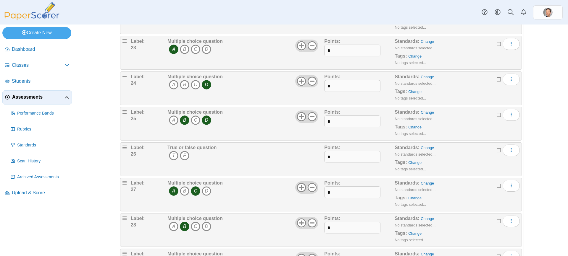
scroll to position [859, 0]
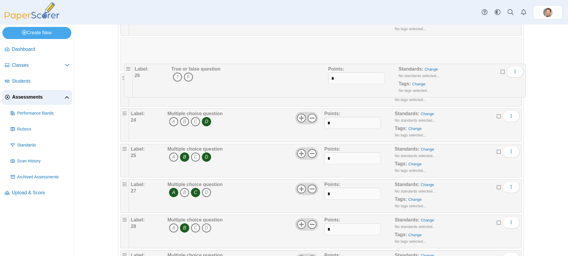
drag, startPoint x: 122, startPoint y: 148, endPoint x: 126, endPoint y: 64, distance: 84.7
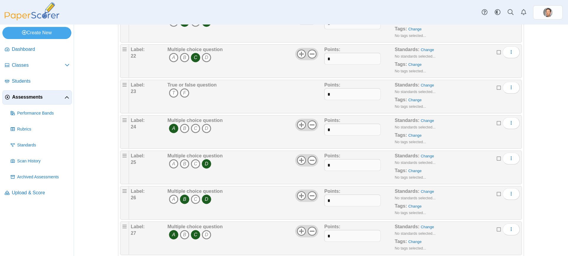
scroll to position [741, 0]
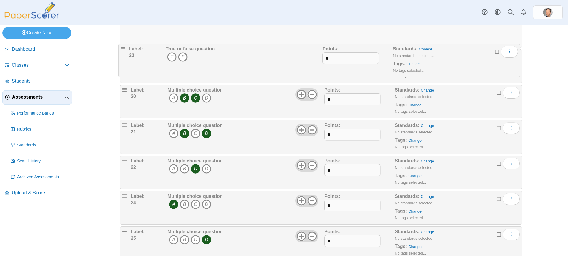
drag, startPoint x: 122, startPoint y: 160, endPoint x: 121, endPoint y: 44, distance: 116.5
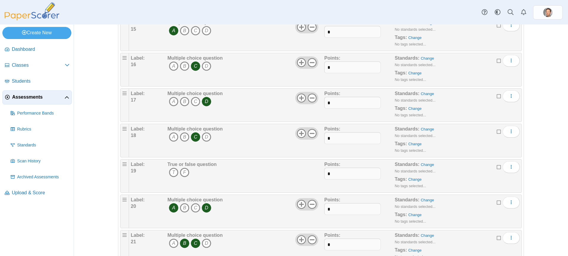
scroll to position [593, 0]
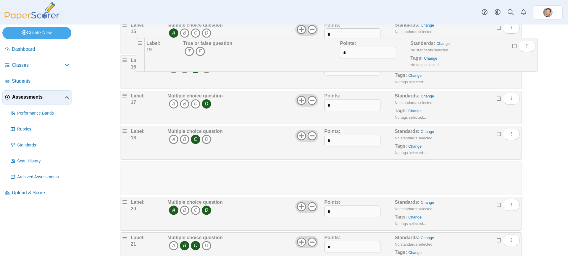
drag, startPoint x: 120, startPoint y: 165, endPoint x: 136, endPoint y: 37, distance: 129.0
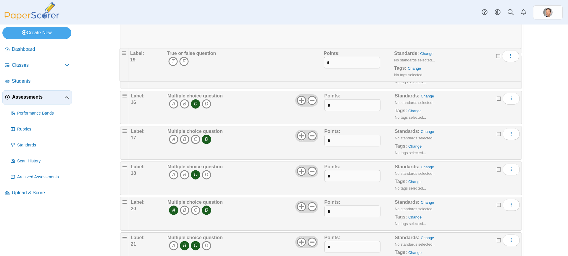
drag, startPoint x: 121, startPoint y: 167, endPoint x: 121, endPoint y: 49, distance: 118.0
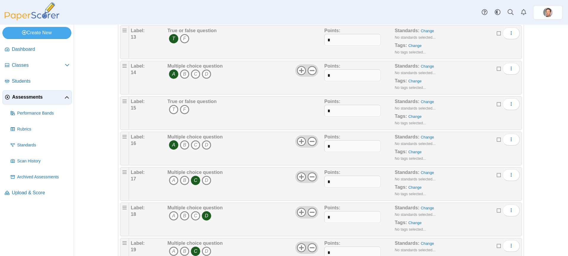
scroll to position [504, 0]
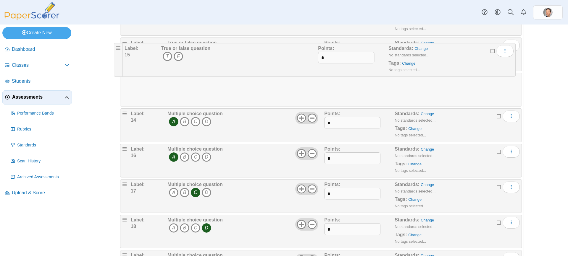
drag, startPoint x: 122, startPoint y: 115, endPoint x: 116, endPoint y: 45, distance: 70.0
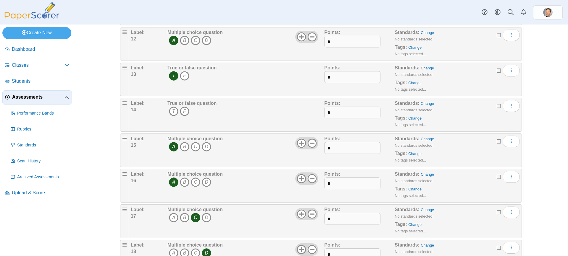
scroll to position [445, 0]
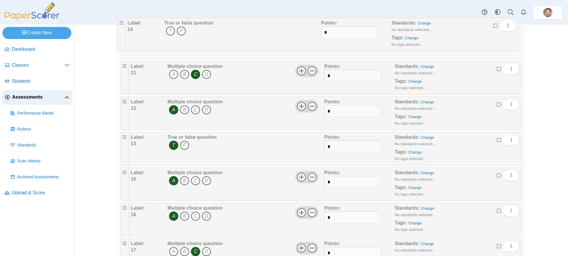
drag, startPoint x: 120, startPoint y: 137, endPoint x: 117, endPoint y: 18, distance: 119.5
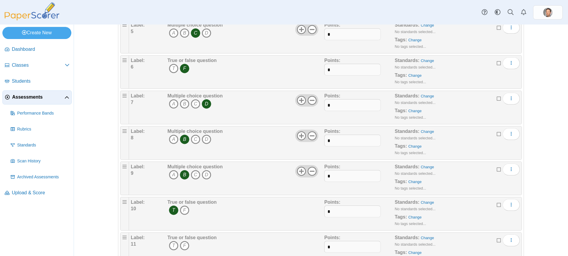
scroll to position [268, 0]
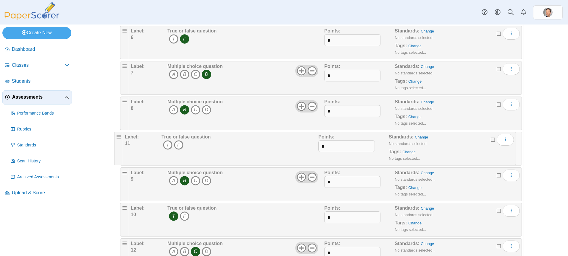
drag, startPoint x: 121, startPoint y: 209, endPoint x: 116, endPoint y: 134, distance: 75.9
click at [169, 145] on icon "T" at bounding box center [173, 145] width 9 height 9
click at [195, 180] on icon "C" at bounding box center [195, 180] width 9 height 9
click at [183, 182] on icon "B" at bounding box center [184, 180] width 9 height 9
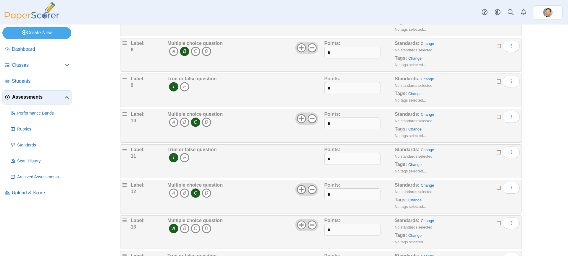
scroll to position [327, 0]
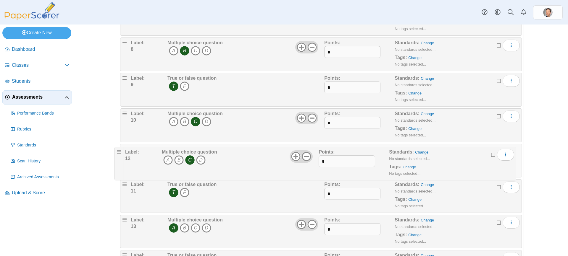
drag, startPoint x: 122, startPoint y: 186, endPoint x: 117, endPoint y: 149, distance: 37.3
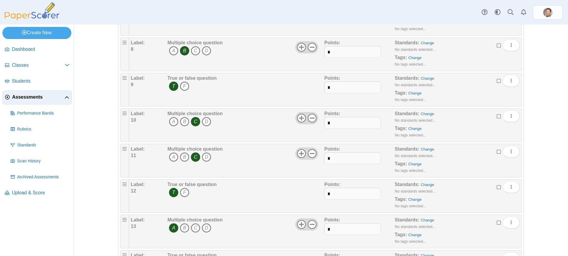
click at [195, 156] on icon "C" at bounding box center [195, 157] width 9 height 9
click at [170, 156] on icon "A" at bounding box center [173, 157] width 9 height 9
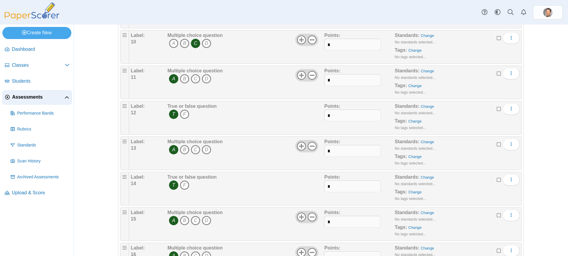
scroll to position [416, 0]
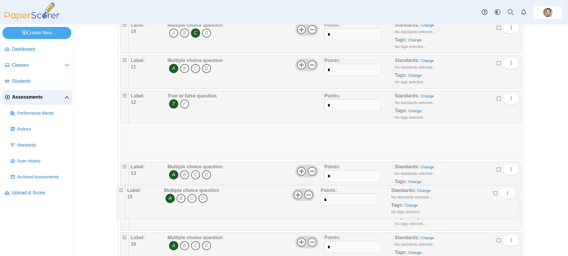
drag, startPoint x: 122, startPoint y: 203, endPoint x: 118, endPoint y: 187, distance: 16.6
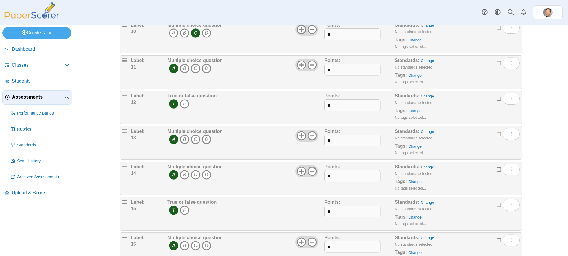
scroll to position [445, 0]
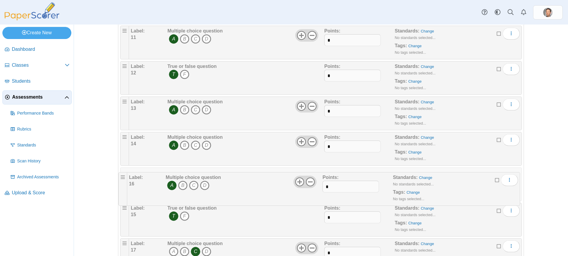
drag, startPoint x: 123, startPoint y: 210, endPoint x: 122, endPoint y: 175, distance: 35.2
click at [195, 182] on icon "C" at bounding box center [195, 180] width 9 height 9
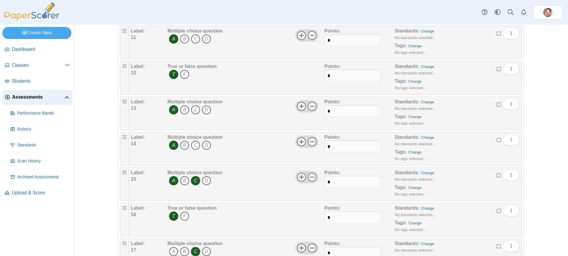
click at [169, 182] on icon "A" at bounding box center [173, 180] width 9 height 9
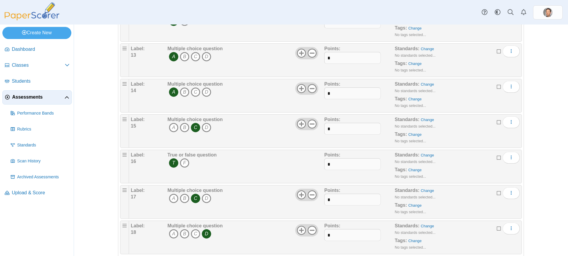
scroll to position [504, 0]
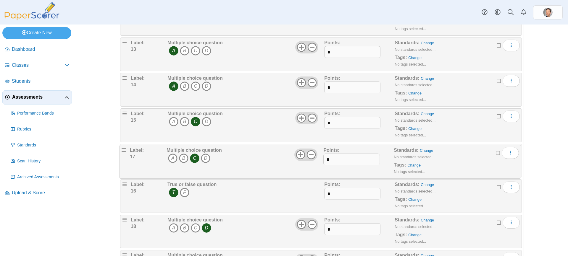
drag, startPoint x: 121, startPoint y: 185, endPoint x: 120, endPoint y: 143, distance: 41.4
click at [207, 159] on icon "D" at bounding box center [206, 157] width 9 height 9
click at [197, 158] on icon "C" at bounding box center [195, 157] width 9 height 9
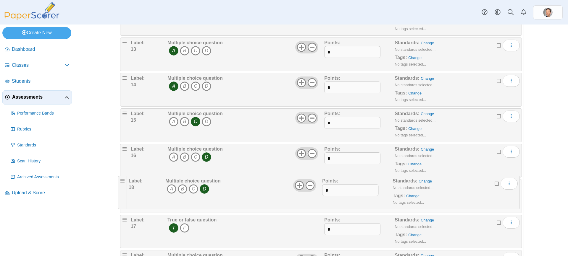
drag, startPoint x: 121, startPoint y: 221, endPoint x: 119, endPoint y: 178, distance: 43.5
click at [193, 192] on icon "C" at bounding box center [195, 192] width 9 height 9
click at [203, 192] on icon "D" at bounding box center [206, 192] width 9 height 9
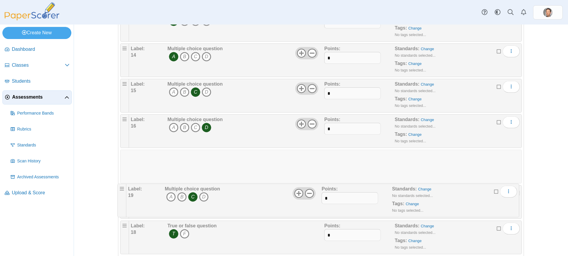
drag, startPoint x: 121, startPoint y: 224, endPoint x: 119, endPoint y: 183, distance: 41.5
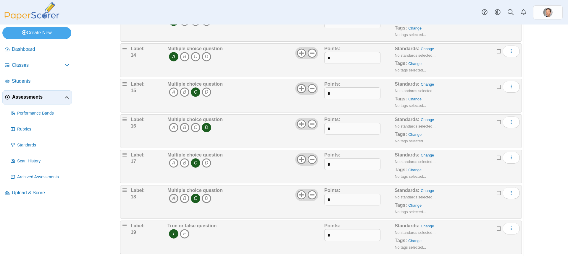
click at [172, 199] on icon "A" at bounding box center [173, 198] width 9 height 9
click at [194, 196] on icon "C" at bounding box center [195, 198] width 9 height 9
click at [211, 198] on span "A B C D" at bounding box center [194, 199] width 55 height 11
click at [206, 197] on icon "D" at bounding box center [206, 198] width 9 height 9
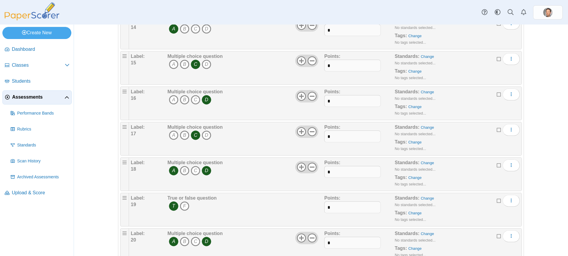
scroll to position [593, 0]
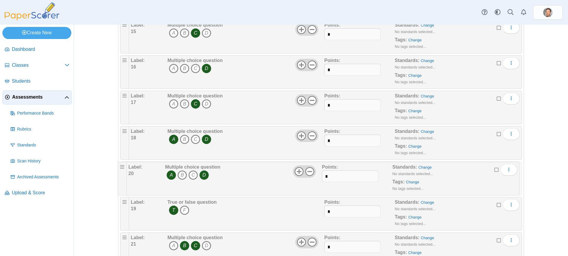
drag, startPoint x: 124, startPoint y: 204, endPoint x: 122, endPoint y: 165, distance: 39.7
click at [183, 174] on icon "B" at bounding box center [184, 174] width 9 height 9
click at [192, 174] on icon "C" at bounding box center [195, 174] width 9 height 9
click at [203, 174] on icon "D" at bounding box center [206, 174] width 9 height 9
click at [169, 175] on icon "A" at bounding box center [173, 174] width 9 height 9
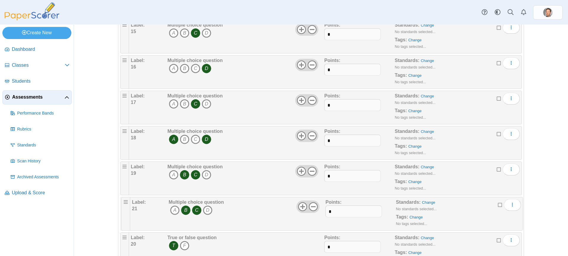
drag, startPoint x: 120, startPoint y: 237, endPoint x: 121, endPoint y: 197, distance: 39.9
click at [203, 210] on icon "D" at bounding box center [206, 210] width 9 height 9
click at [196, 211] on icon "C" at bounding box center [195, 210] width 9 height 9
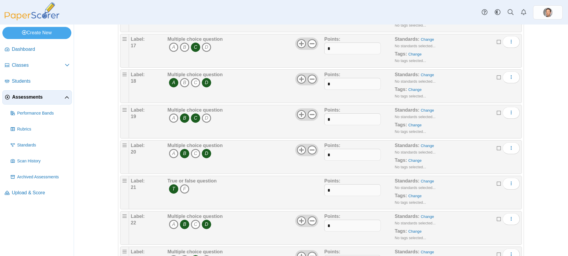
scroll to position [652, 0]
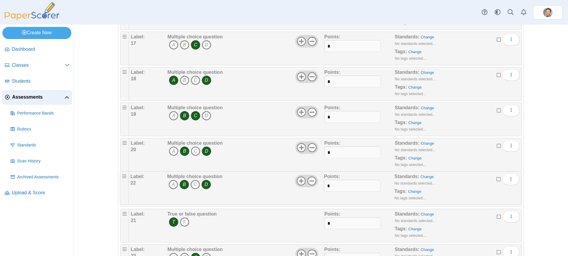
drag, startPoint x: 121, startPoint y: 215, endPoint x: 121, endPoint y: 173, distance: 42.0
click at [191, 185] on icon "C" at bounding box center [195, 186] width 9 height 9
click at [186, 185] on icon "B" at bounding box center [184, 186] width 9 height 9
click at [202, 186] on icon "D" at bounding box center [206, 186] width 9 height 9
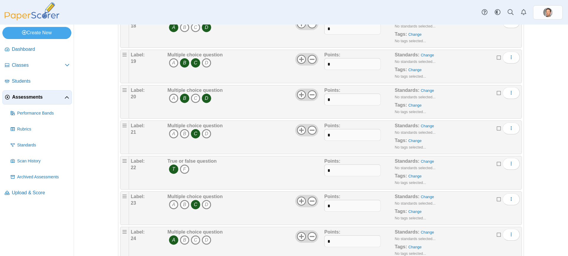
scroll to position [711, 0]
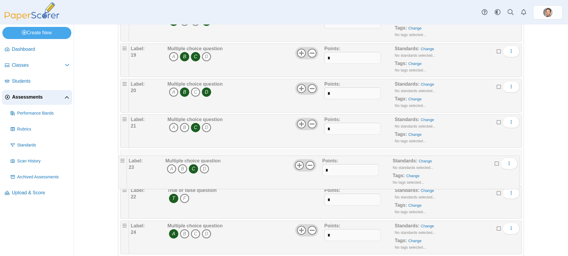
drag, startPoint x: 123, startPoint y: 190, endPoint x: 121, endPoint y: 156, distance: 34.1
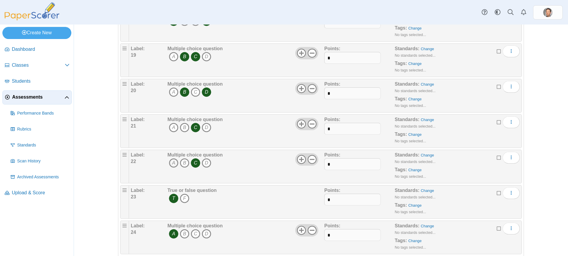
click at [171, 162] on icon "A" at bounding box center [173, 162] width 9 height 9
click at [196, 164] on icon "C" at bounding box center [195, 162] width 9 height 9
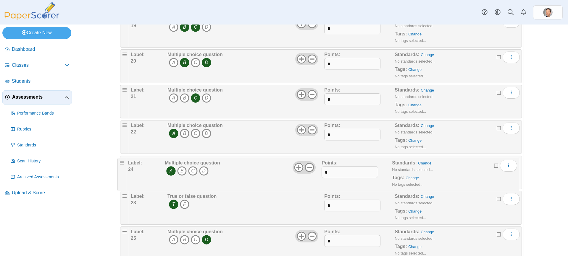
drag, startPoint x: 123, startPoint y: 197, endPoint x: 121, endPoint y: 159, distance: 37.9
click at [207, 168] on icon "D" at bounding box center [206, 168] width 9 height 9
click at [169, 168] on icon "A" at bounding box center [173, 168] width 9 height 9
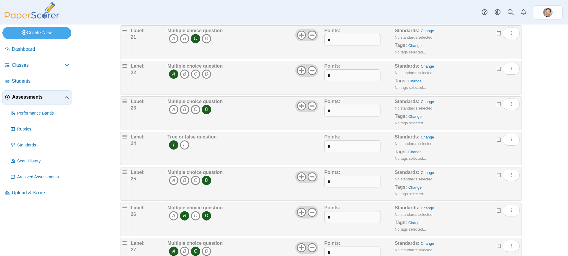
scroll to position [800, 0]
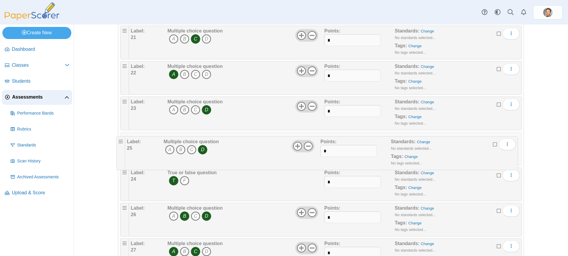
drag, startPoint x: 121, startPoint y: 174, endPoint x: 117, endPoint y: 138, distance: 37.1
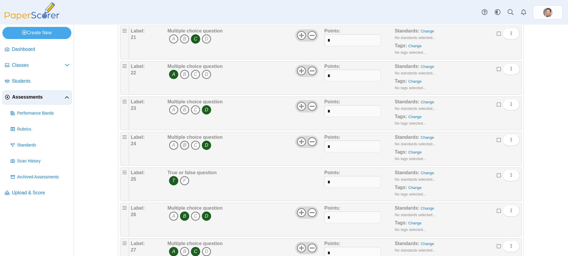
click at [181, 145] on icon "B" at bounding box center [184, 145] width 9 height 9
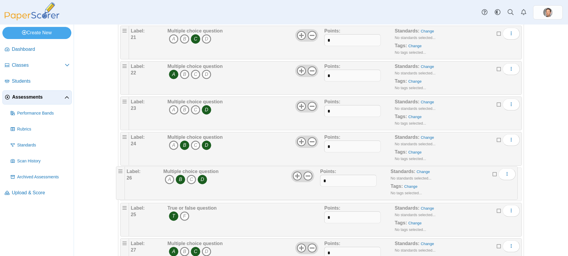
drag, startPoint x: 122, startPoint y: 211, endPoint x: 120, endPoint y: 172, distance: 38.5
click at [175, 181] on icon "A" at bounding box center [173, 180] width 9 height 9
click at [196, 179] on icon "C" at bounding box center [195, 180] width 9 height 9
click at [184, 182] on icon "B" at bounding box center [184, 180] width 9 height 9
click at [203, 182] on icon "D" at bounding box center [206, 180] width 9 height 9
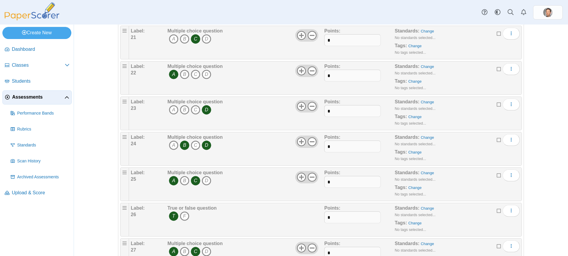
drag, startPoint x: 306, startPoint y: 14, endPoint x: 292, endPoint y: 14, distance: 14.5
click at [292, 14] on div "Dashboard Classes Archived classes Students Assessments" at bounding box center [284, 12] width 568 height 25
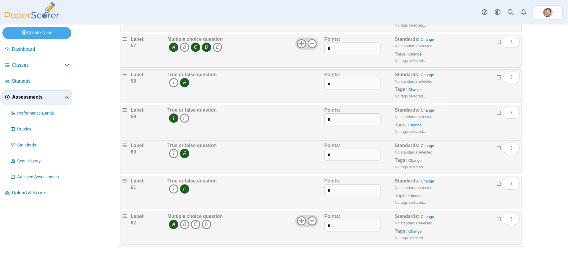
scroll to position [2072, 0]
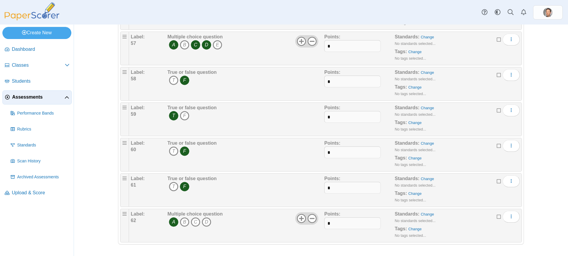
click at [559, 180] on div "Adding or removing a question, will render already printed testing sheets inval…" at bounding box center [321, 141] width 494 height 232
click at [98, 176] on div "Adding or removing a question, will render already printed testing sheets inval…" at bounding box center [321, 141] width 494 height 232
click at [530, 196] on div "Adding or removing a question, will render already printed testing sheets inval…" at bounding box center [321, 141] width 494 height 232
click at [531, 190] on div "Adding or removing a question, will render already printed testing sheets inval…" at bounding box center [321, 141] width 494 height 232
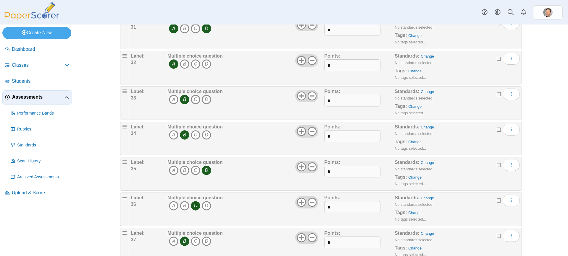
scroll to position [1155, 0]
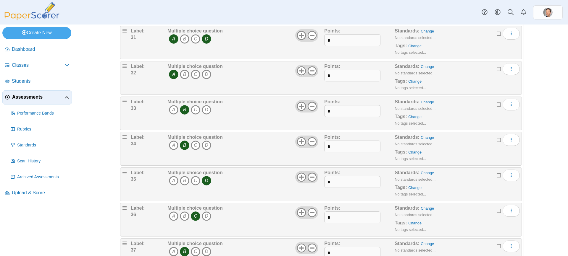
click at [306, 154] on div "Multiple choice question A B C D" at bounding box center [245, 149] width 158 height 30
click at [295, 12] on div "Dashboard Classes Archived classes Students Assessments" at bounding box center [284, 12] width 568 height 25
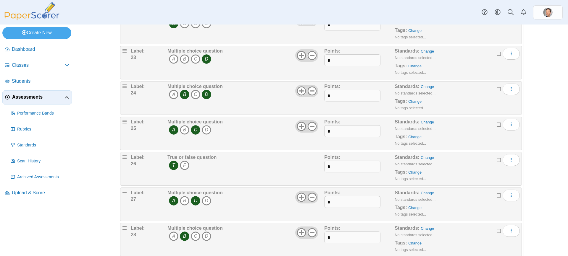
scroll to position [861, 0]
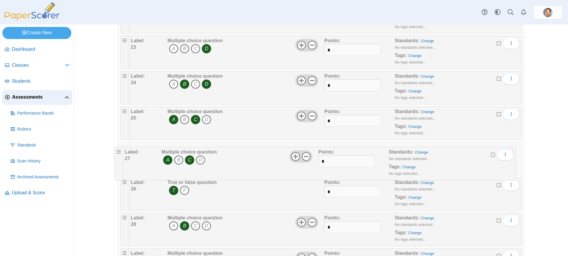
drag, startPoint x: 122, startPoint y: 183, endPoint x: 117, endPoint y: 148, distance: 35.3
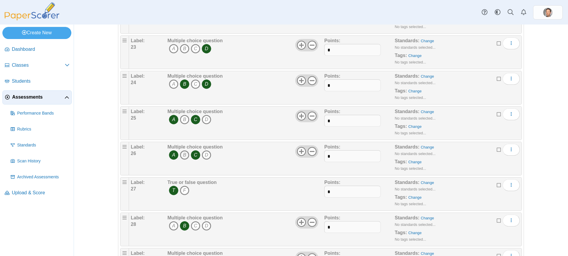
click at [185, 152] on icon "B" at bounding box center [184, 155] width 9 height 9
click at [191, 153] on icon "C" at bounding box center [195, 155] width 9 height 9
click at [172, 154] on icon "A" at bounding box center [173, 155] width 9 height 9
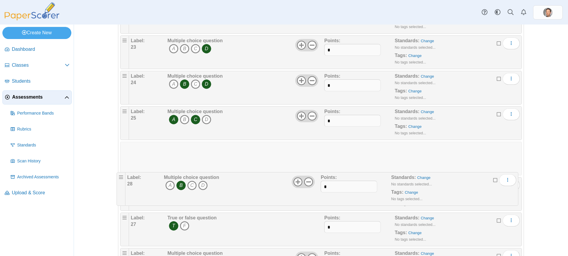
drag, startPoint x: 122, startPoint y: 217, endPoint x: 119, endPoint y: 172, distance: 45.1
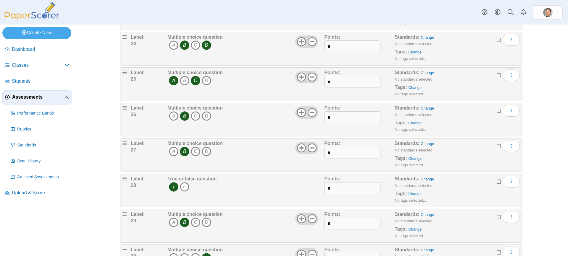
scroll to position [921, 0]
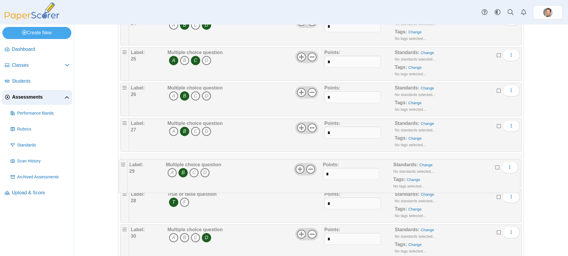
drag, startPoint x: 124, startPoint y: 195, endPoint x: 122, endPoint y: 161, distance: 34.0
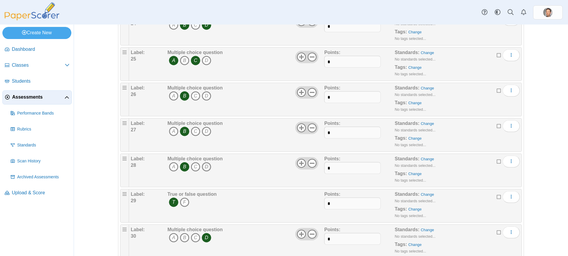
click at [204, 169] on icon "D" at bounding box center [206, 166] width 9 height 9
click at [184, 167] on icon "B" at bounding box center [184, 166] width 9 height 9
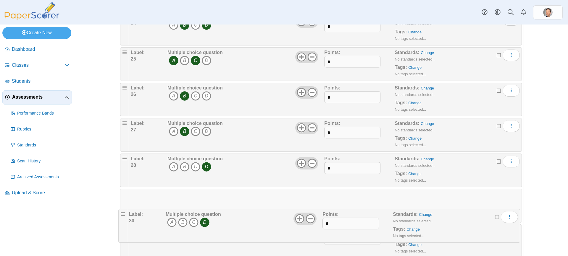
drag, startPoint x: 122, startPoint y: 229, endPoint x: 121, endPoint y: 209, distance: 19.9
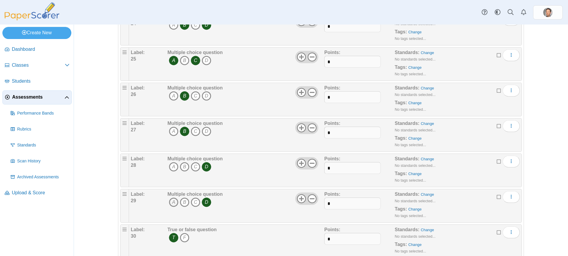
click at [173, 203] on icon "A" at bounding box center [173, 202] width 9 height 9
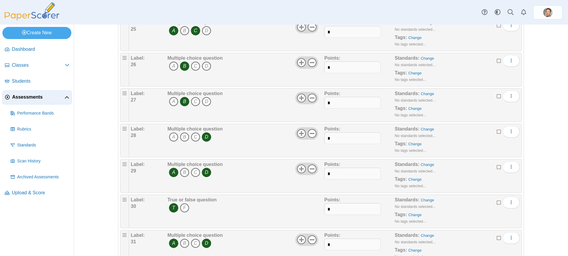
scroll to position [980, 0]
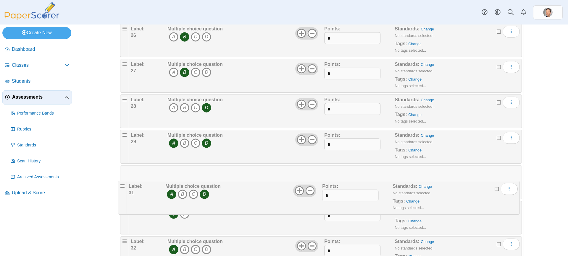
drag, startPoint x: 123, startPoint y: 205, endPoint x: 122, endPoint y: 181, distance: 24.3
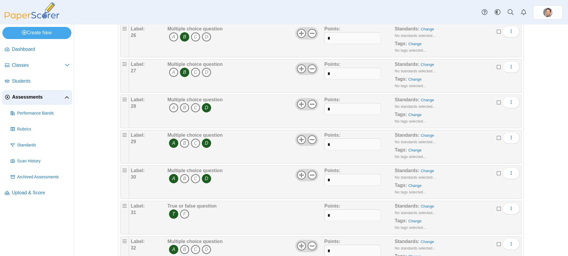
click at [209, 179] on icon "D" at bounding box center [206, 178] width 9 height 9
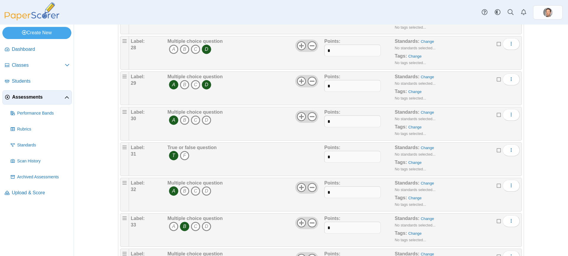
scroll to position [1039, 0]
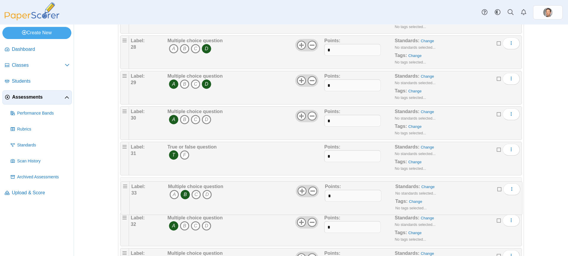
drag, startPoint x: 123, startPoint y: 216, endPoint x: 124, endPoint y: 181, distance: 35.8
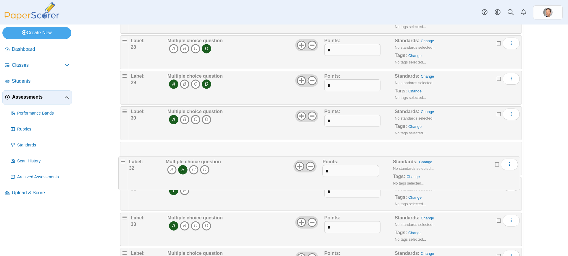
drag, startPoint x: 123, startPoint y: 175, endPoint x: 122, endPoint y: 162, distance: 12.8
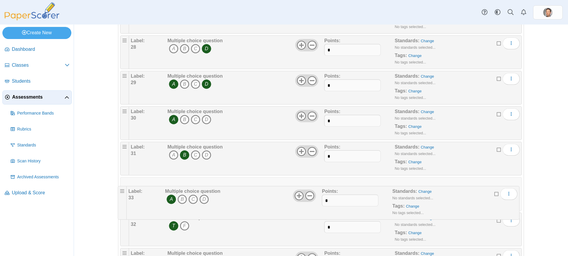
drag, startPoint x: 123, startPoint y: 220, endPoint x: 121, endPoint y: 189, distance: 31.1
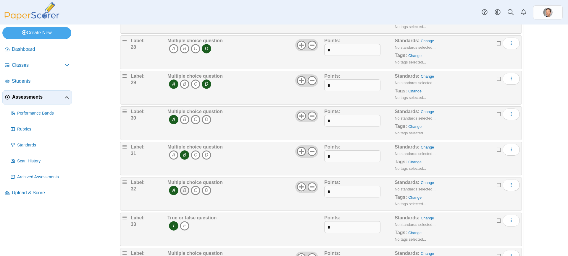
click at [181, 191] on icon "B" at bounding box center [184, 190] width 9 height 9
click at [169, 192] on icon "A" at bounding box center [173, 190] width 9 height 9
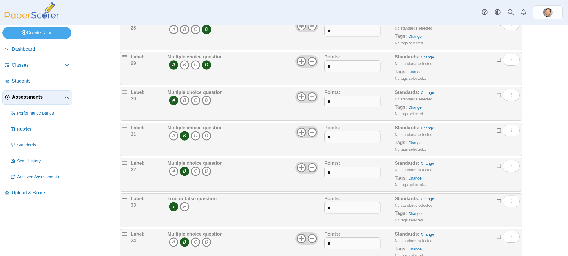
scroll to position [1068, 0]
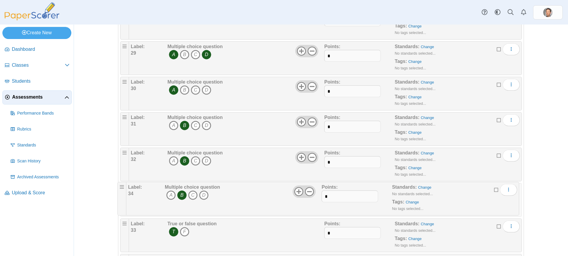
drag, startPoint x: 123, startPoint y: 224, endPoint x: 120, endPoint y: 183, distance: 41.2
drag, startPoint x: 206, startPoint y: 196, endPoint x: 192, endPoint y: 198, distance: 14.0
click at [206, 196] on icon "D" at bounding box center [206, 196] width 9 height 9
click at [181, 198] on icon "B" at bounding box center [184, 196] width 9 height 9
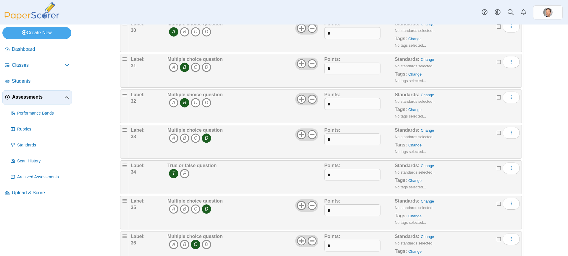
scroll to position [1128, 0]
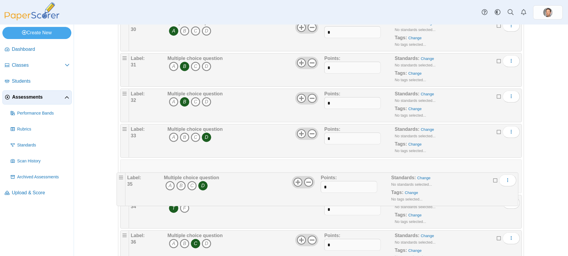
drag, startPoint x: 121, startPoint y: 200, endPoint x: 117, endPoint y: 173, distance: 27.1
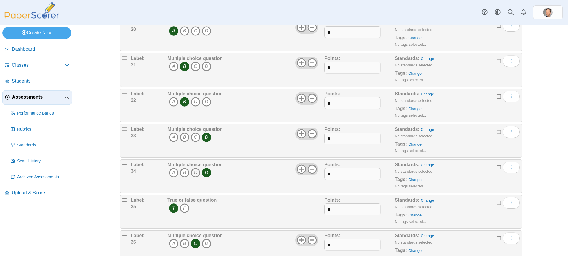
click at [195, 171] on icon "C" at bounding box center [195, 172] width 9 height 9
click at [203, 172] on icon "D" at bounding box center [206, 172] width 9 height 9
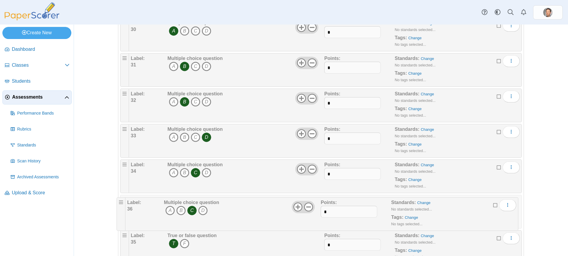
drag, startPoint x: 122, startPoint y: 237, endPoint x: 119, endPoint y: 200, distance: 37.7
click at [182, 210] on icon "B" at bounding box center [184, 208] width 9 height 9
click at [194, 209] on icon "C" at bounding box center [195, 208] width 9 height 9
click at [234, 216] on div "Multiple choice question A B C D" at bounding box center [245, 212] width 158 height 30
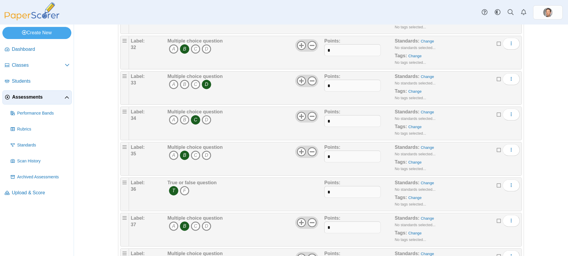
scroll to position [1187, 0]
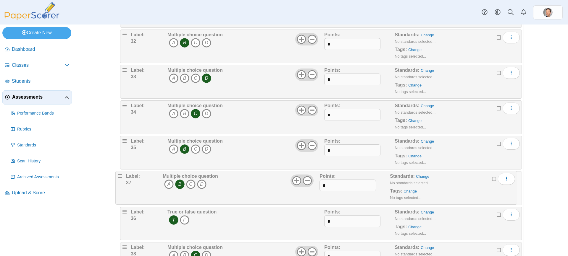
drag, startPoint x: 122, startPoint y: 215, endPoint x: 119, endPoint y: 177, distance: 38.3
click at [202, 183] on icon "D" at bounding box center [206, 184] width 9 height 9
click at [194, 184] on icon "C" at bounding box center [195, 184] width 9 height 9
click at [185, 185] on icon "B" at bounding box center [184, 184] width 9 height 9
click at [202, 185] on icon "D" at bounding box center [206, 184] width 9 height 9
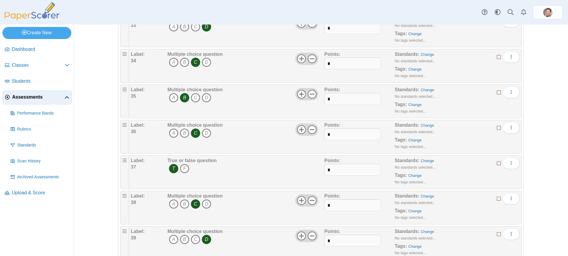
scroll to position [1246, 0]
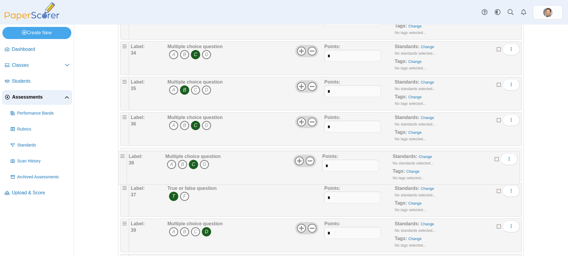
drag, startPoint x: 121, startPoint y: 191, endPoint x: 121, endPoint y: 157, distance: 33.7
click at [204, 161] on icon "D" at bounding box center [206, 160] width 9 height 9
click at [195, 161] on icon "C" at bounding box center [195, 160] width 9 height 9
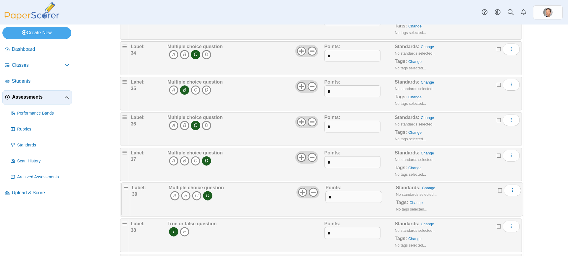
drag, startPoint x: 122, startPoint y: 223, endPoint x: 123, endPoint y: 183, distance: 40.5
click at [183, 195] on icon "B" at bounding box center [184, 196] width 9 height 9
click at [204, 195] on icon "D" at bounding box center [206, 196] width 9 height 9
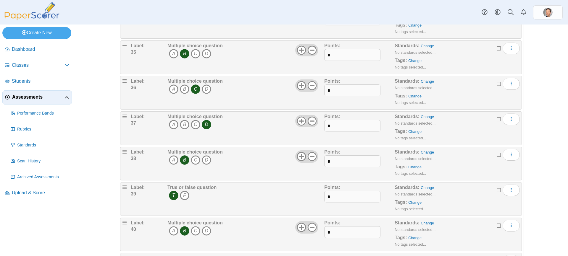
scroll to position [1305, 0]
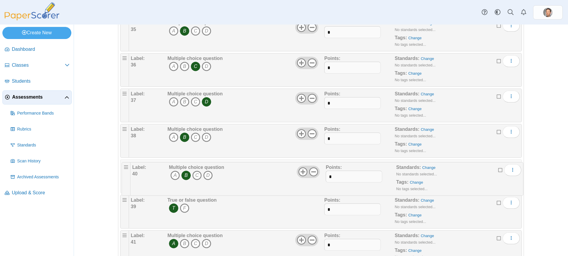
drag, startPoint x: 120, startPoint y: 200, endPoint x: 122, endPoint y: 162, distance: 38.8
click at [171, 175] on icon "A" at bounding box center [173, 172] width 9 height 9
click at [182, 174] on icon "B" at bounding box center [184, 172] width 9 height 9
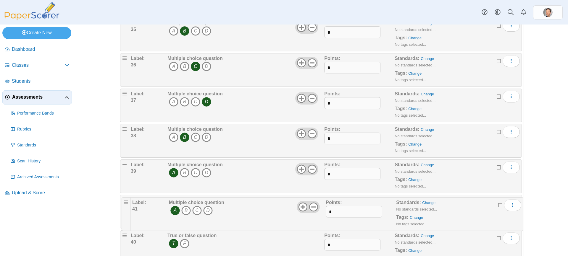
drag, startPoint x: 124, startPoint y: 236, endPoint x: 125, endPoint y: 199, distance: 37.6
click at [193, 208] on icon "C" at bounding box center [195, 208] width 9 height 9
click at [169, 208] on icon "A" at bounding box center [173, 208] width 9 height 9
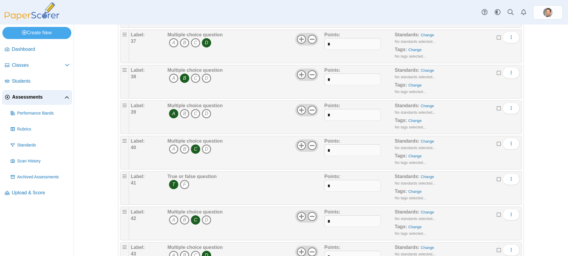
scroll to position [1394, 0]
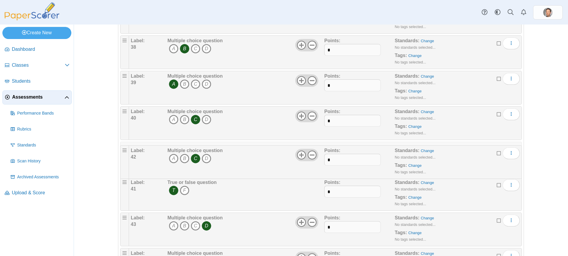
drag, startPoint x: 122, startPoint y: 180, endPoint x: 122, endPoint y: 144, distance: 36.4
click at [202, 155] on icon "D" at bounding box center [206, 155] width 9 height 9
click at [193, 155] on icon "C" at bounding box center [195, 155] width 9 height 9
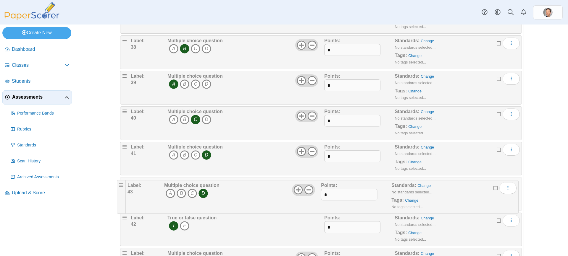
drag, startPoint x: 121, startPoint y: 220, endPoint x: 120, endPoint y: 186, distance: 34.6
click at [193, 190] on icon "C" at bounding box center [195, 190] width 9 height 9
click at [207, 190] on icon "D" at bounding box center [206, 190] width 9 height 9
click at [264, 194] on div "Multiple choice question A B C D" at bounding box center [245, 194] width 158 height 30
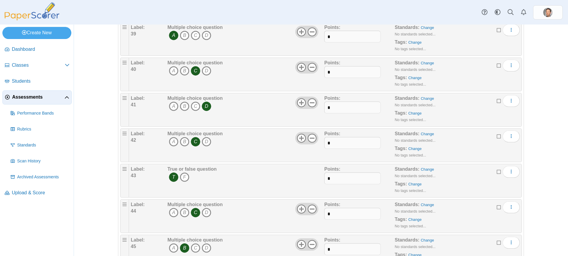
scroll to position [1453, 0]
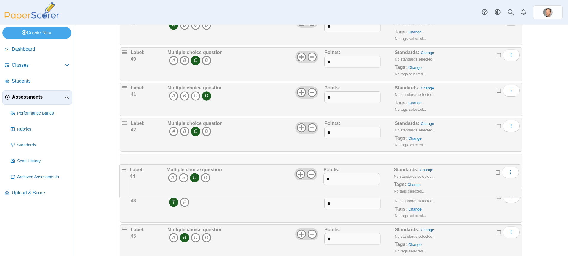
drag, startPoint x: 121, startPoint y: 194, endPoint x: 120, endPoint y: 161, distance: 32.8
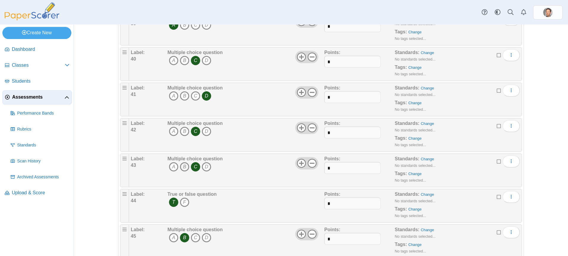
click at [181, 166] on icon "B" at bounding box center [184, 166] width 9 height 9
click at [193, 167] on icon "C" at bounding box center [195, 166] width 9 height 9
click at [236, 175] on div "Multiple choice question A B C D" at bounding box center [245, 171] width 158 height 30
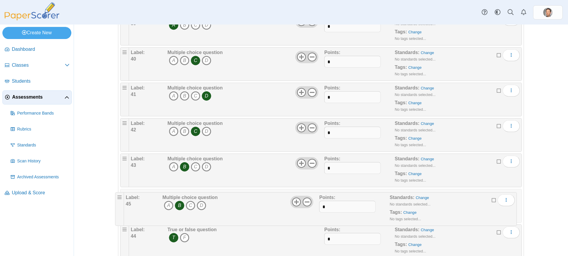
drag, startPoint x: 121, startPoint y: 232, endPoint x: 118, endPoint y: 198, distance: 34.1
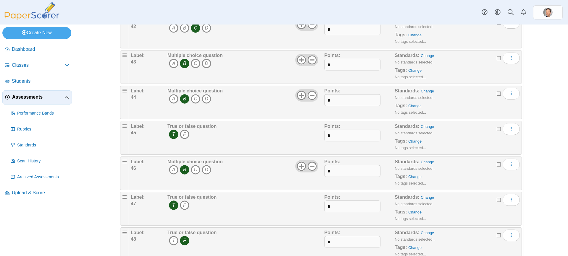
scroll to position [1571, 0]
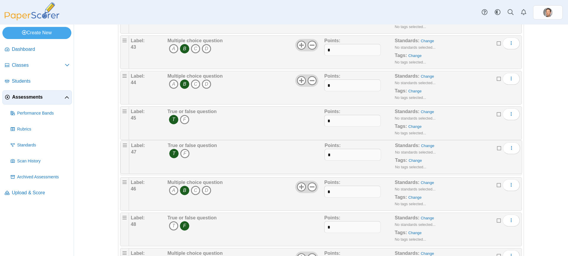
drag, startPoint x: 122, startPoint y: 182, endPoint x: 122, endPoint y: 141, distance: 41.4
click at [183, 155] on icon "F" at bounding box center [184, 155] width 9 height 9
click at [172, 155] on icon "T" at bounding box center [173, 155] width 9 height 9
click at [204, 188] on icon "D" at bounding box center [206, 190] width 9 height 9
click at [180, 187] on icon "B" at bounding box center [184, 190] width 9 height 9
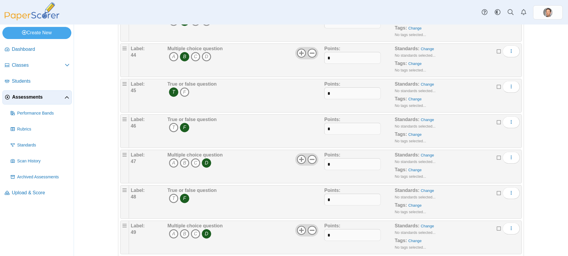
scroll to position [1630, 0]
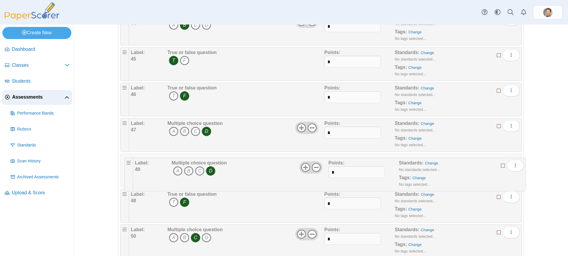
drag, startPoint x: 122, startPoint y: 196, endPoint x: 126, endPoint y: 160, distance: 36.1
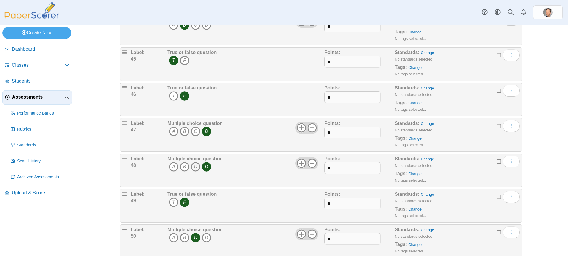
click at [191, 165] on icon "C" at bounding box center [195, 166] width 9 height 9
click at [206, 166] on icon "D" at bounding box center [206, 166] width 9 height 9
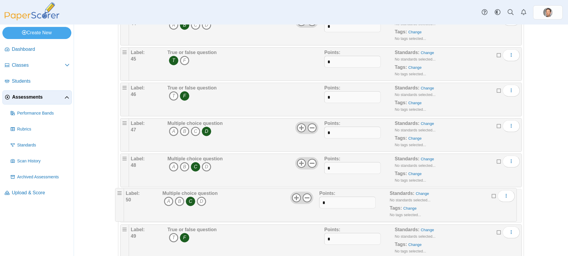
drag, startPoint x: 122, startPoint y: 230, endPoint x: 117, endPoint y: 189, distance: 41.1
click at [206, 200] on icon "D" at bounding box center [206, 202] width 9 height 9
click at [193, 201] on icon "C" at bounding box center [195, 202] width 9 height 9
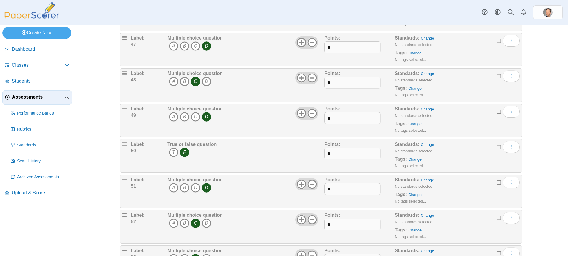
scroll to position [1719, 0]
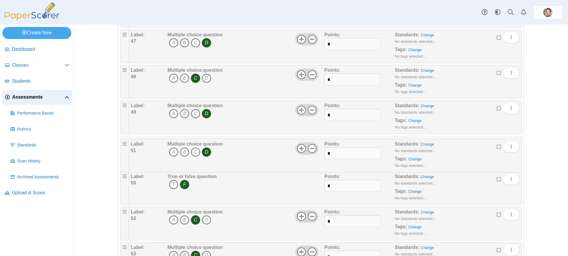
drag, startPoint x: 120, startPoint y: 177, endPoint x: 121, endPoint y: 140, distance: 37.0
click at [193, 150] on icon "C" at bounding box center [195, 149] width 9 height 9
click at [206, 149] on icon "D" at bounding box center [206, 149] width 9 height 9
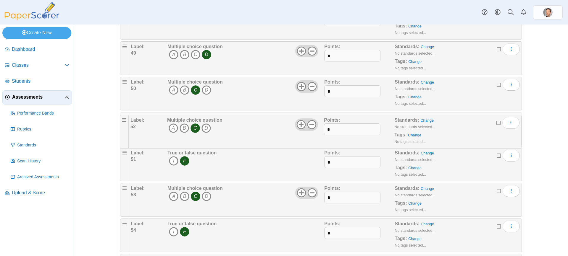
drag, startPoint x: 122, startPoint y: 151, endPoint x: 122, endPoint y: 114, distance: 37.3
click at [170, 192] on div "Multiple choice question A B C D" at bounding box center [194, 200] width 55 height 30
click at [171, 194] on icon "A" at bounding box center [173, 196] width 9 height 9
click at [191, 196] on icon "C" at bounding box center [195, 196] width 9 height 9
click at [243, 198] on div "Multiple choice question A B C D" at bounding box center [245, 200] width 158 height 30
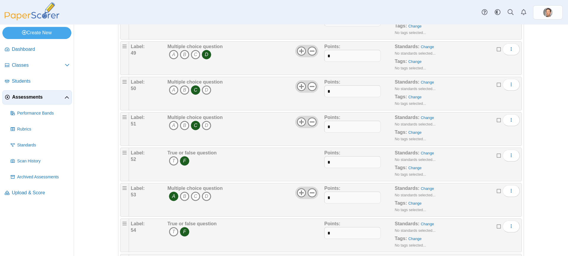
click at [249, 201] on div "Multiple choice question A B C D" at bounding box center [245, 200] width 158 height 30
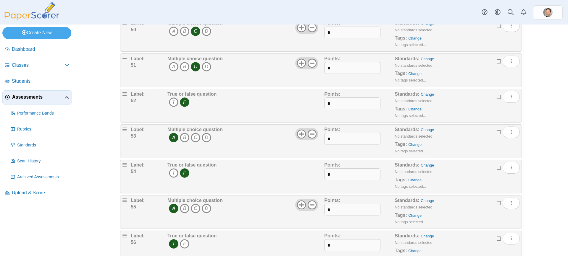
scroll to position [1837, 0]
click at [171, 171] on icon "T" at bounding box center [173, 172] width 9 height 9
click at [184, 174] on icon "F" at bounding box center [184, 172] width 9 height 9
click at [253, 171] on div "True or false question T F" at bounding box center [245, 177] width 158 height 30
click at [194, 209] on icon "C" at bounding box center [195, 208] width 9 height 9
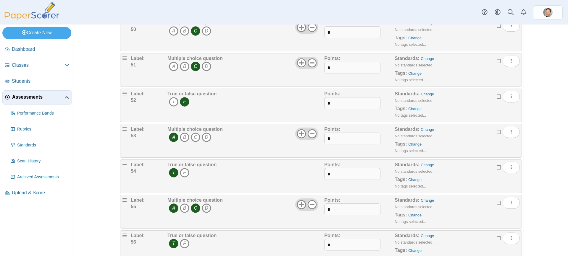
click at [203, 210] on icon "D" at bounding box center [206, 208] width 9 height 9
click at [300, 205] on use at bounding box center [301, 204] width 9 height 9
click at [251, 212] on div "Multiple choice question A B C D" at bounding box center [245, 212] width 158 height 30
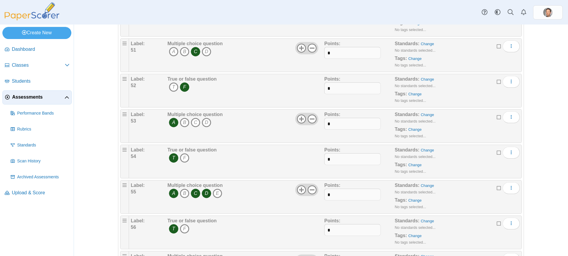
scroll to position [1867, 0]
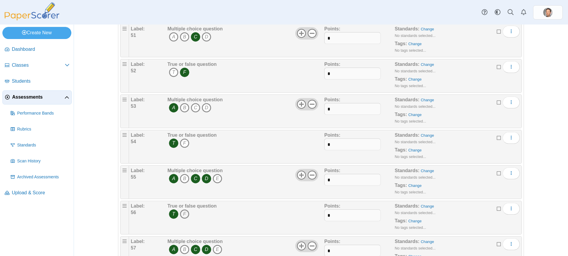
click at [185, 213] on icon "F" at bounding box center [184, 214] width 9 height 9
click at [176, 215] on icon "T" at bounding box center [173, 214] width 9 height 9
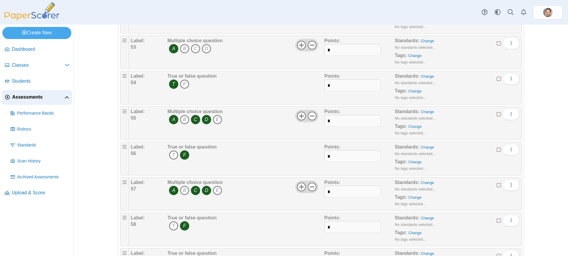
scroll to position [1955, 0]
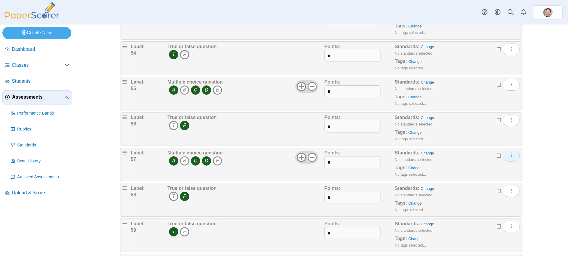
click at [510, 154] on icon "More options" at bounding box center [511, 155] width 5 height 5
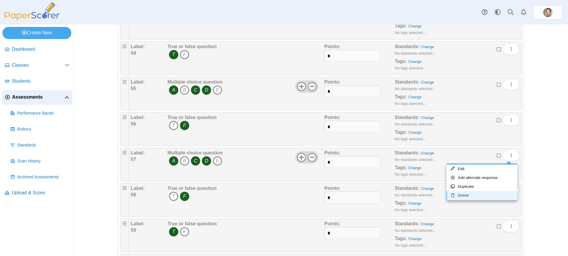
click at [466, 192] on link "Delete" at bounding box center [481, 195] width 71 height 9
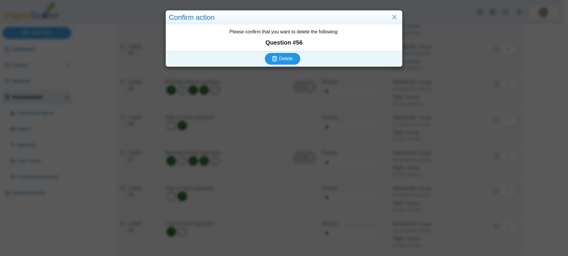
click at [276, 58] on icon "submit" at bounding box center [275, 59] width 7 height 7
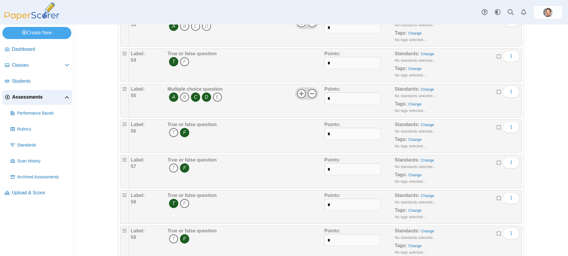
scroll to position [1951, 0]
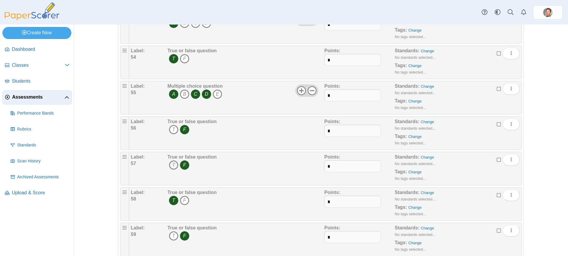
click at [173, 169] on icon "T" at bounding box center [173, 165] width 9 height 9
click at [182, 165] on icon "F" at bounding box center [184, 165] width 9 height 9
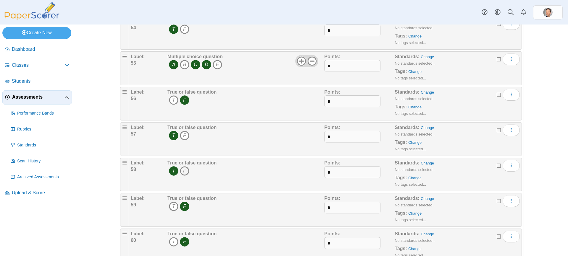
click at [180, 171] on icon "F" at bounding box center [184, 170] width 9 height 9
click at [172, 172] on icon "T" at bounding box center [173, 170] width 9 height 9
click at [237, 175] on div "True or false question T F" at bounding box center [245, 175] width 158 height 30
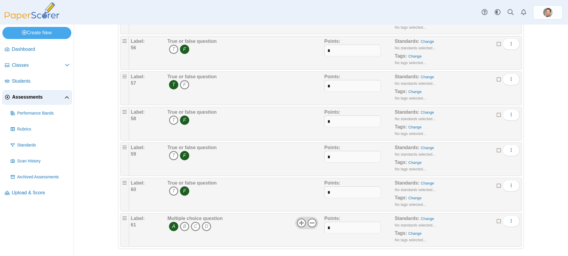
scroll to position [2036, 0]
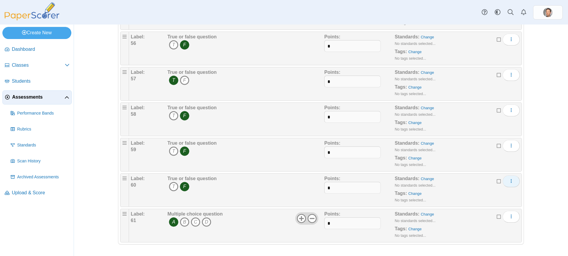
click at [506, 176] on button "More options" at bounding box center [510, 182] width 17 height 12
click at [464, 209] on link "Delete" at bounding box center [481, 212] width 71 height 9
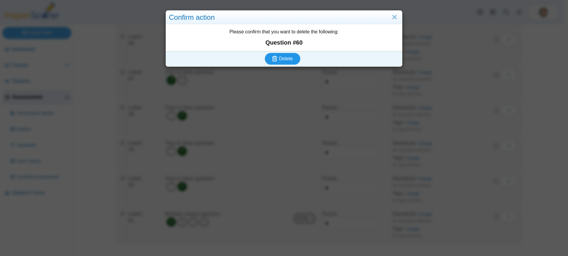
click at [279, 59] on span "Delete" at bounding box center [286, 58] width 14 height 5
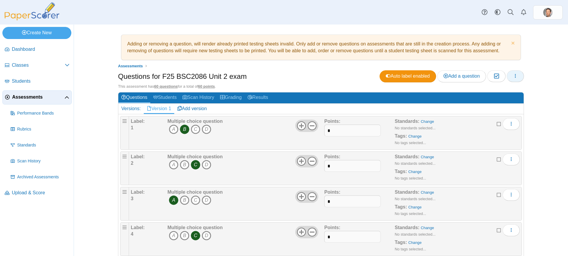
click at [513, 78] on icon "button" at bounding box center [515, 76] width 5 height 5
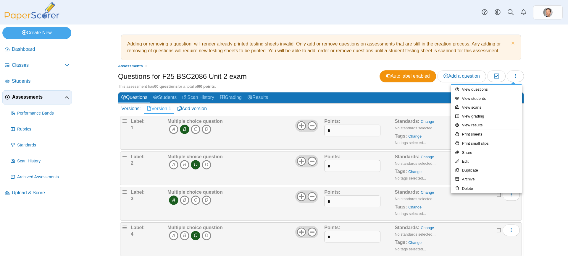
click at [554, 131] on div "Adding or removing a question, will render already printed testing sheets inval…" at bounding box center [321, 141] width 494 height 232
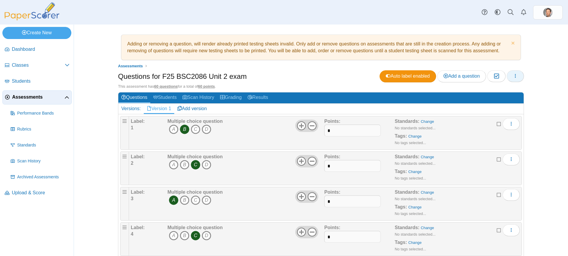
click at [518, 80] on button "button" at bounding box center [515, 76] width 17 height 12
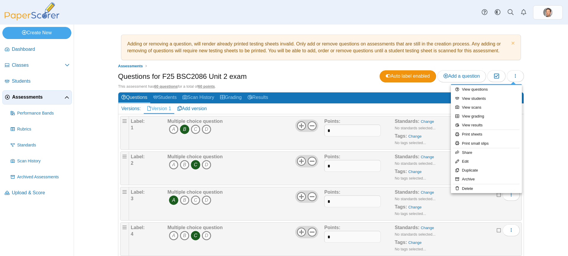
click at [539, 138] on div "Adding or removing a question, will render already printed testing sheets inval…" at bounding box center [321, 141] width 444 height 232
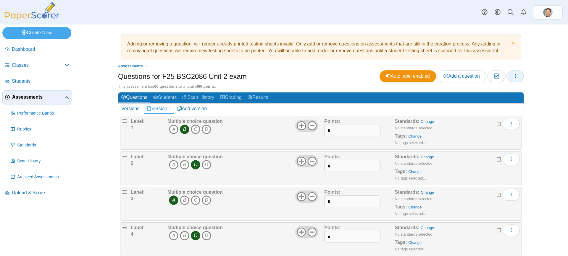
click at [514, 72] on button "button" at bounding box center [515, 76] width 17 height 12
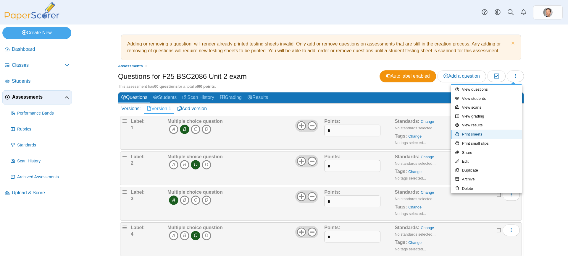
click at [475, 132] on link "Print sheets" at bounding box center [486, 134] width 71 height 9
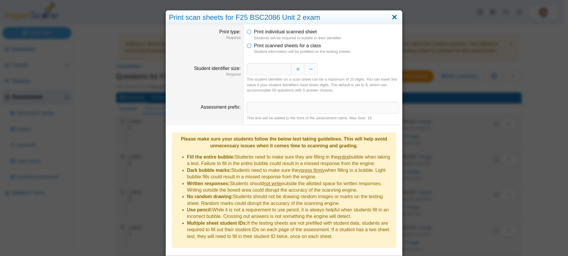
click at [392, 16] on link "Close" at bounding box center [394, 17] width 9 height 10
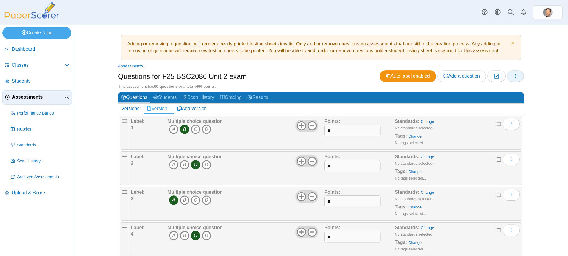
click at [514, 74] on span "button" at bounding box center [515, 76] width 5 height 5
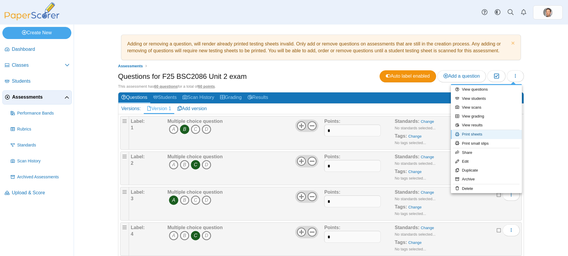
click at [469, 135] on link "Print sheets" at bounding box center [486, 134] width 71 height 9
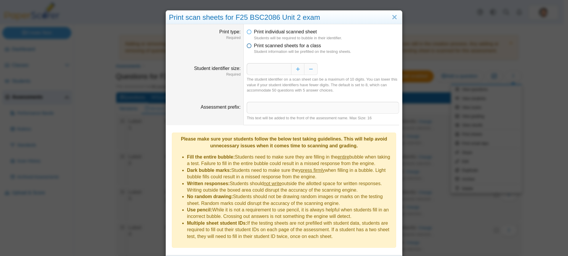
click at [249, 46] on icon at bounding box center [249, 45] width 5 height 4
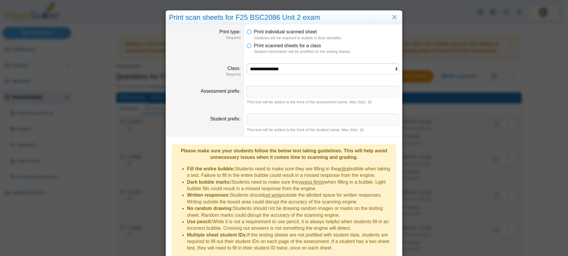
click at [293, 70] on select "**********" at bounding box center [323, 68] width 152 height 11
select select "**********"
click at [247, 63] on select "**********" at bounding box center [323, 68] width 152 height 11
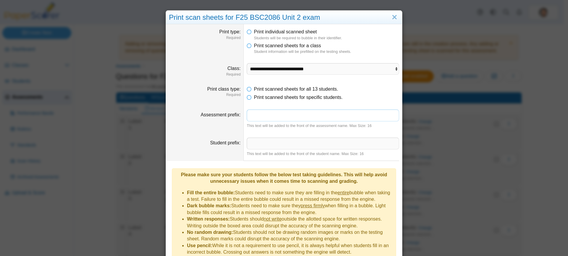
click at [285, 115] on input "Assessment prefix" at bounding box center [323, 116] width 152 height 12
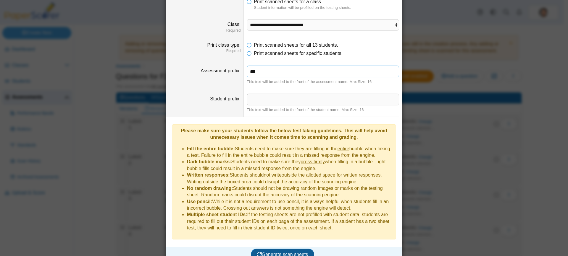
type input "***"
click at [279, 252] on span "Generate scan sheets" at bounding box center [282, 254] width 51 height 5
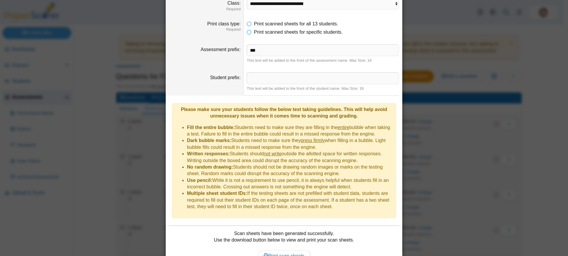
scroll to position [92, 0]
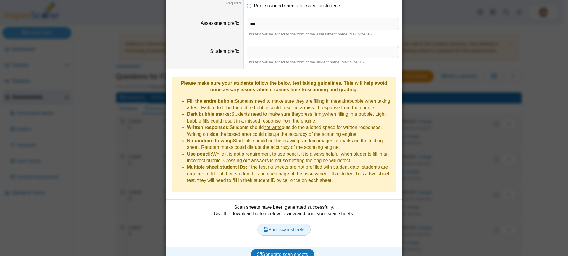
click at [284, 227] on span "Print scan sheets" at bounding box center [283, 229] width 41 height 5
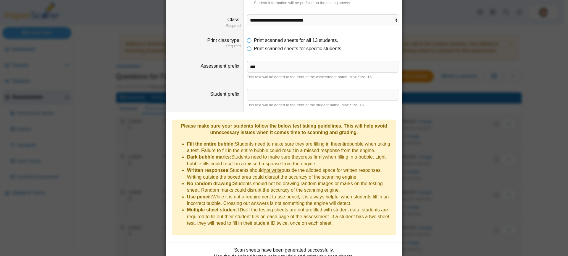
scroll to position [3, 0]
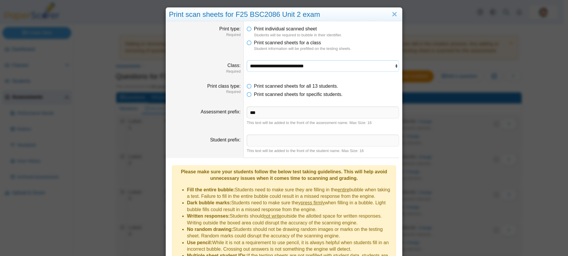
click at [293, 66] on select "**********" at bounding box center [323, 65] width 152 height 11
select select "**********"
click at [247, 60] on select "**********" at bounding box center [323, 65] width 152 height 11
click at [272, 114] on input "***" at bounding box center [323, 113] width 152 height 12
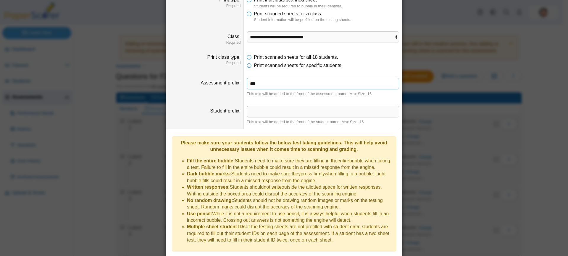
scroll to position [92, 0]
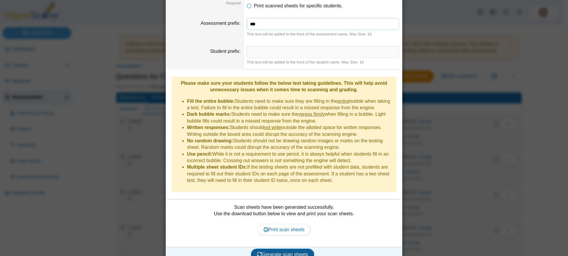
type input "***"
click at [282, 252] on span "Generate scan sheets" at bounding box center [282, 254] width 51 height 5
click at [278, 227] on span "Print scan sheets" at bounding box center [283, 229] width 41 height 5
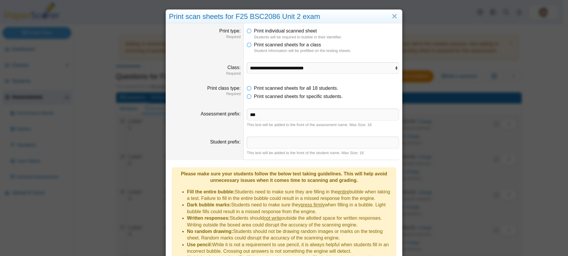
scroll to position [0, 0]
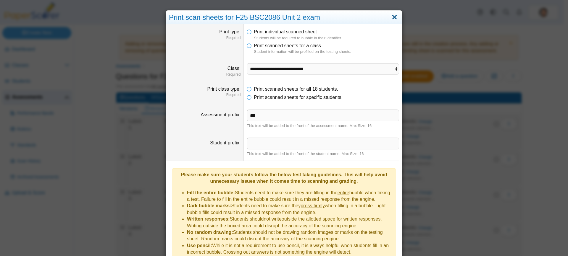
click at [394, 12] on link "Close" at bounding box center [394, 17] width 9 height 10
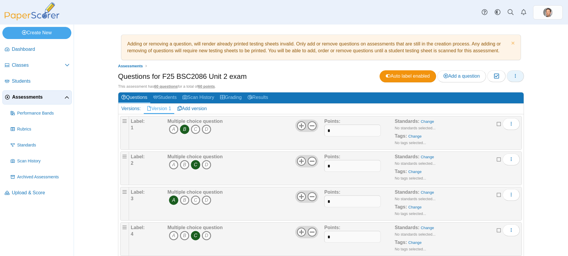
click at [516, 74] on button "button" at bounding box center [515, 76] width 17 height 12
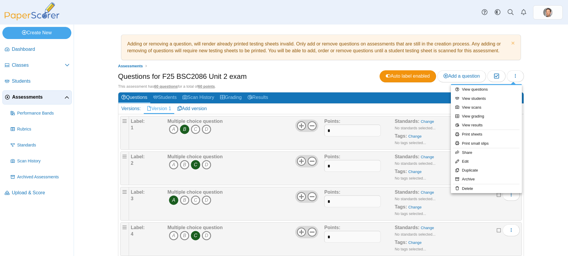
click at [547, 75] on div "Adding or removing a question, will render already printed testing sheets inval…" at bounding box center [321, 141] width 494 height 232
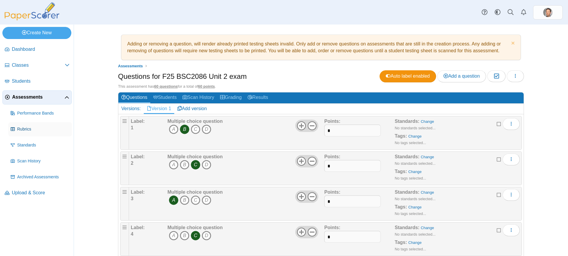
click at [25, 127] on span "Rubrics" at bounding box center [43, 130] width 52 height 6
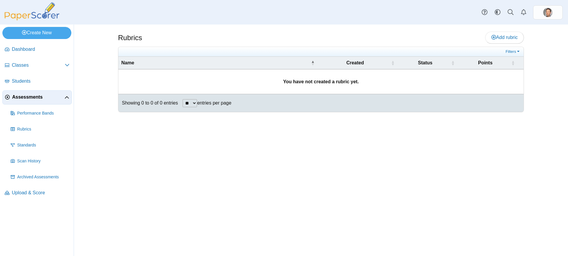
click at [35, 101] on link "Assessments" at bounding box center [36, 97] width 69 height 14
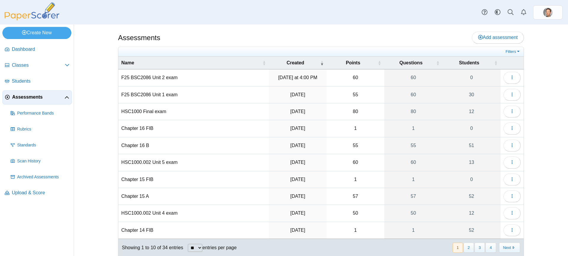
drag, startPoint x: 511, startPoint y: 77, endPoint x: 525, endPoint y: 86, distance: 16.3
click at [525, 86] on div "Assessments Add assessment 60 0" at bounding box center [321, 141] width 444 height 232
click at [511, 75] on icon "button" at bounding box center [511, 77] width 5 height 5
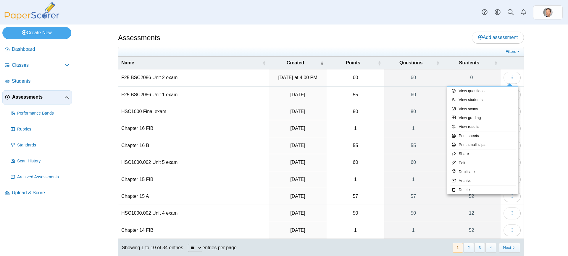
click at [548, 83] on div "Assessments Add assessment Filters" at bounding box center [321, 141] width 494 height 232
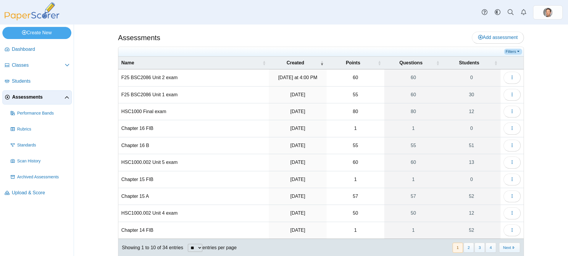
click at [515, 50] on link "Filters" at bounding box center [513, 52] width 18 height 6
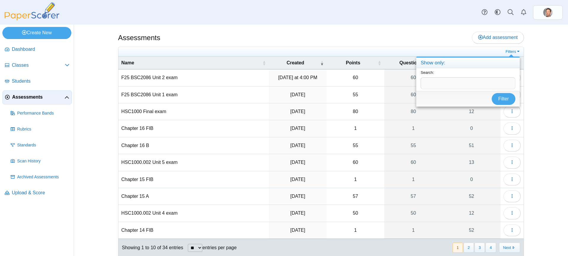
click at [537, 72] on div "Assessments Add assessment 60 0" at bounding box center [321, 141] width 444 height 232
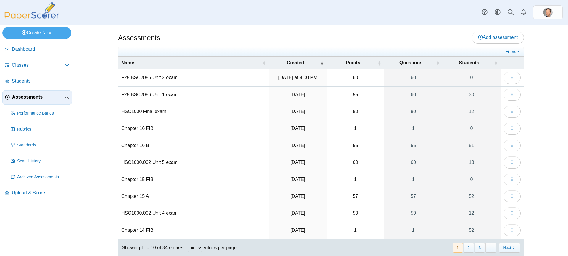
click at [66, 98] on icon at bounding box center [66, 98] width 5 height 5
click at [66, 98] on icon at bounding box center [66, 97] width 5 height 5
